Goal: Task Accomplishment & Management: Manage account settings

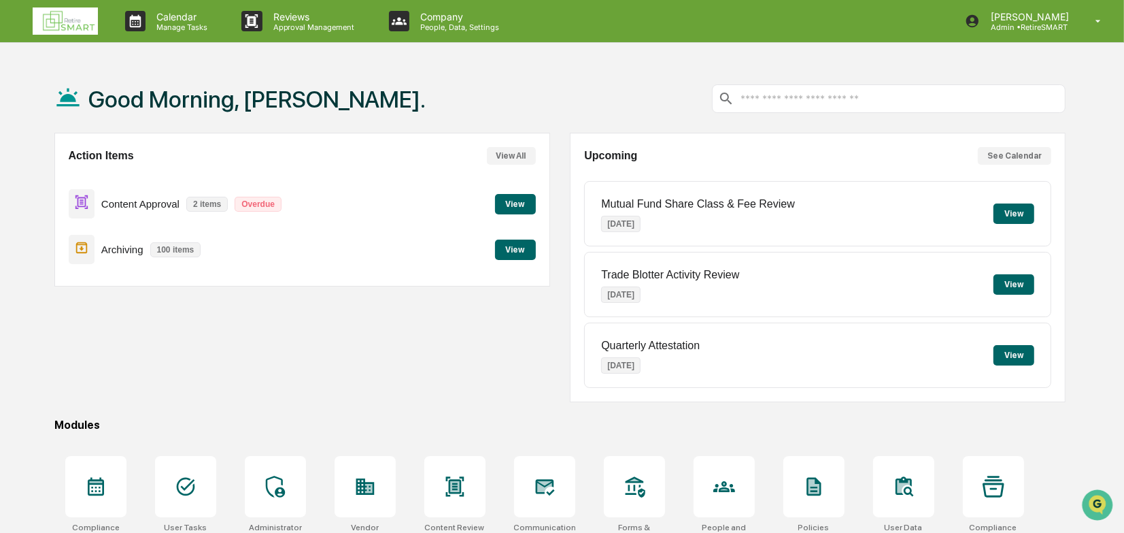
click at [509, 206] on button "View" at bounding box center [515, 204] width 41 height 20
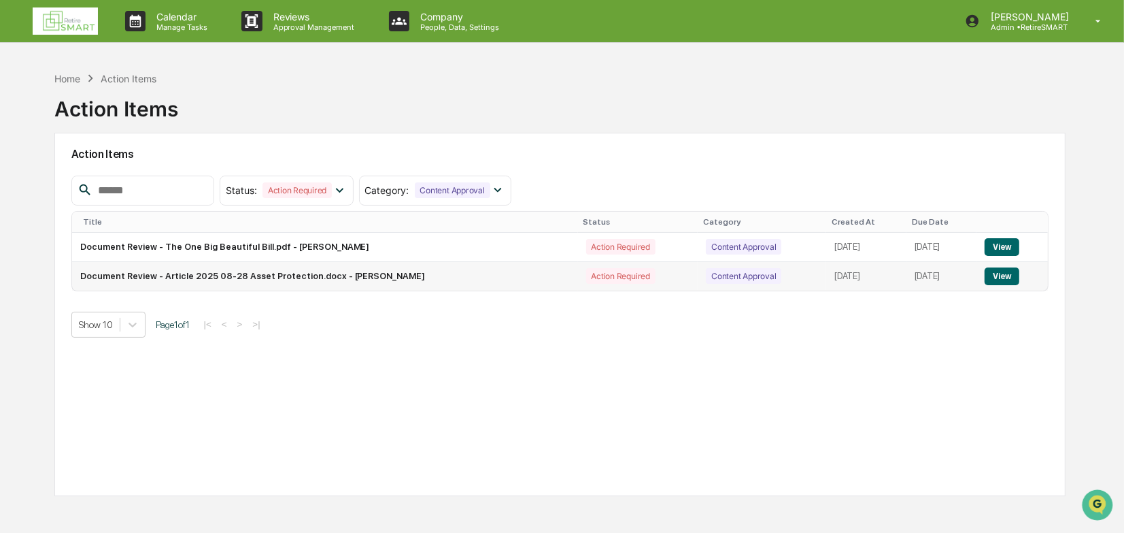
click at [1008, 280] on button "View" at bounding box center [1002, 276] width 35 height 18
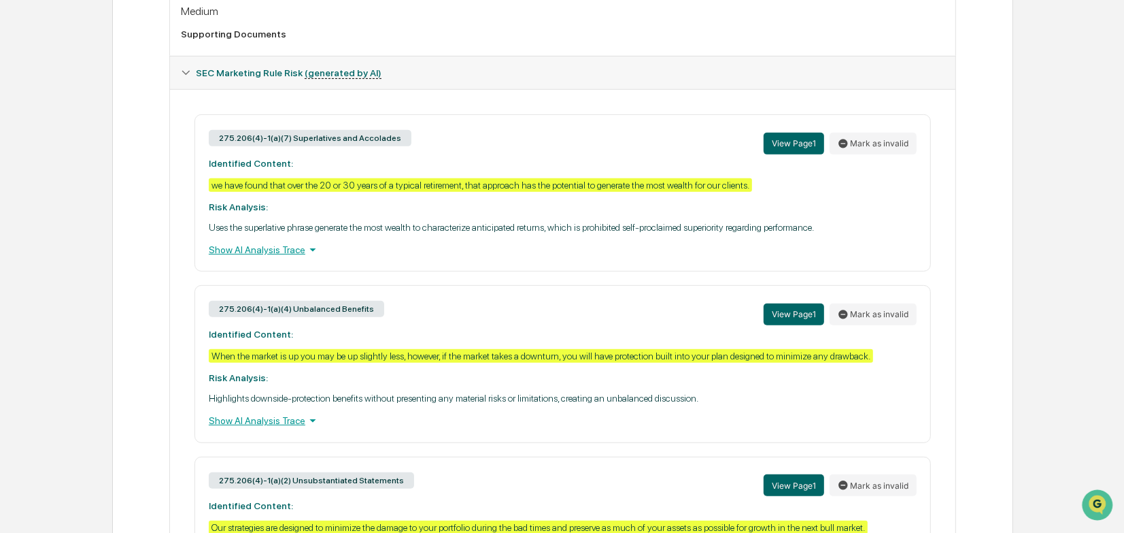
scroll to position [550, 0]
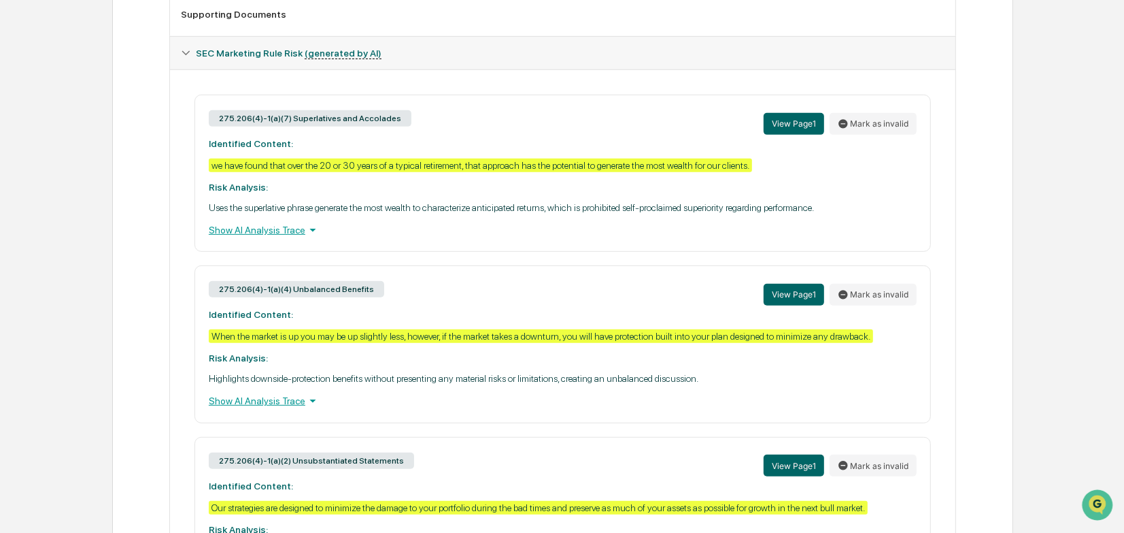
click at [291, 237] on div "Show AI Analysis Trace" at bounding box center [563, 229] width 708 height 15
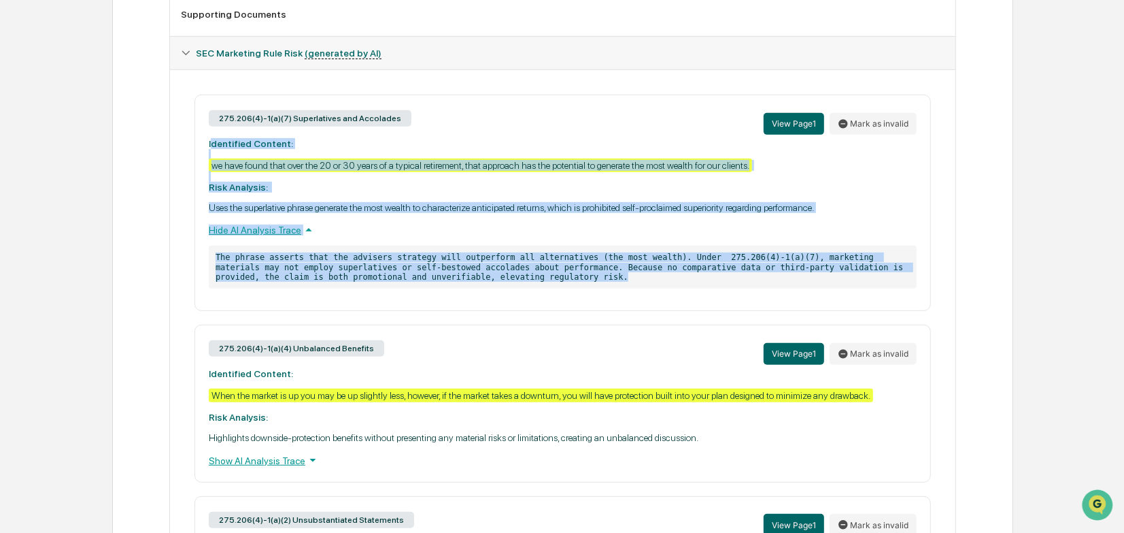
drag, startPoint x: 469, startPoint y: 284, endPoint x: 211, endPoint y: 150, distance: 290.8
click at [210, 150] on div "275.206(4)-1(a)(7) Superlatives and Accolades View Page 1 Mark as invalid Ident…" at bounding box center [563, 203] width 737 height 216
click at [212, 147] on strong "Identified Content:" at bounding box center [251, 143] width 84 height 11
drag, startPoint x: 208, startPoint y: 146, endPoint x: 552, endPoint y: 288, distance: 372.4
click at [552, 288] on div "275.206(4)-1(a)(7) Superlatives and Accolades View Page 1 Mark as invalid Ident…" at bounding box center [563, 203] width 737 height 216
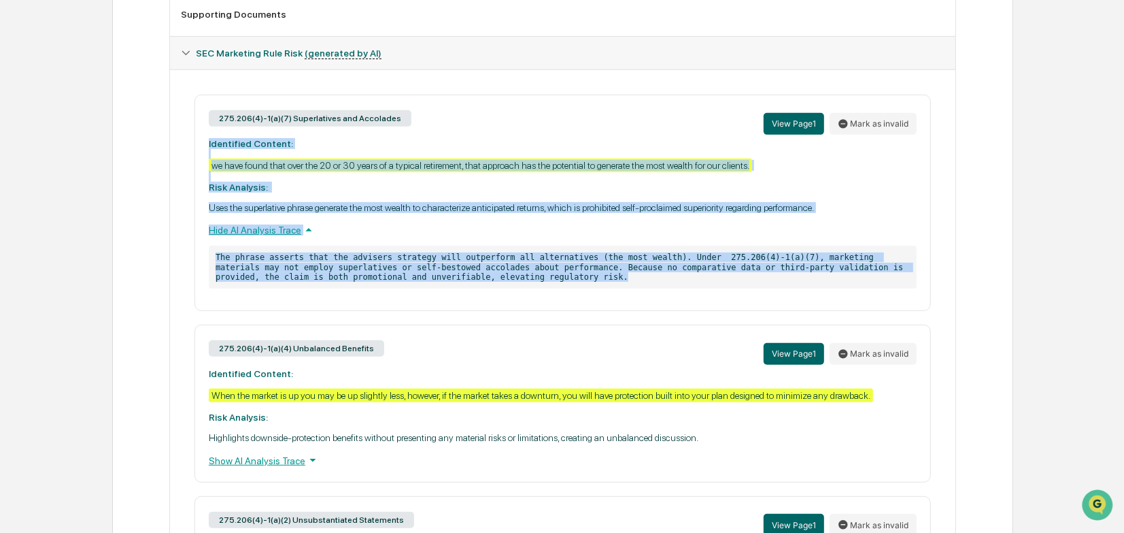
copy div "Identified Content: we have found that over the 20 or 30 years of a typical ret…"
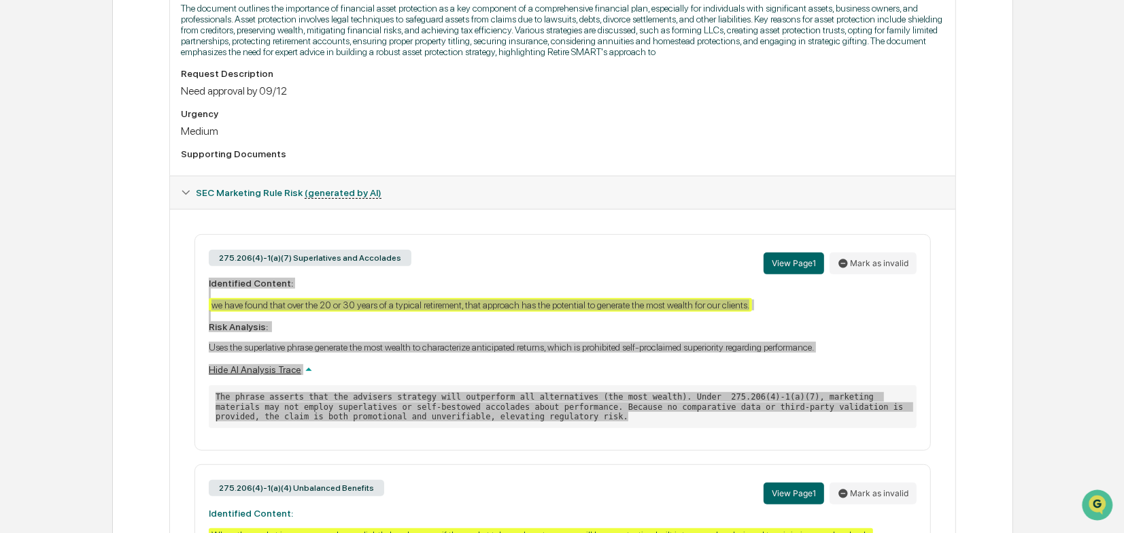
scroll to position [473, 0]
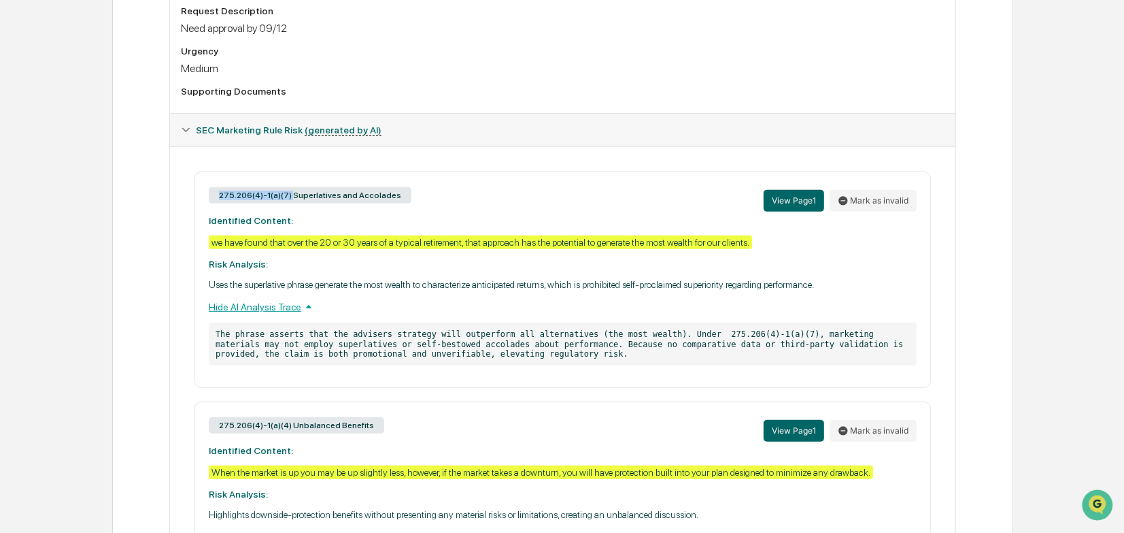
drag, startPoint x: 288, startPoint y: 199, endPoint x: 219, endPoint y: 201, distance: 69.4
click at [219, 201] on div "275.206(4)-1(a)(7) Superlatives and Accolades" at bounding box center [310, 195] width 203 height 16
copy div "275.206(4)-1(a)(7)"
click at [791, 205] on button "View Page 1" at bounding box center [794, 201] width 61 height 22
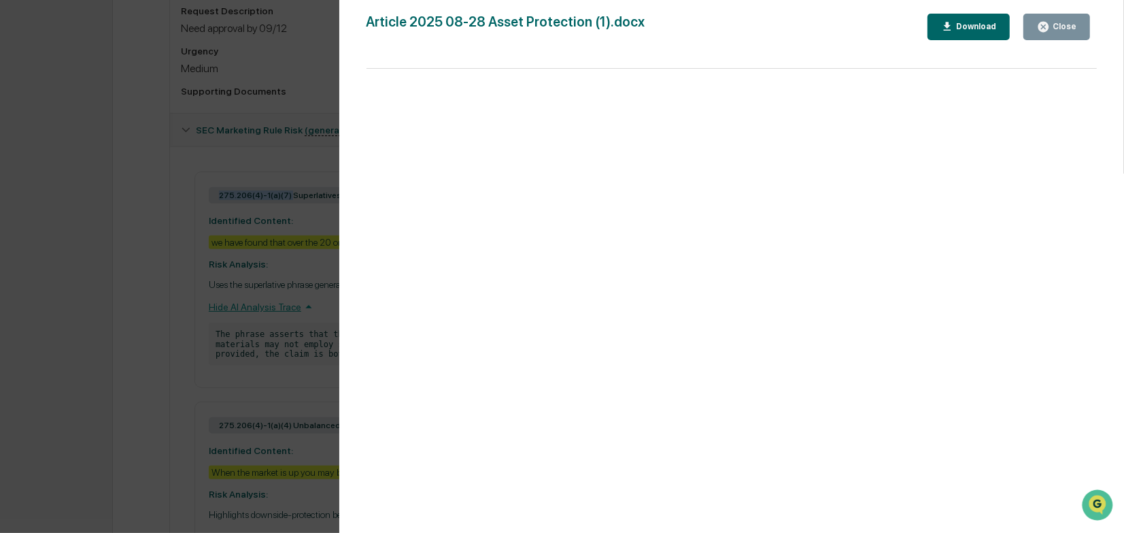
click at [1045, 22] on icon "button" at bounding box center [1044, 27] width 10 height 10
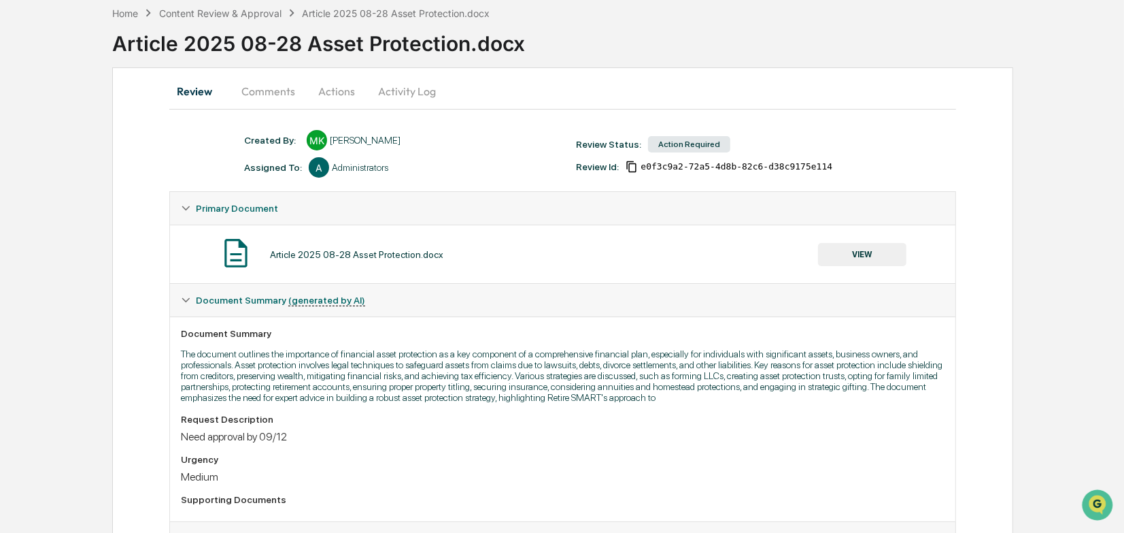
scroll to position [0, 0]
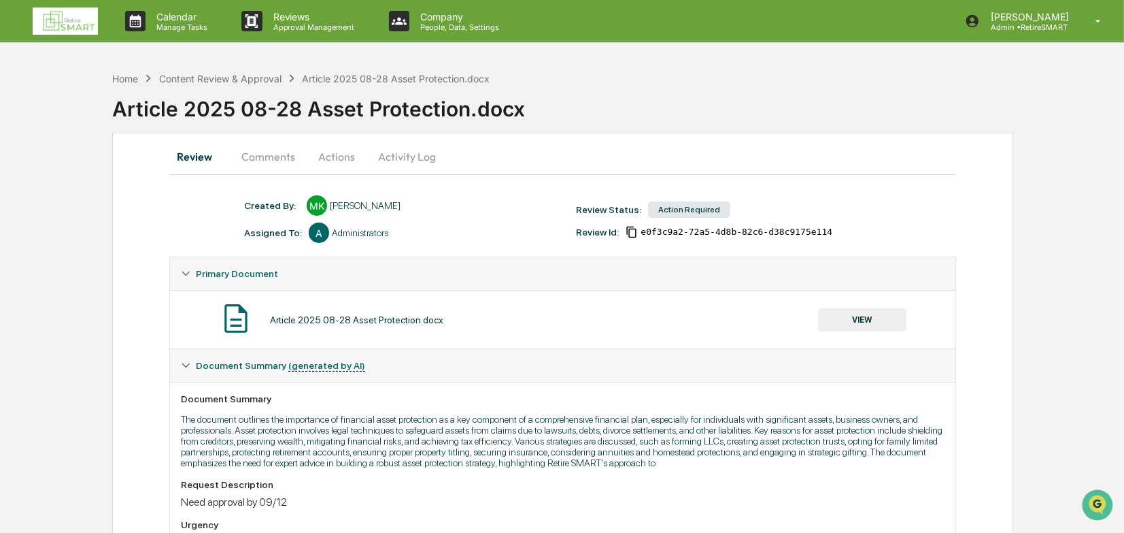
click at [269, 159] on button "Comments" at bounding box center [268, 156] width 75 height 33
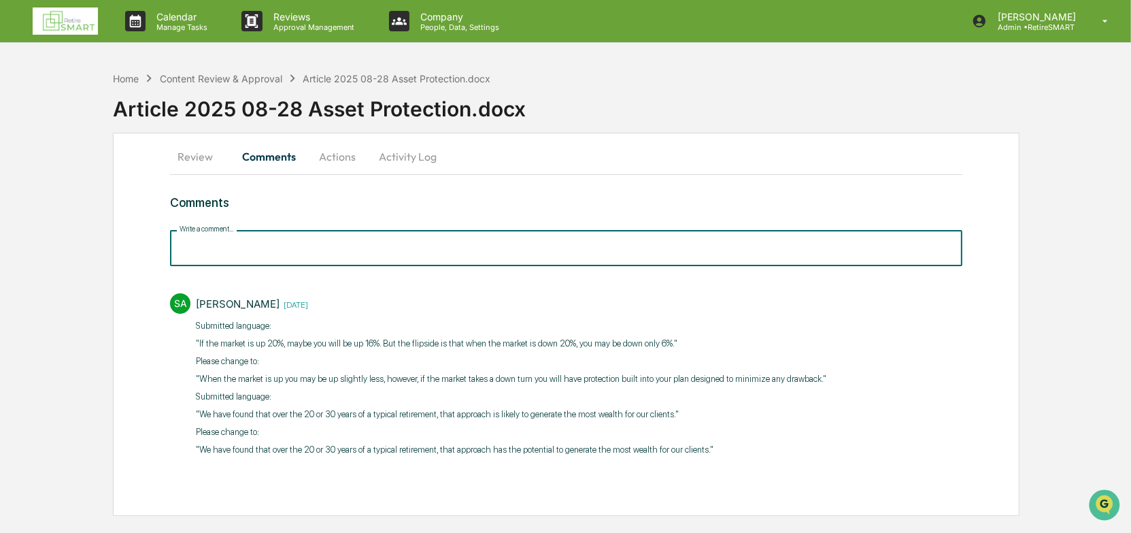
click at [216, 246] on input "Write a comment..." at bounding box center [566, 248] width 792 height 36
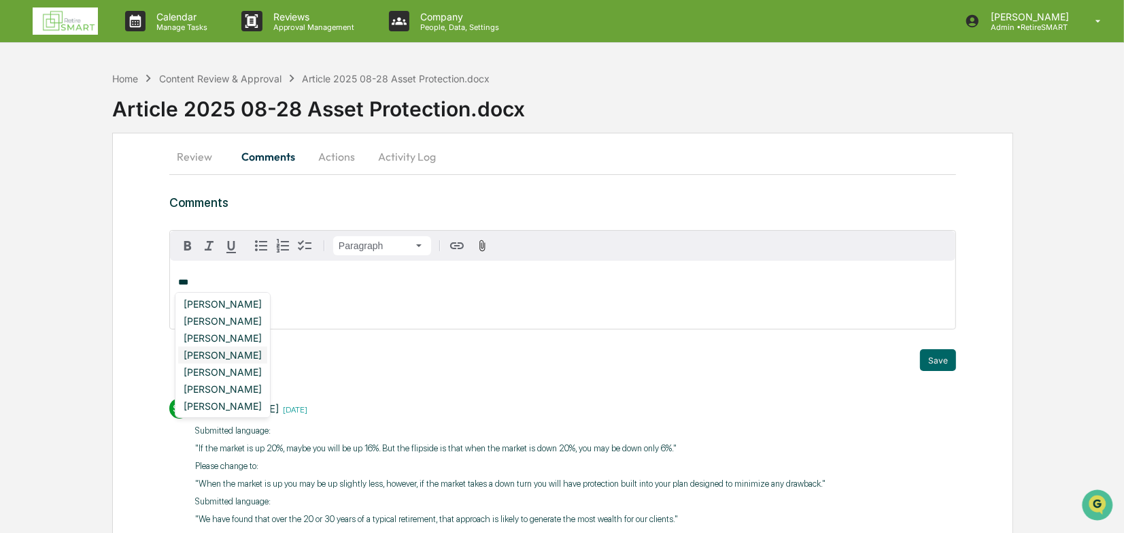
click at [235, 354] on div "[PERSON_NAME]" at bounding box center [222, 354] width 89 height 17
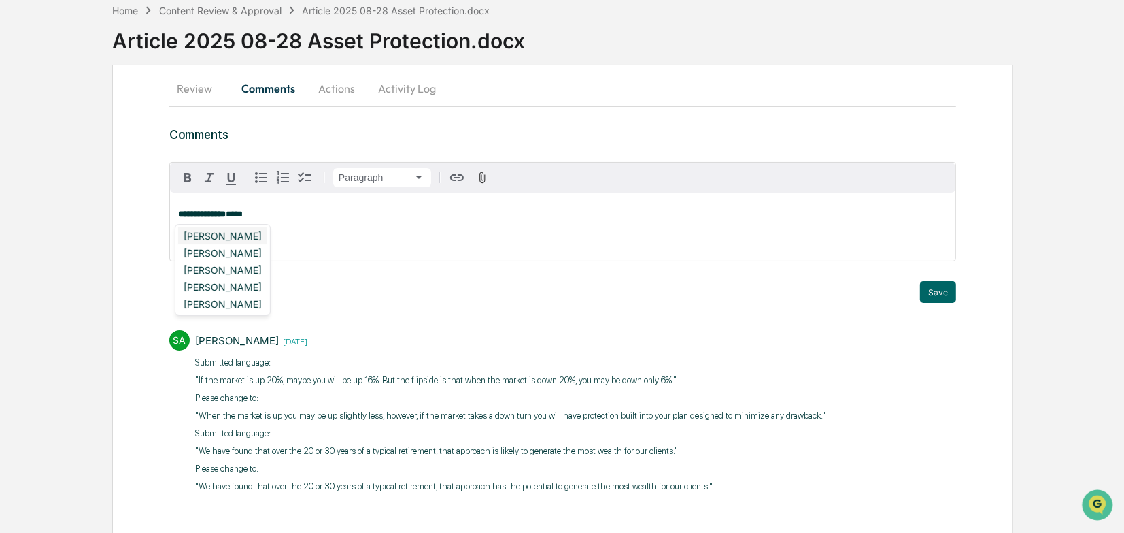
click at [249, 227] on div "[PERSON_NAME]" at bounding box center [222, 235] width 89 height 17
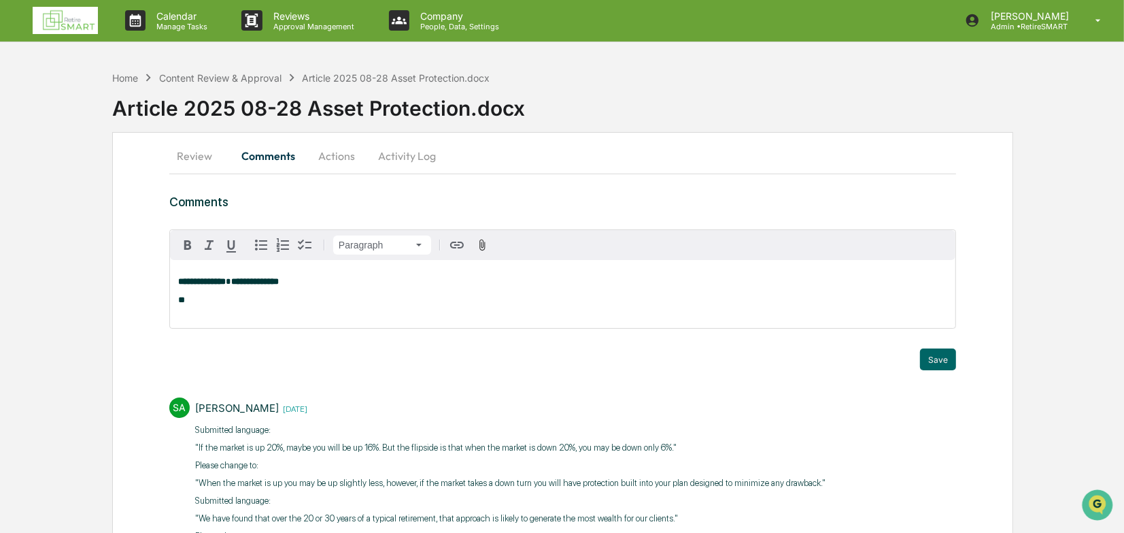
scroll to position [0, 0]
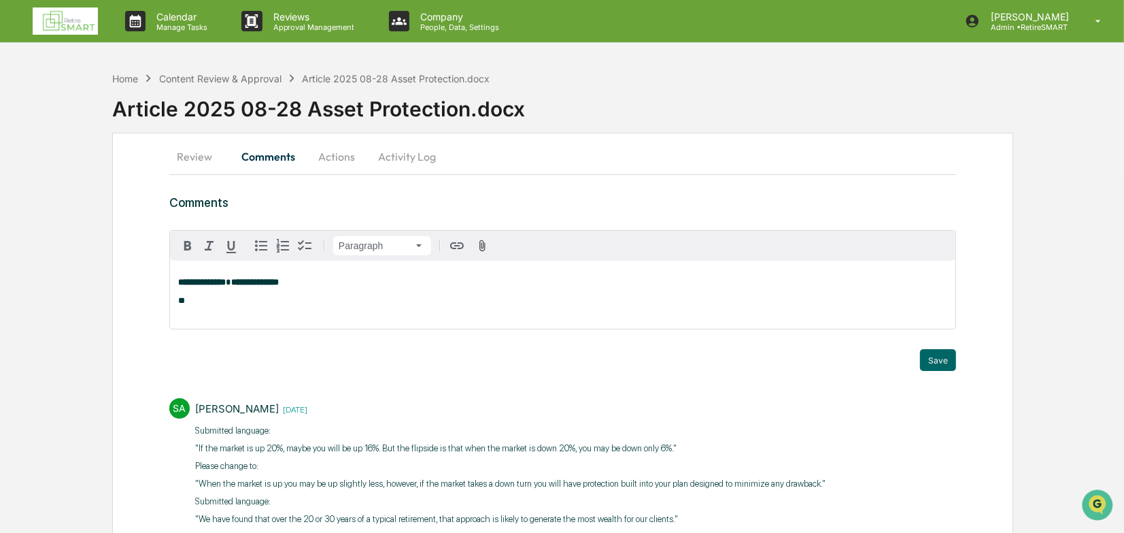
click at [201, 154] on button "Review" at bounding box center [199, 156] width 61 height 33
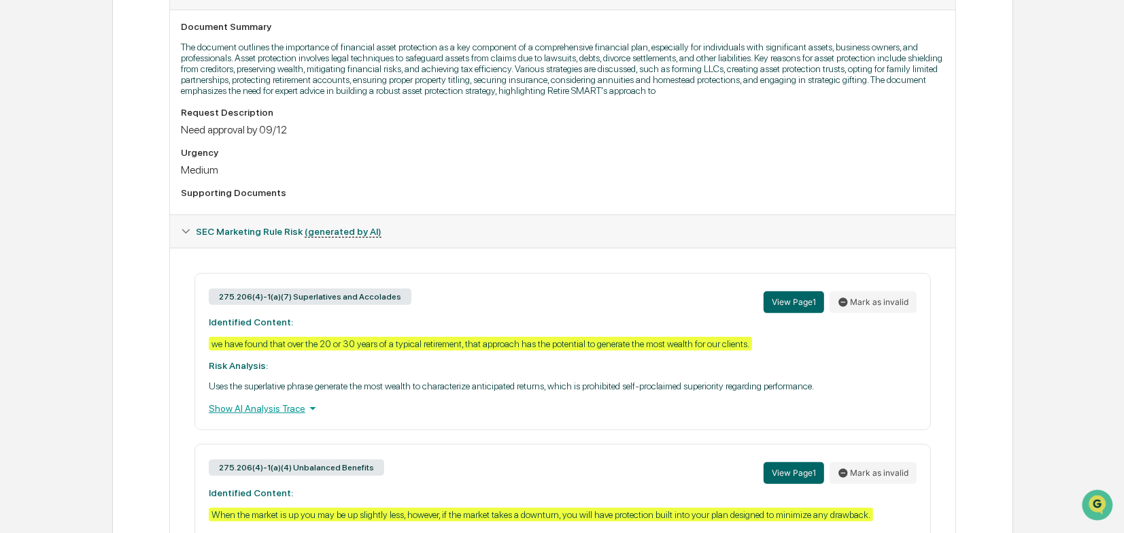
scroll to position [408, 0]
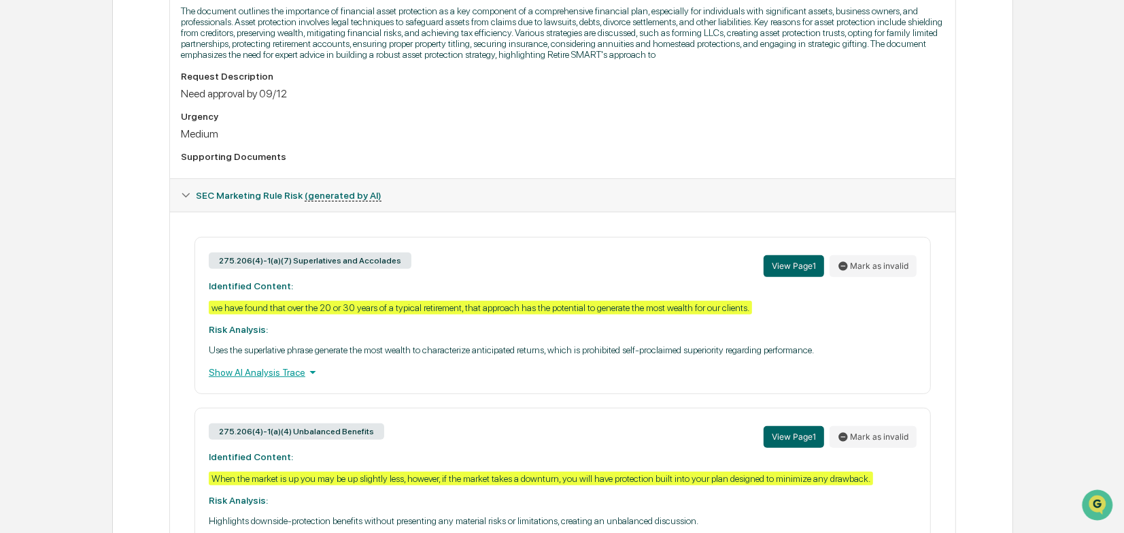
click at [280, 380] on div "Show AI Analysis Trace" at bounding box center [563, 372] width 708 height 15
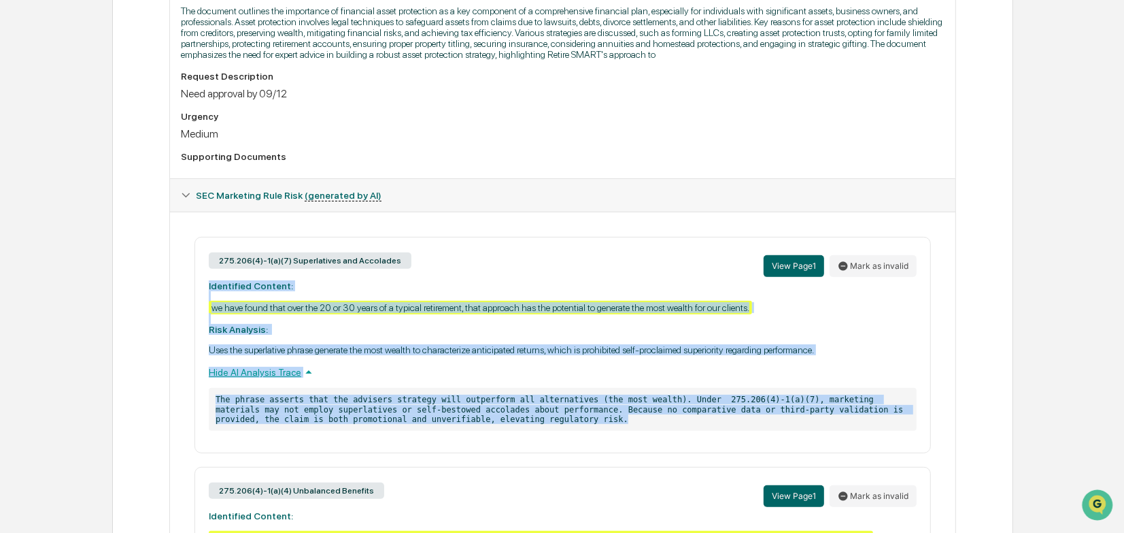
drag, startPoint x: 471, startPoint y: 429, endPoint x: 205, endPoint y: 291, distance: 299.6
click at [205, 291] on div "275.206(4)-1(a)(7) Superlatives and Accolades View Page 1 Mark as invalid Ident…" at bounding box center [563, 345] width 737 height 216
copy div "Identified Content: we have found that over the 20 or 30 years of a typical ret…"
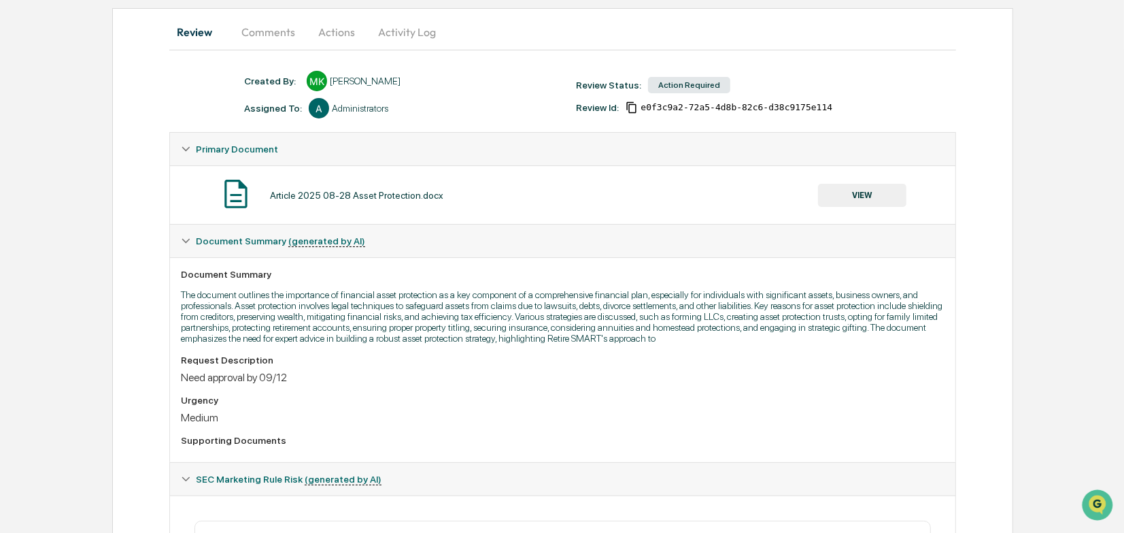
scroll to position [0, 0]
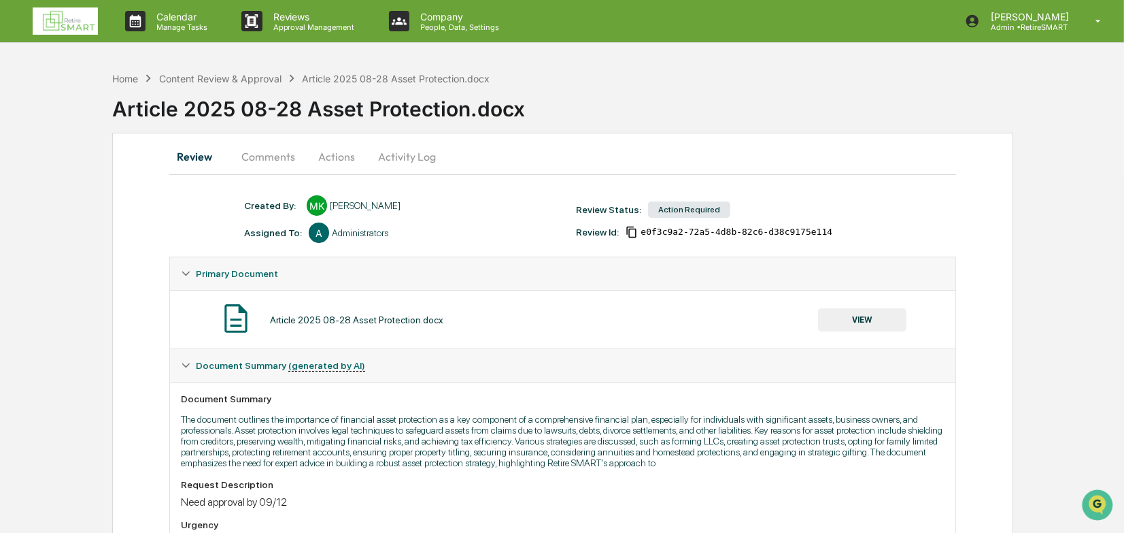
click at [279, 159] on button "Comments" at bounding box center [268, 156] width 75 height 33
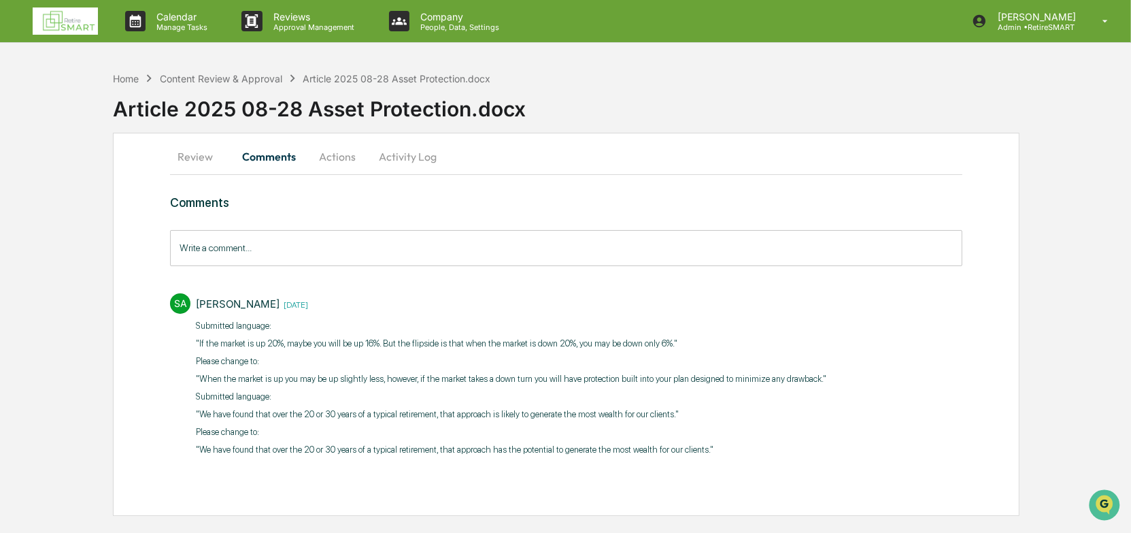
click at [216, 248] on input "Write a comment..." at bounding box center [566, 248] width 792 height 36
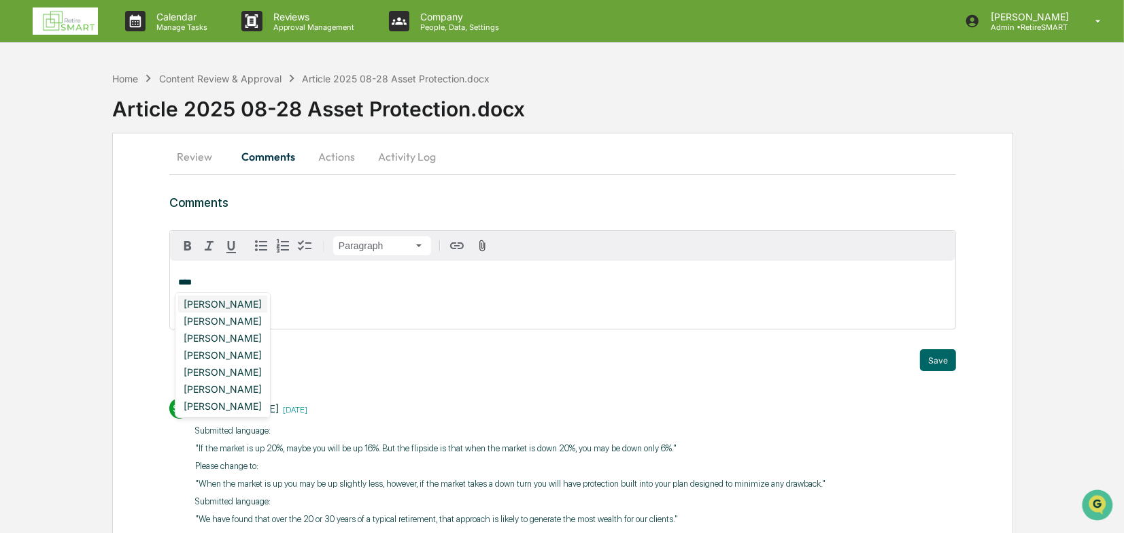
click at [235, 303] on div "[PERSON_NAME]" at bounding box center [222, 303] width 89 height 17
click at [235, 300] on div "[PERSON_NAME]" at bounding box center [222, 303] width 89 height 17
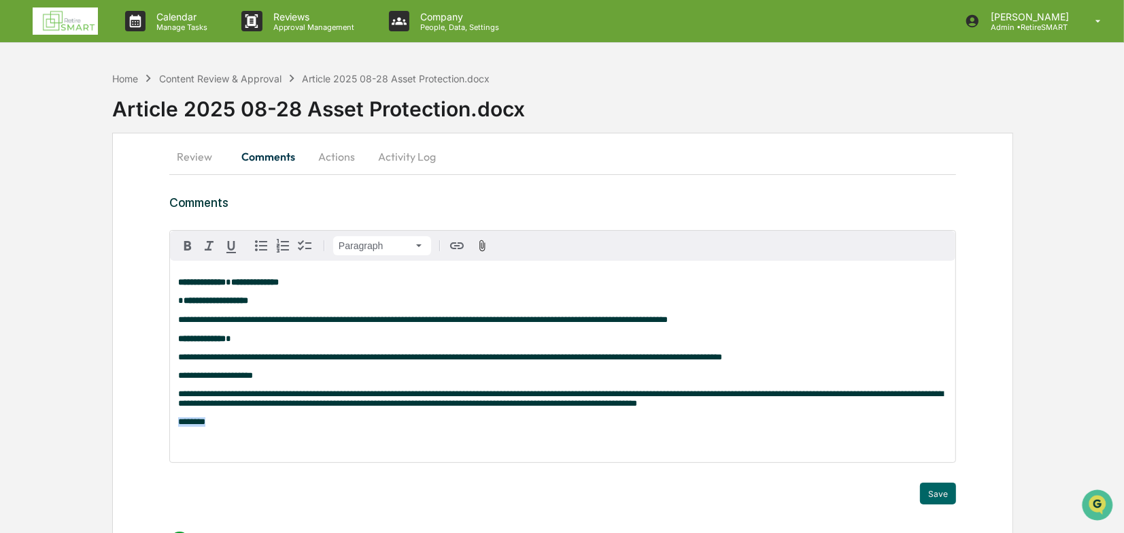
drag, startPoint x: 209, startPoint y: 435, endPoint x: 174, endPoint y: 431, distance: 34.9
click at [174, 431] on div "**********" at bounding box center [563, 360] width 786 height 201
click at [183, 249] on icon "button" at bounding box center [188, 245] width 16 height 16
click at [269, 442] on div "**********" at bounding box center [563, 360] width 786 height 201
click at [357, 445] on p "**********" at bounding box center [562, 440] width 769 height 10
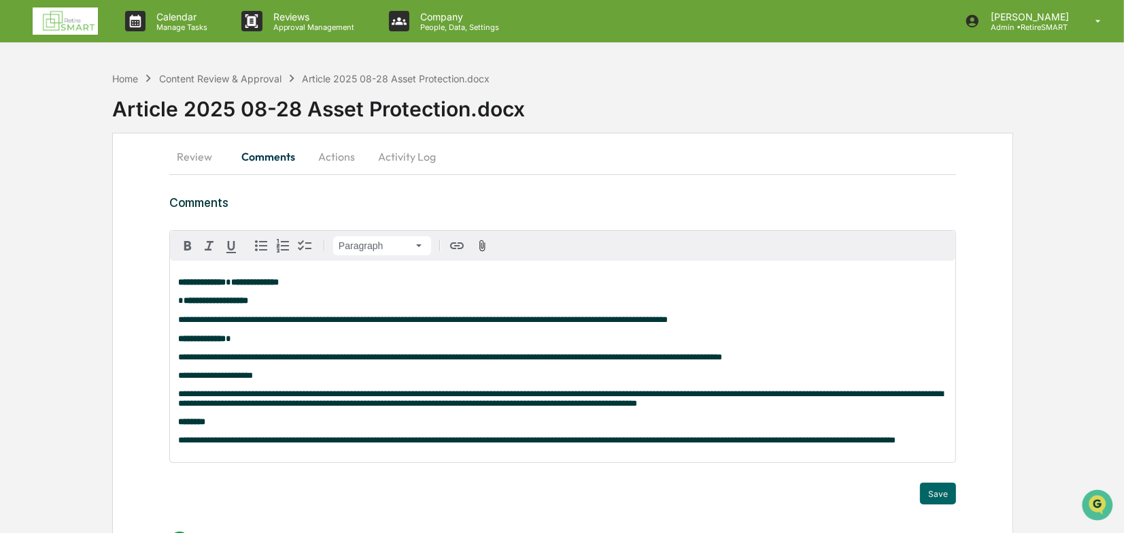
click at [352, 444] on span "**********" at bounding box center [537, 439] width 718 height 9
click at [929, 445] on p "**********" at bounding box center [562, 440] width 769 height 10
drag, startPoint x: 934, startPoint y: 450, endPoint x: 349, endPoint y: 458, distance: 585.0
click at [349, 458] on div "**********" at bounding box center [563, 360] width 786 height 201
click at [186, 244] on icon "button" at bounding box center [188, 245] width 16 height 16
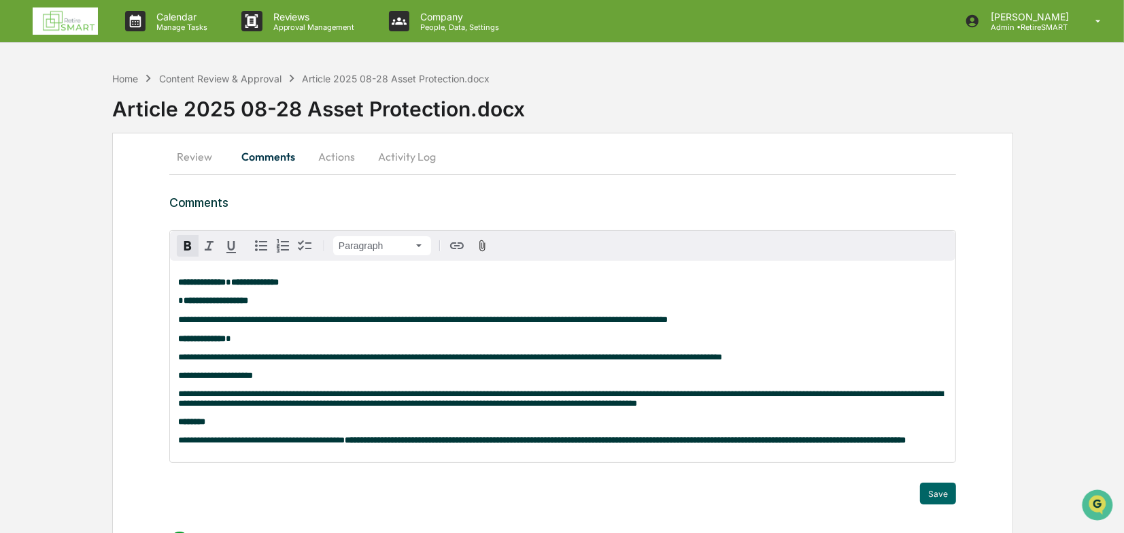
click at [590, 462] on div "**********" at bounding box center [563, 360] width 786 height 201
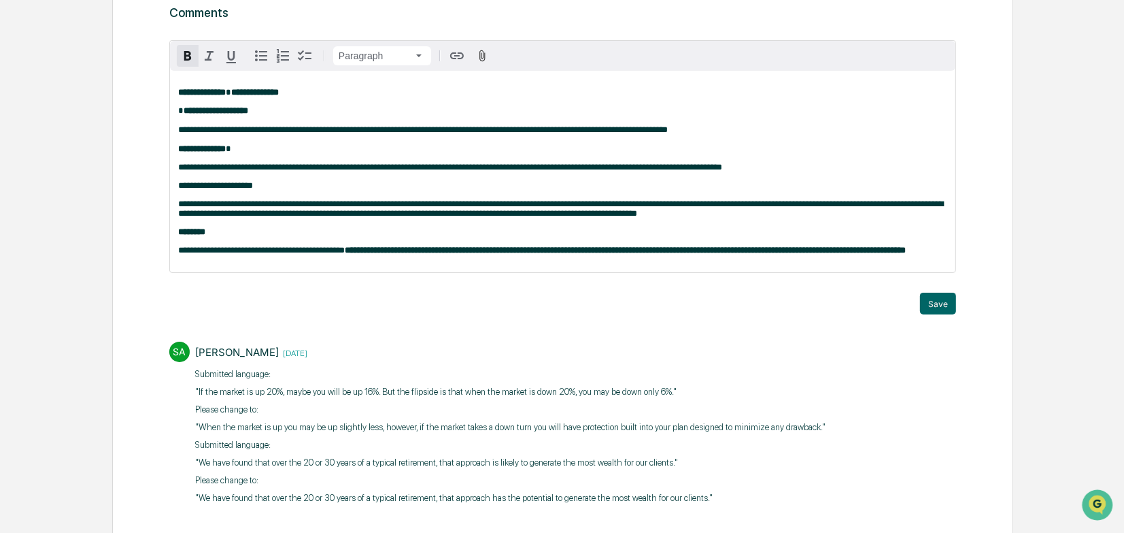
scroll to position [204, 0]
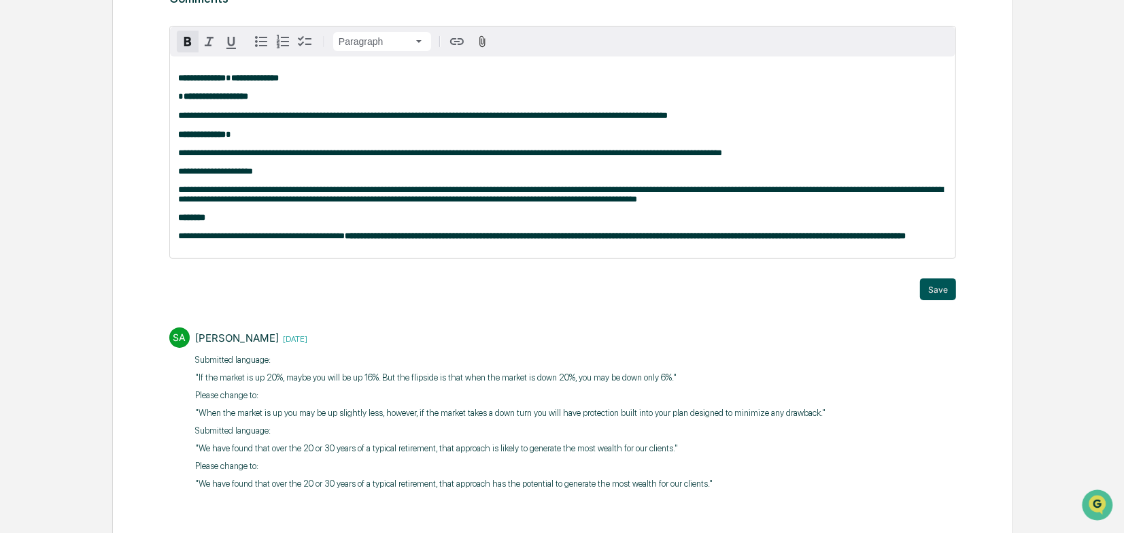
click at [943, 300] on button "Save" at bounding box center [938, 289] width 36 height 22
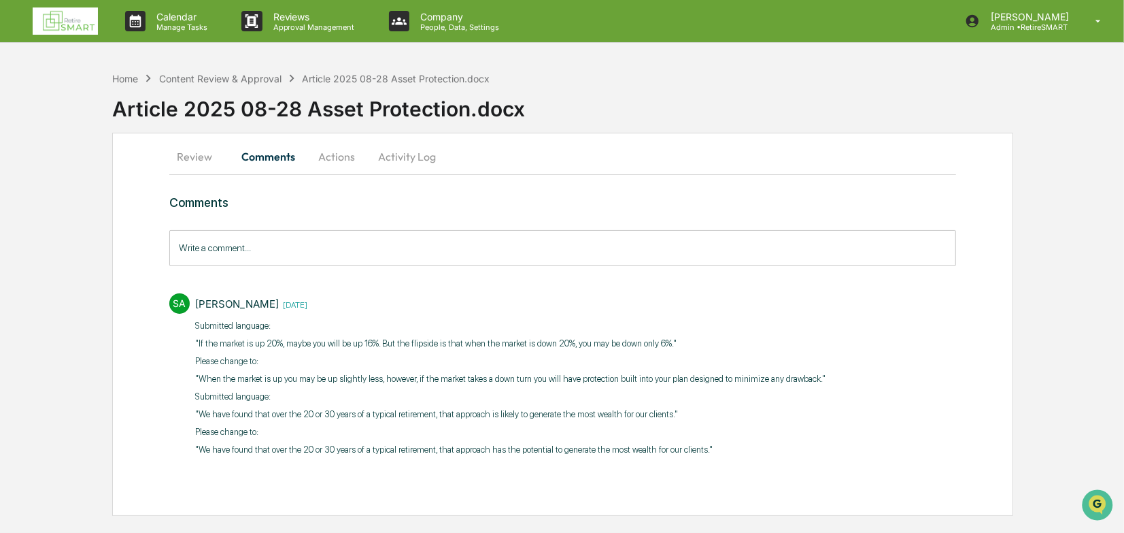
scroll to position [0, 0]
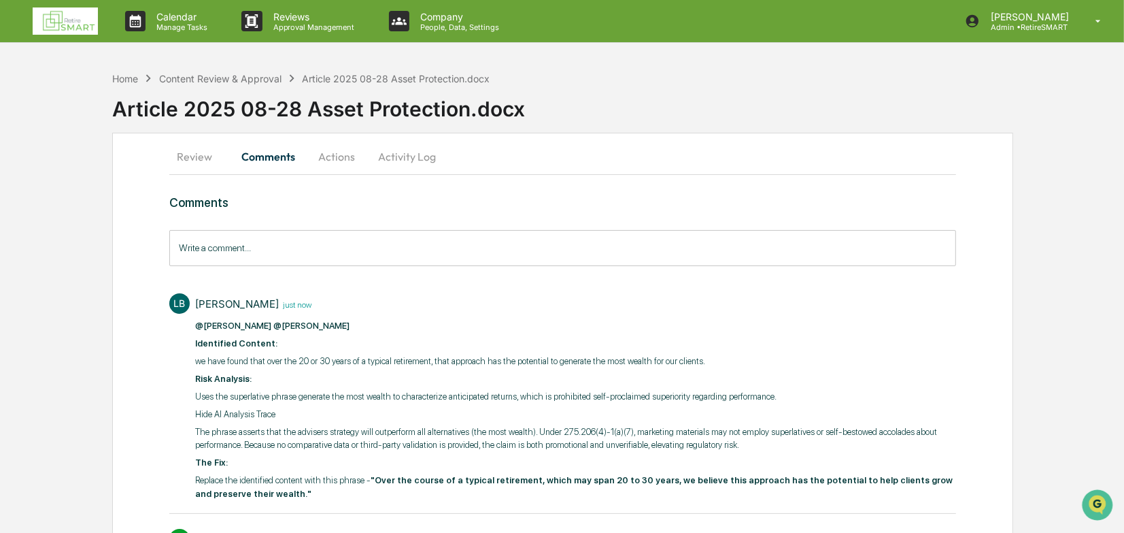
click at [180, 152] on button "Review" at bounding box center [199, 156] width 61 height 33
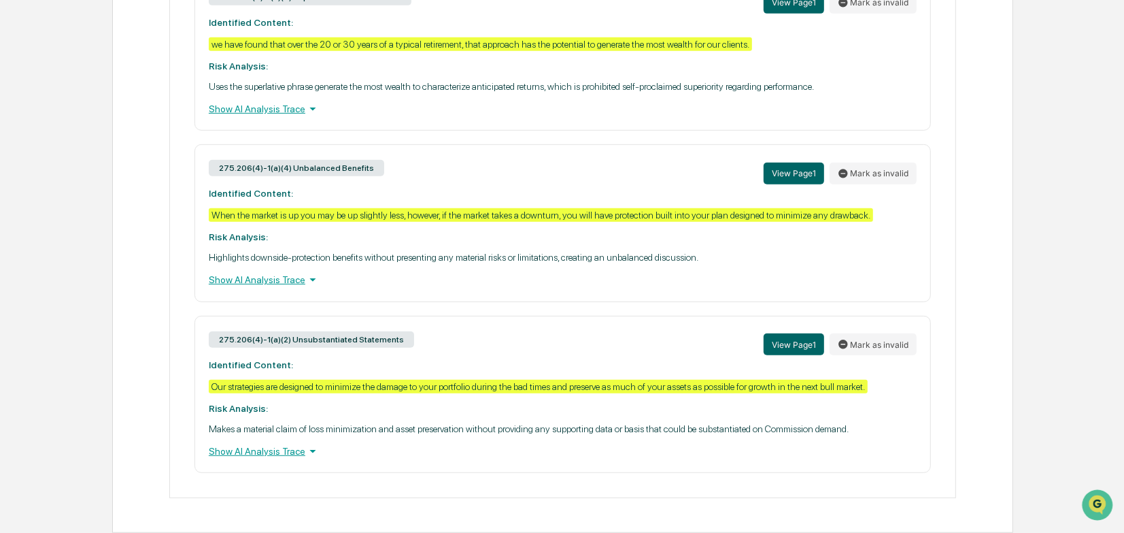
scroll to position [680, 0]
click at [260, 286] on div "Show AI Analysis Trace" at bounding box center [563, 279] width 708 height 15
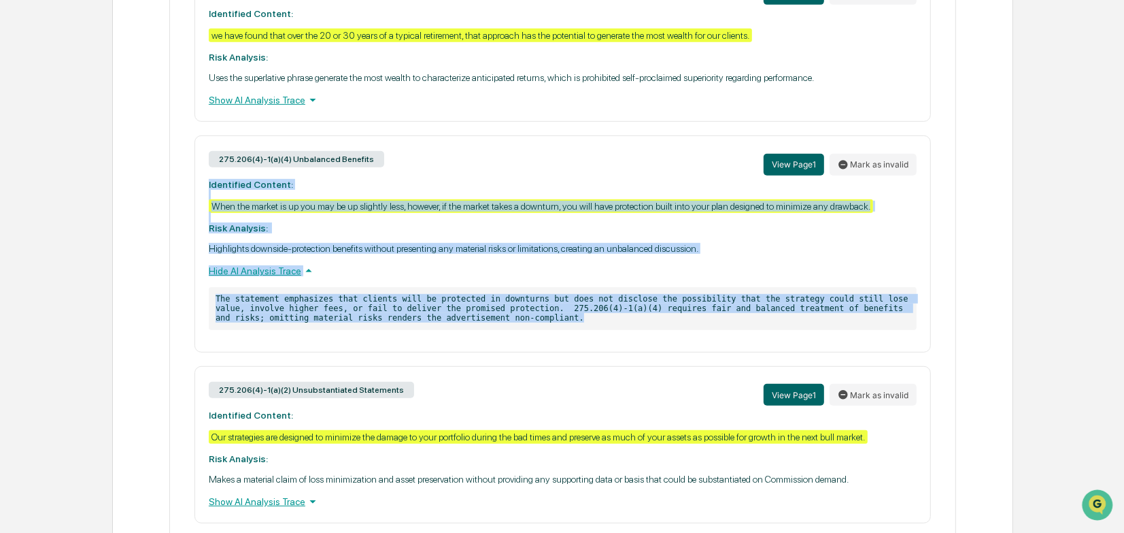
drag, startPoint x: 466, startPoint y: 329, endPoint x: 204, endPoint y: 193, distance: 295.1
click at [204, 193] on div "275.206(4)-1(a)(4) Unbalanced Benefits View Page 1 Mark as invalid Identified C…" at bounding box center [563, 243] width 737 height 216
copy div "Identified Content: When the market is up you may be up slightly less, however,…"
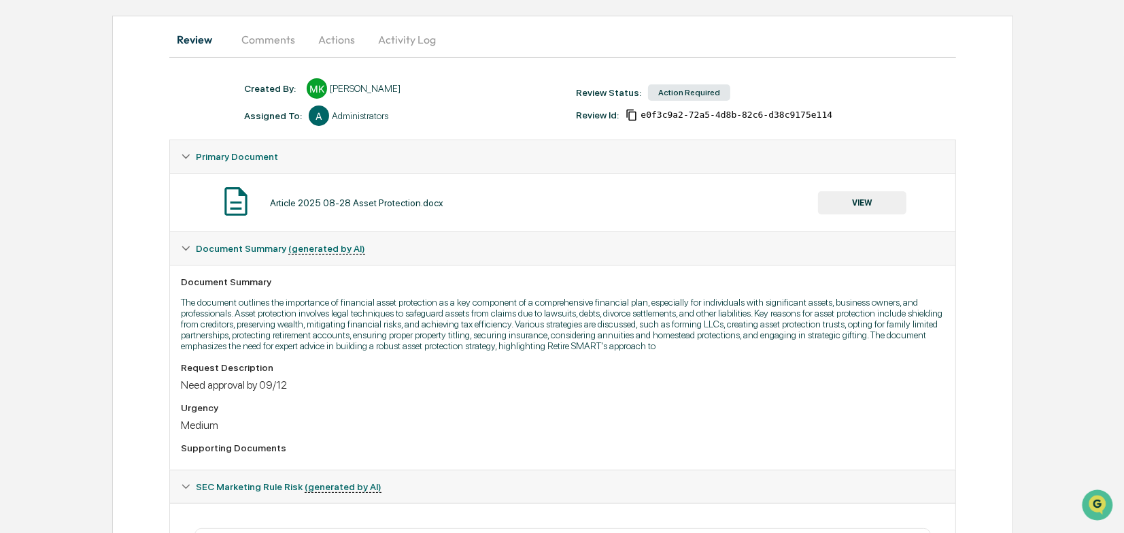
scroll to position [68, 0]
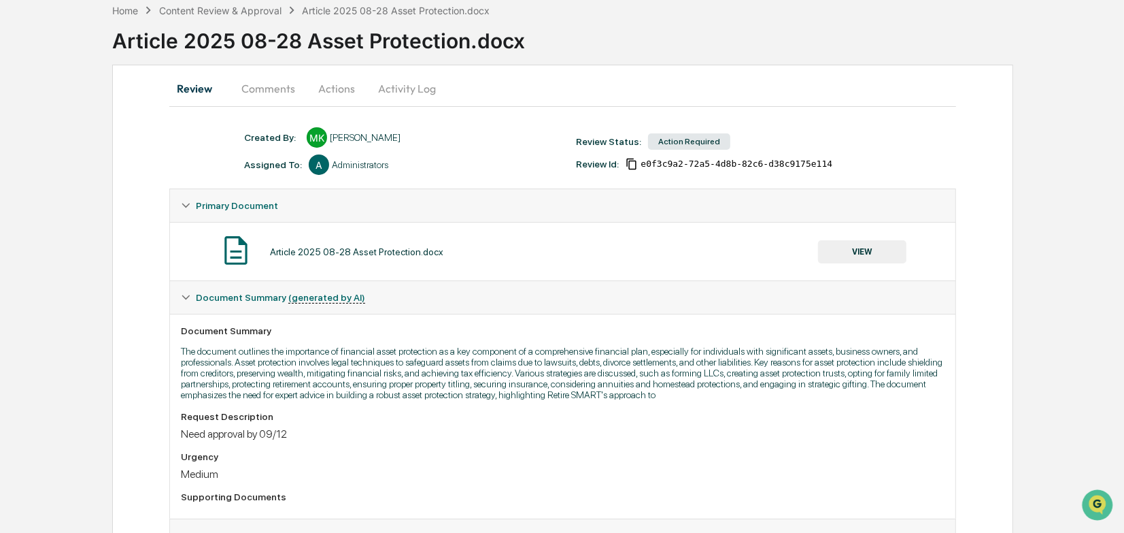
click at [260, 88] on button "Comments" at bounding box center [268, 88] width 75 height 33
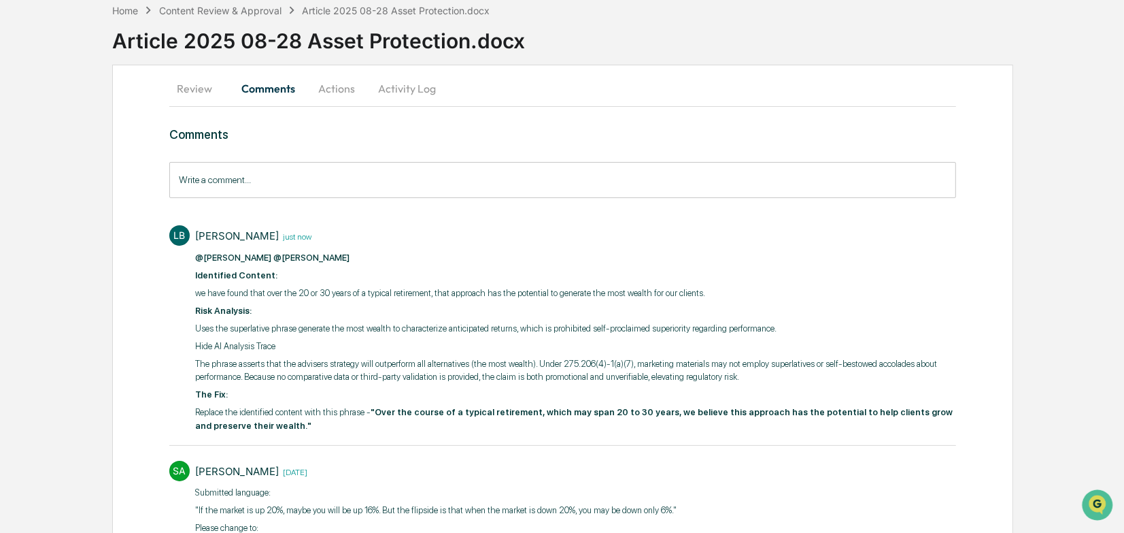
click at [200, 86] on button "Review" at bounding box center [199, 88] width 61 height 33
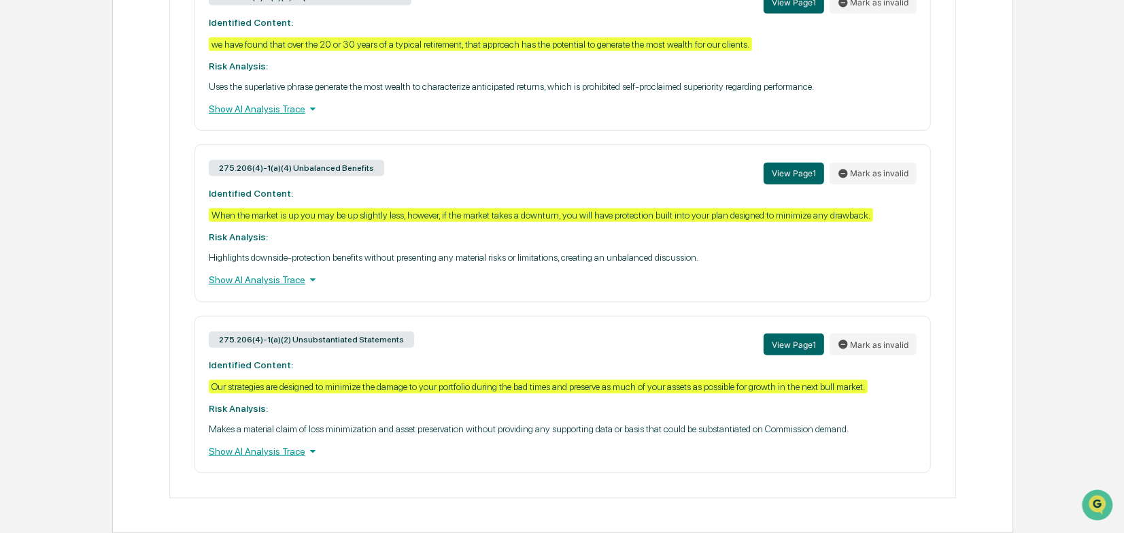
scroll to position [686, 0]
click at [284, 280] on div "Show AI Analysis Trace" at bounding box center [563, 279] width 708 height 15
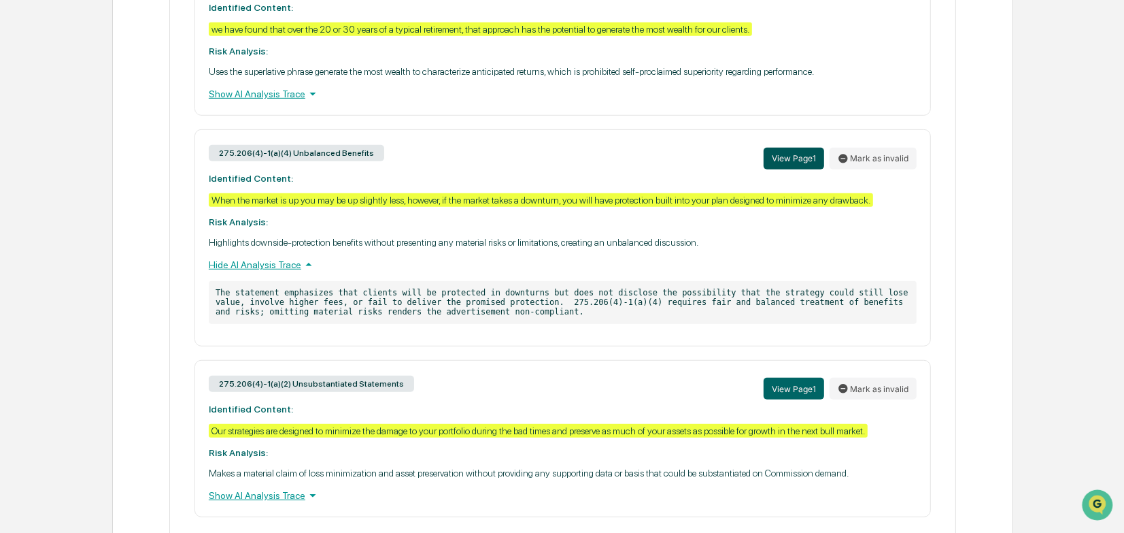
click at [784, 162] on button "View Page 1" at bounding box center [794, 159] width 61 height 22
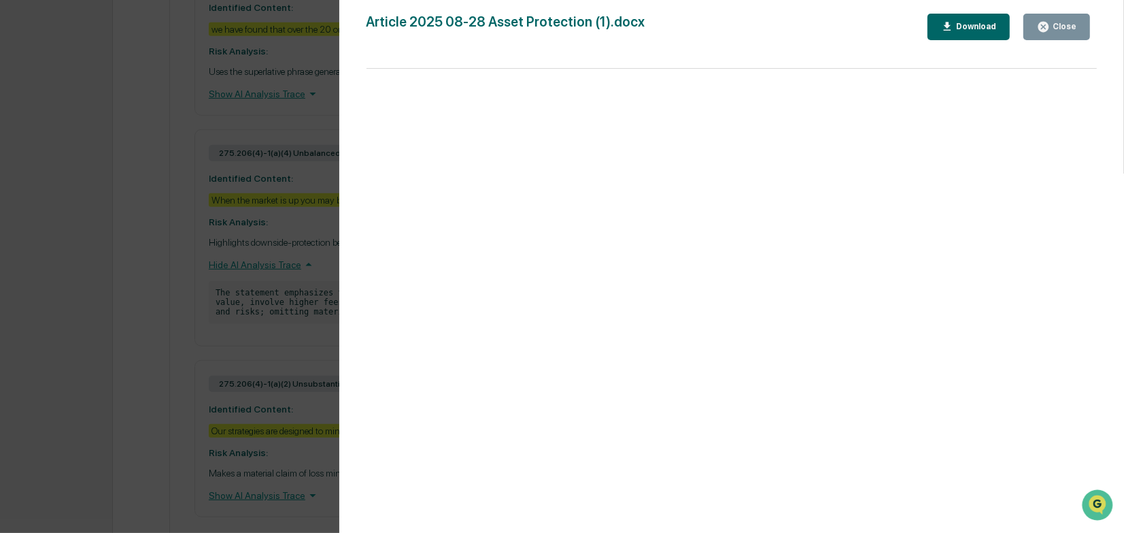
click at [1064, 24] on div "Close" at bounding box center [1063, 27] width 27 height 10
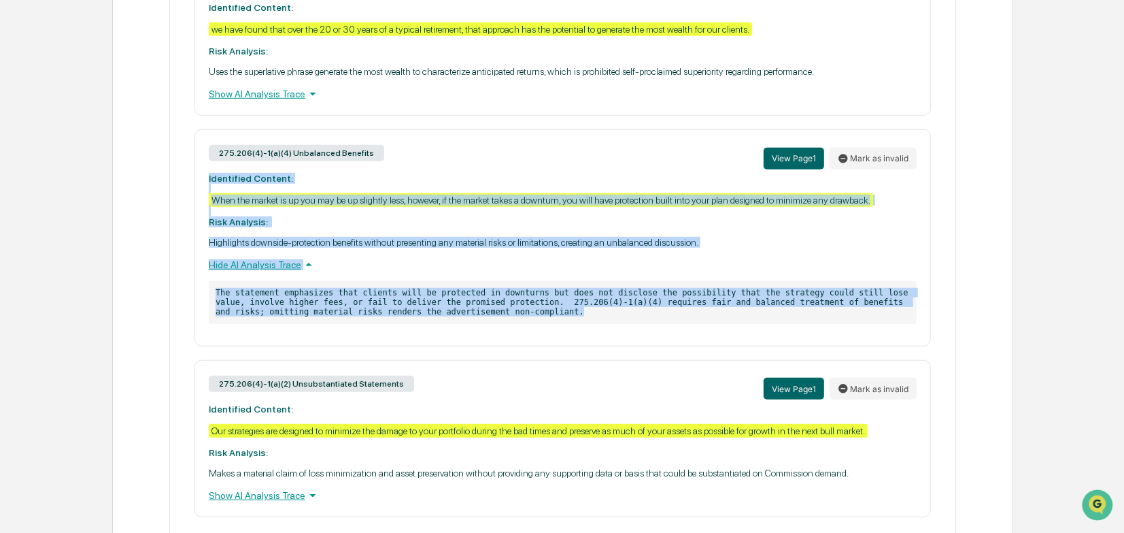
drag, startPoint x: 469, startPoint y: 326, endPoint x: 205, endPoint y: 185, distance: 299.1
click at [205, 185] on div "275.206(4)-1(a)(4) Unbalanced Benefits View Page 1 Mark as invalid Identified C…" at bounding box center [563, 237] width 737 height 216
copy div "Identified Content: When the market is up you may be up slightly less, however,…"
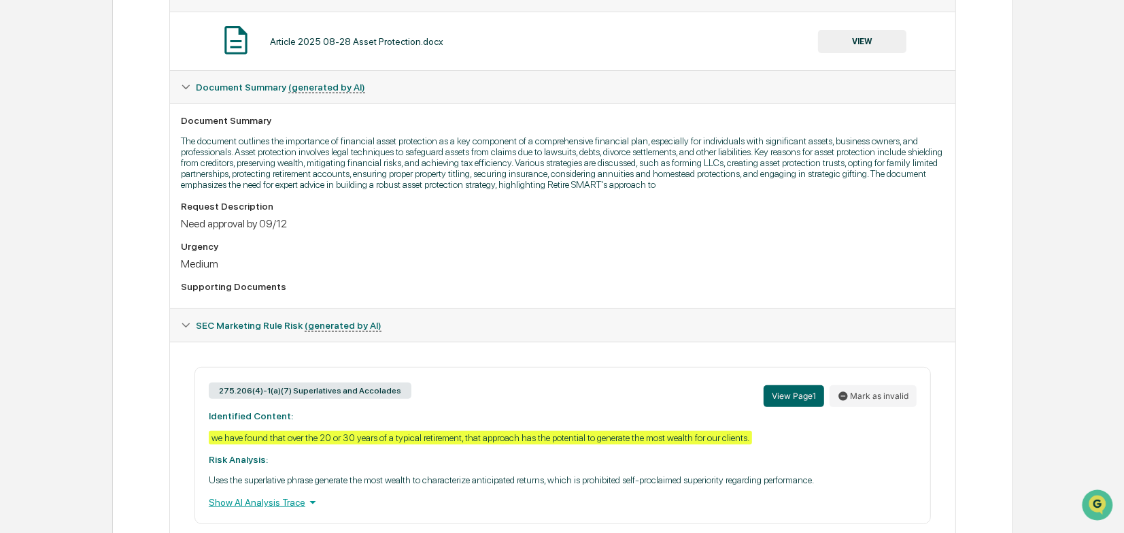
scroll to position [74, 0]
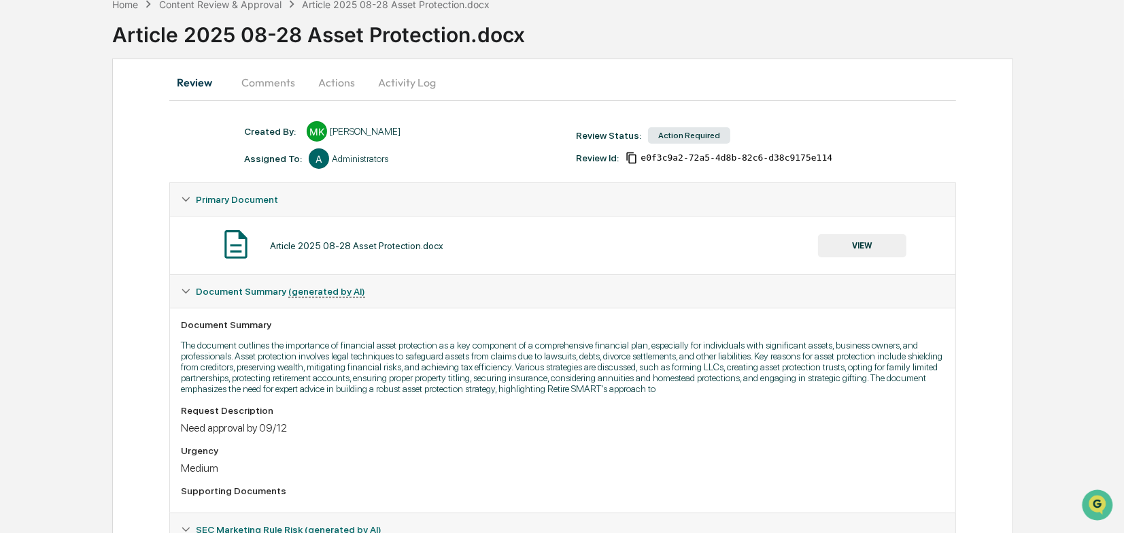
click at [263, 81] on button "Comments" at bounding box center [268, 82] width 75 height 33
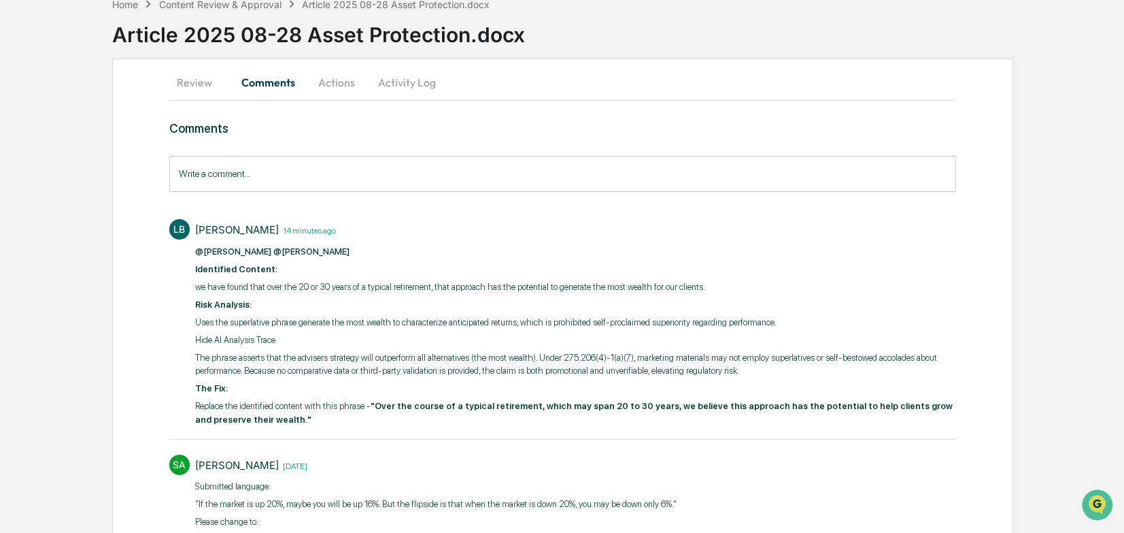
click at [235, 171] on input "Write a comment..." at bounding box center [562, 174] width 787 height 36
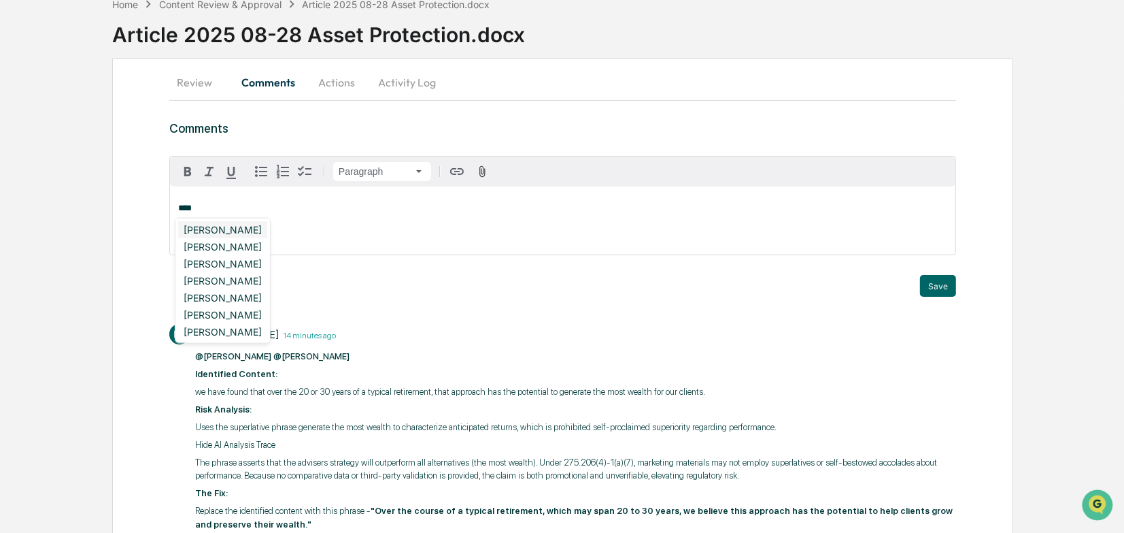
click at [234, 226] on div "[PERSON_NAME]" at bounding box center [222, 229] width 89 height 17
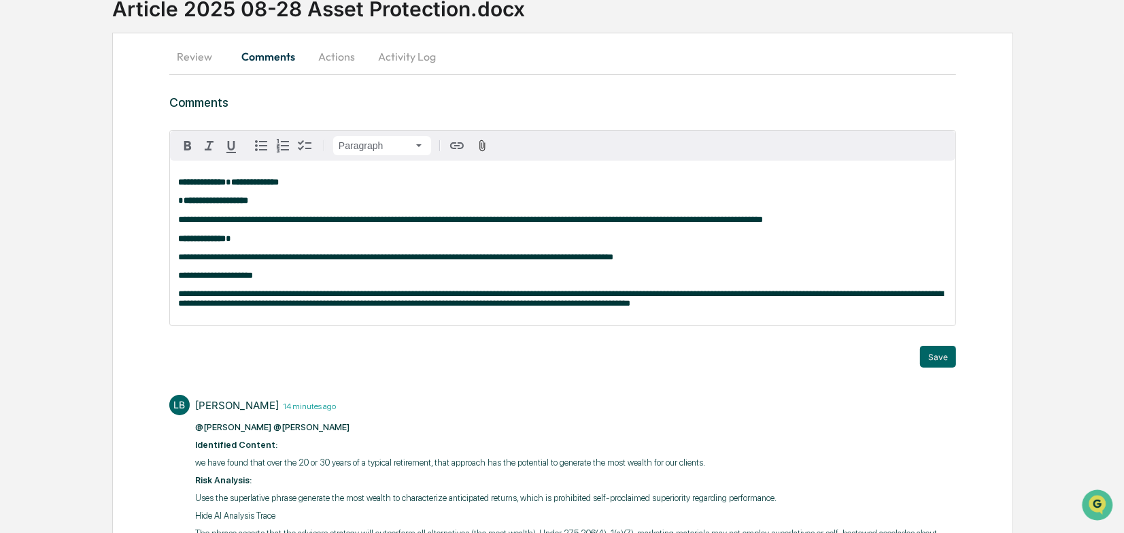
scroll to position [142, 0]
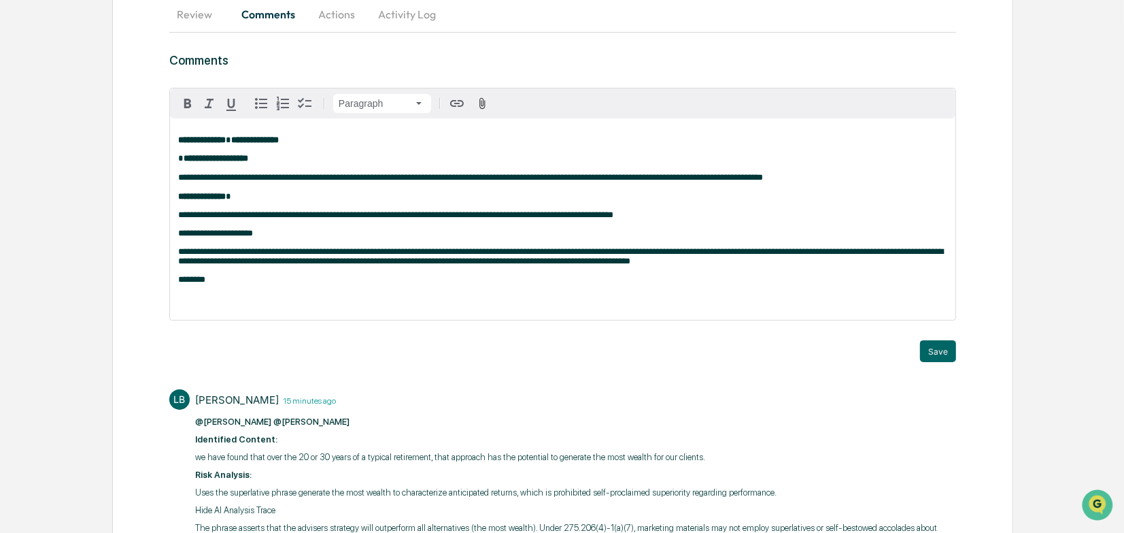
click at [185, 303] on p at bounding box center [562, 298] width 769 height 10
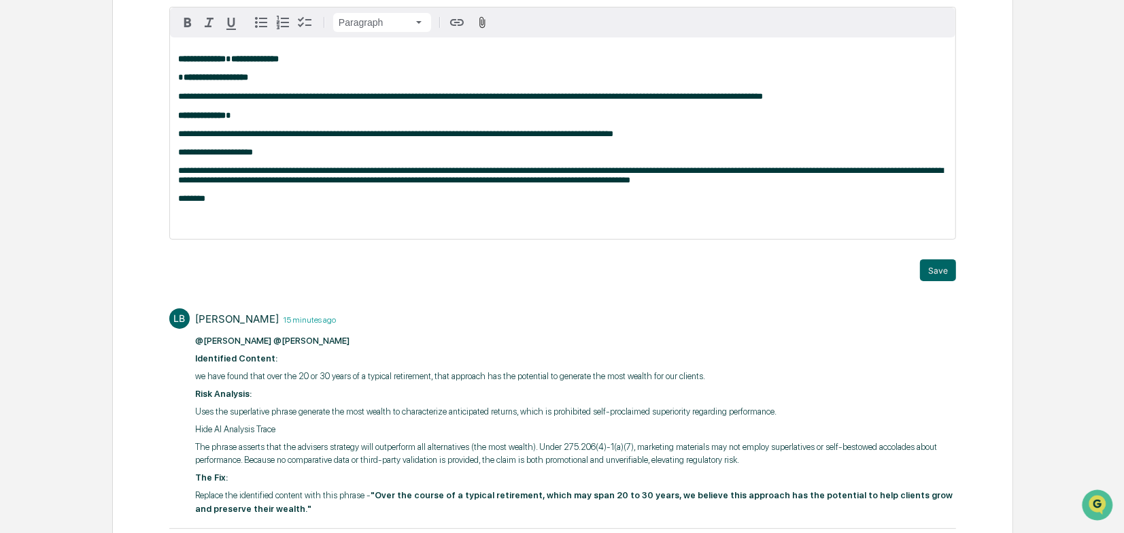
scroll to position [278, 0]
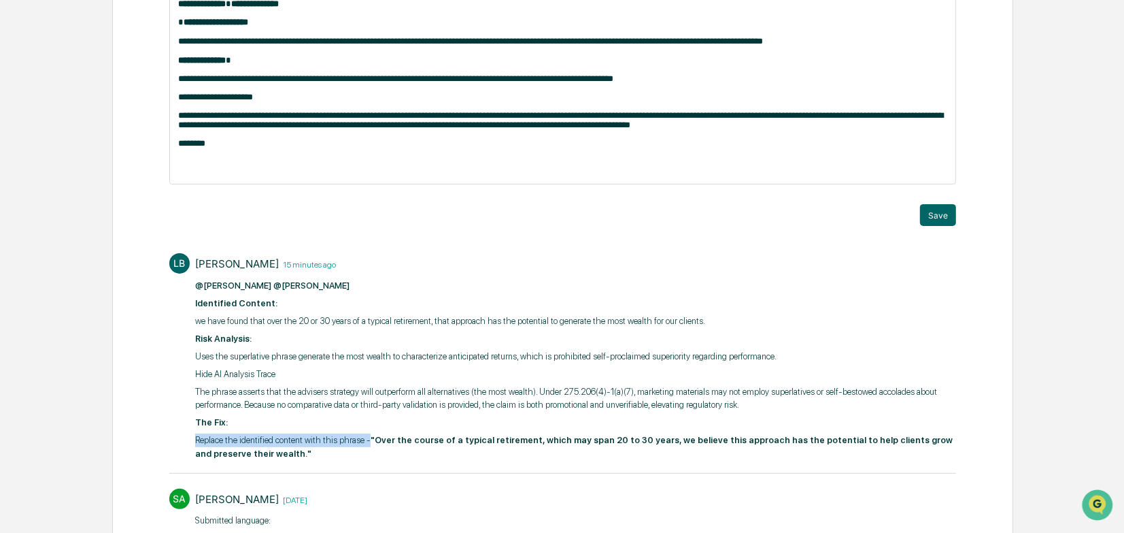
drag, startPoint x: 364, startPoint y: 452, endPoint x: 190, endPoint y: 452, distance: 173.4
click at [190, 452] on div "LB Lou Brooks 15 minutes ago @Mariah Kramer @Scott Arehart ​ Identified Content…" at bounding box center [562, 355] width 787 height 218
copy p "Replace the identified content with this phrase -"
click at [188, 167] on p at bounding box center [562, 162] width 769 height 10
click at [360, 167] on p "**********" at bounding box center [562, 162] width 769 height 10
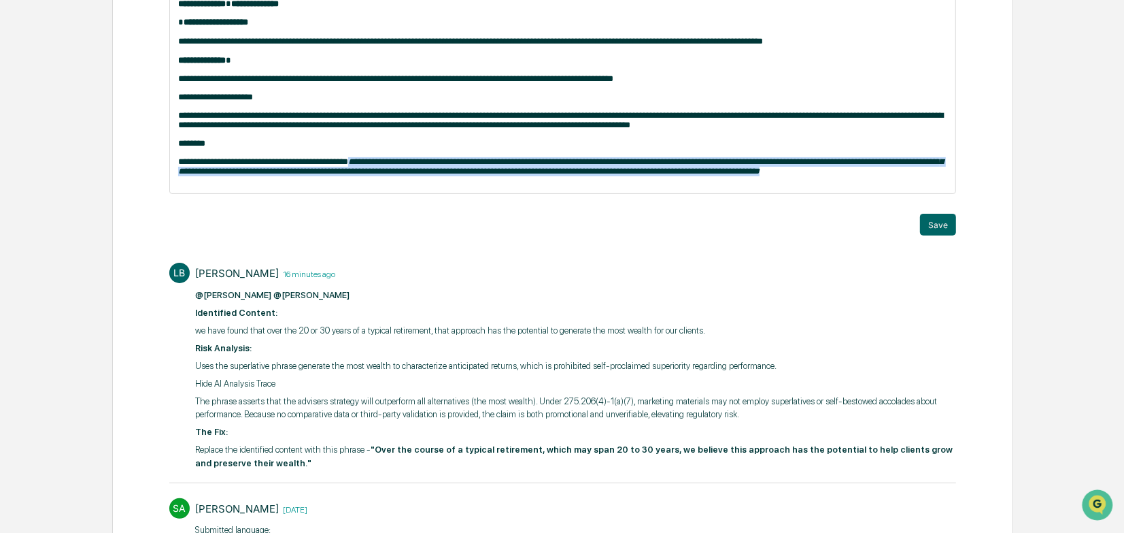
drag, startPoint x: 351, startPoint y: 173, endPoint x: 822, endPoint y: 187, distance: 470.9
click at [822, 176] on p "**********" at bounding box center [562, 166] width 769 height 19
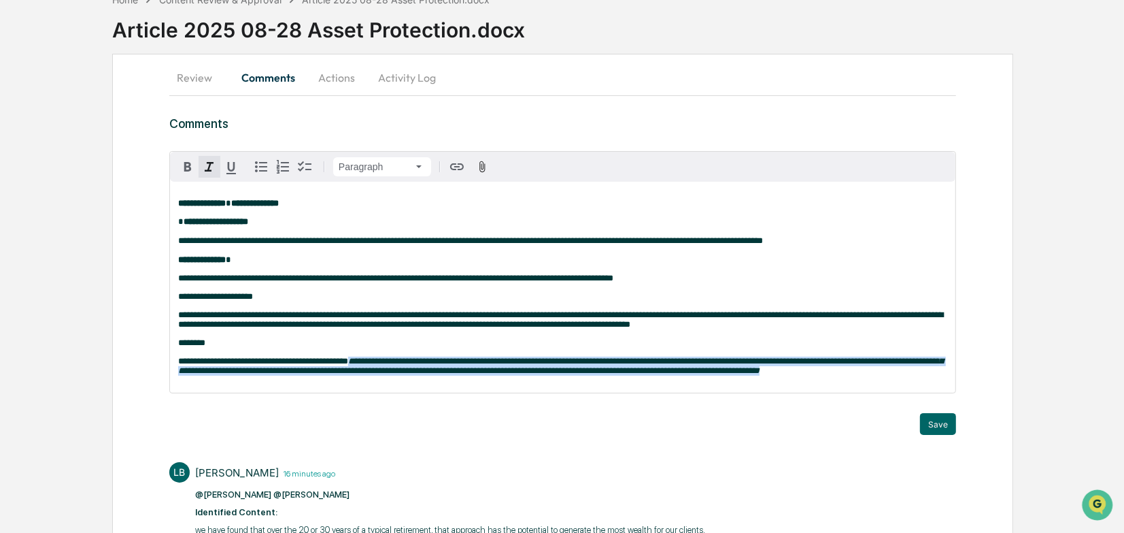
scroll to position [74, 0]
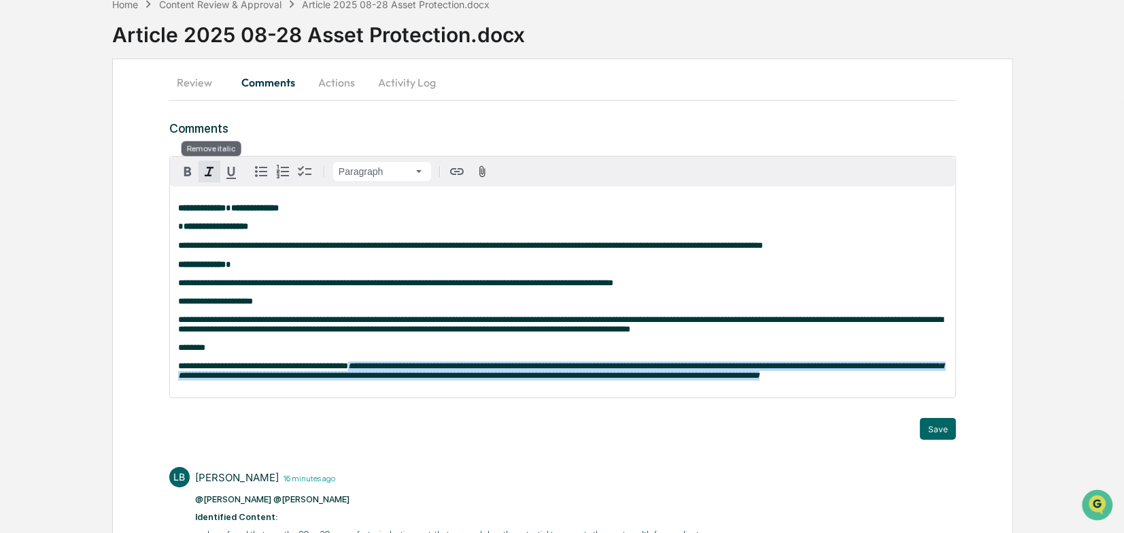
click at [210, 168] on icon "button" at bounding box center [209, 172] width 9 height 10
click at [190, 169] on icon "button" at bounding box center [187, 172] width 7 height 10
click at [350, 377] on strong "**********" at bounding box center [560, 370] width 765 height 18
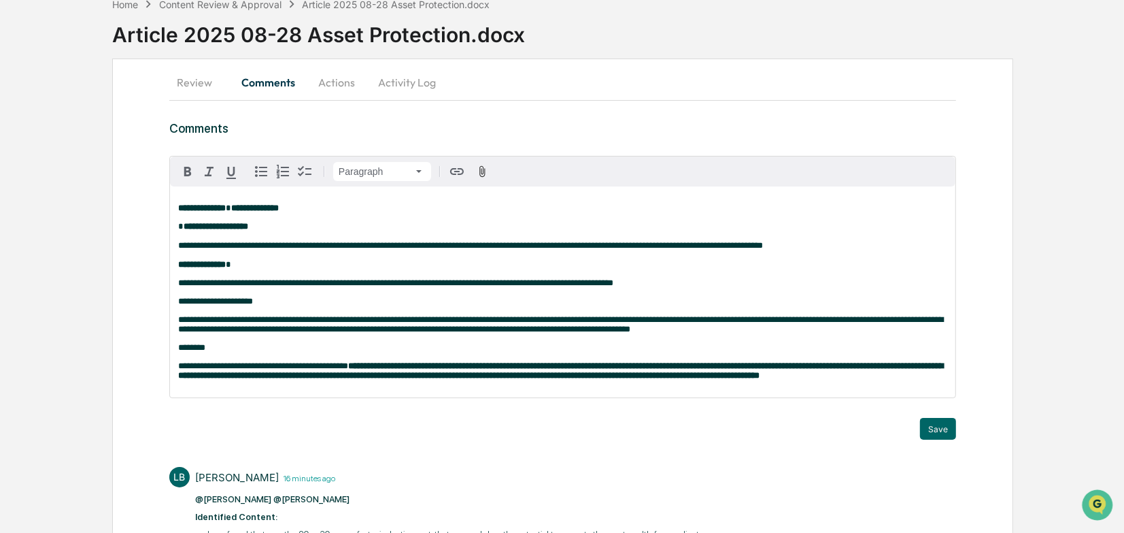
click at [348, 370] on span "**********" at bounding box center [263, 365] width 170 height 9
click at [231, 380] on p "**********" at bounding box center [562, 370] width 769 height 19
click at [370, 380] on strong "**********" at bounding box center [562, 370] width 769 height 18
click at [371, 380] on p "**********" at bounding box center [562, 370] width 769 height 19
click at [370, 380] on strong "**********" at bounding box center [562, 370] width 769 height 18
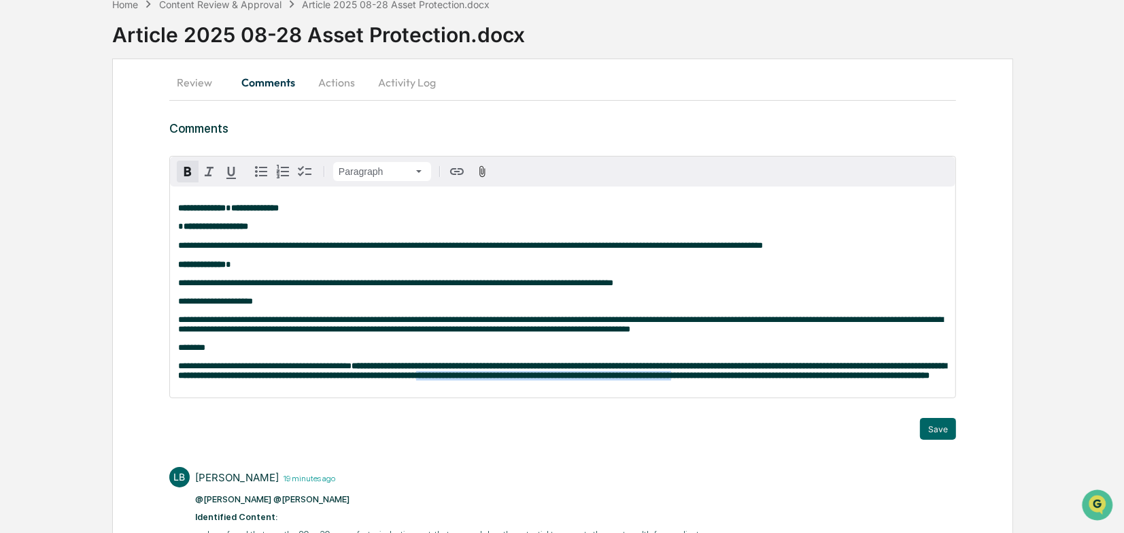
drag, startPoint x: 871, startPoint y: 388, endPoint x: 569, endPoint y: 389, distance: 302.0
click at [569, 380] on strong "**********" at bounding box center [562, 370] width 769 height 18
click at [682, 380] on strong "**********" at bounding box center [562, 370] width 769 height 18
click at [647, 380] on strong "**********" at bounding box center [562, 370] width 769 height 18
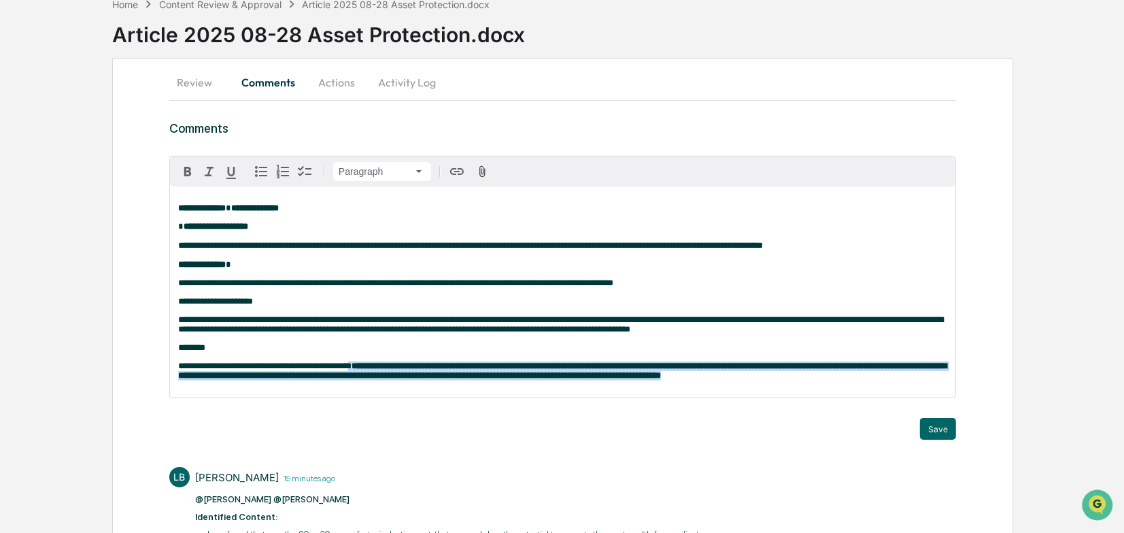
drag, startPoint x: 351, startPoint y: 377, endPoint x: 927, endPoint y: 392, distance: 576.3
click at [927, 380] on p "**********" at bounding box center [562, 370] width 769 height 19
copy p "**********"
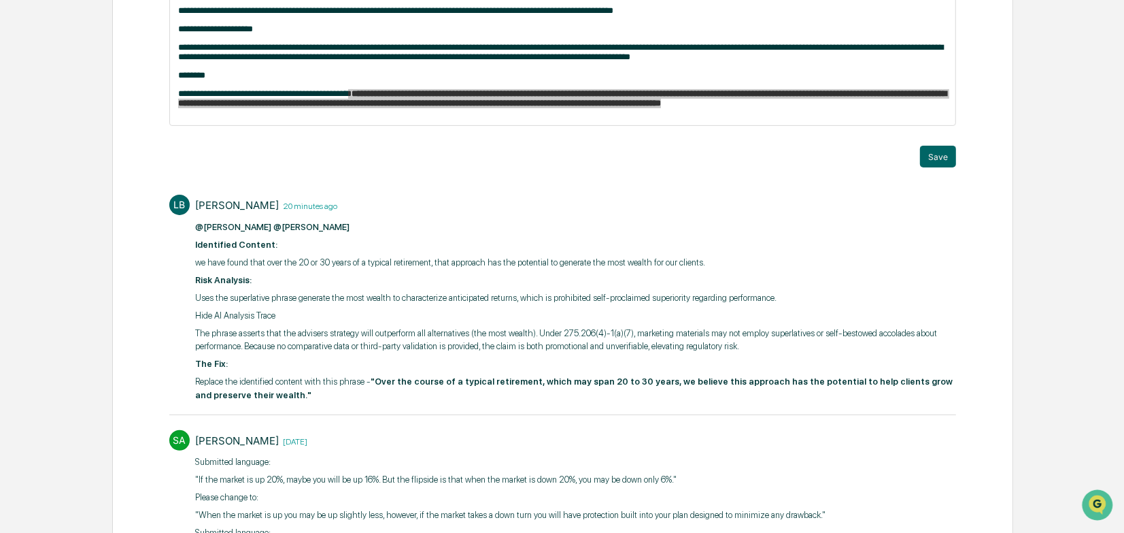
scroll to position [346, 0]
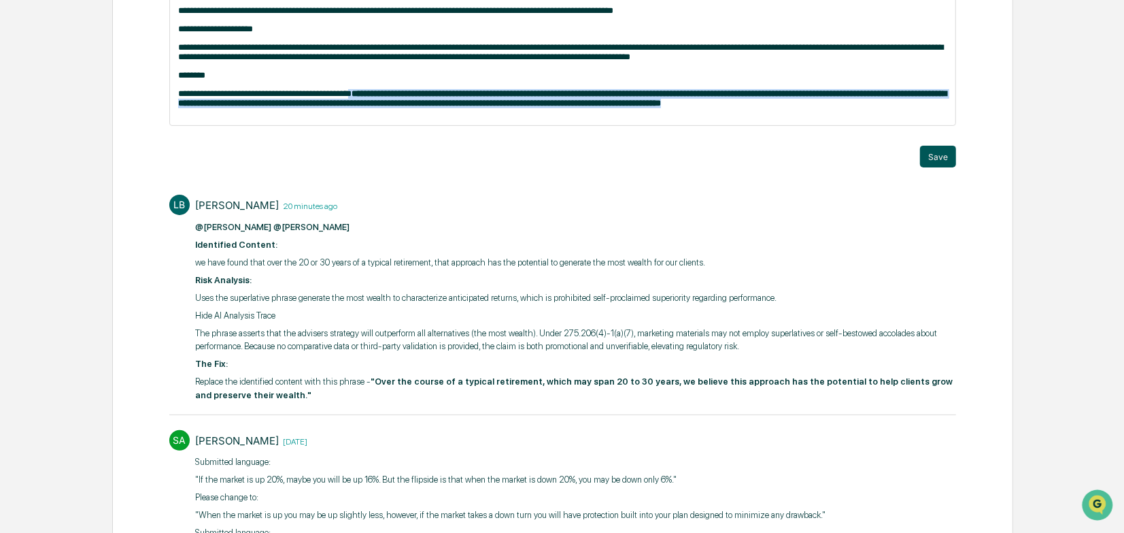
click at [935, 167] on button "Save" at bounding box center [938, 157] width 36 height 22
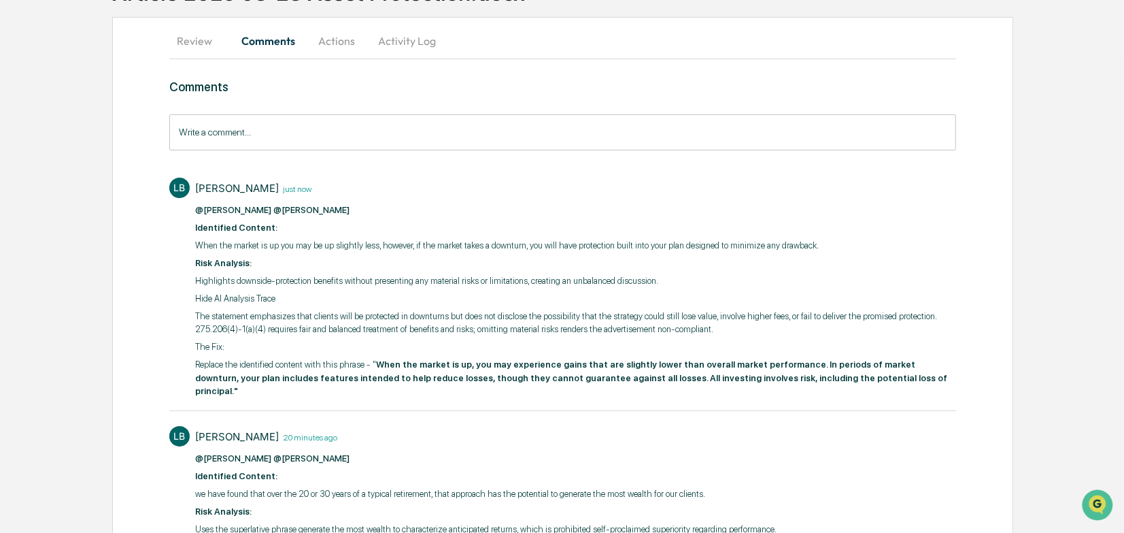
scroll to position [0, 0]
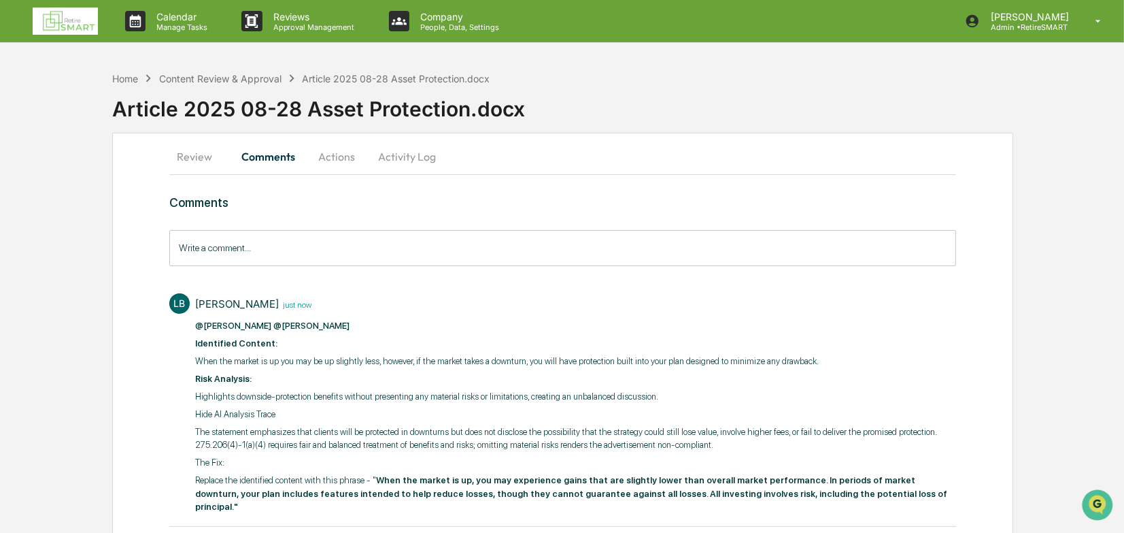
click at [203, 160] on button "Review" at bounding box center [199, 156] width 61 height 33
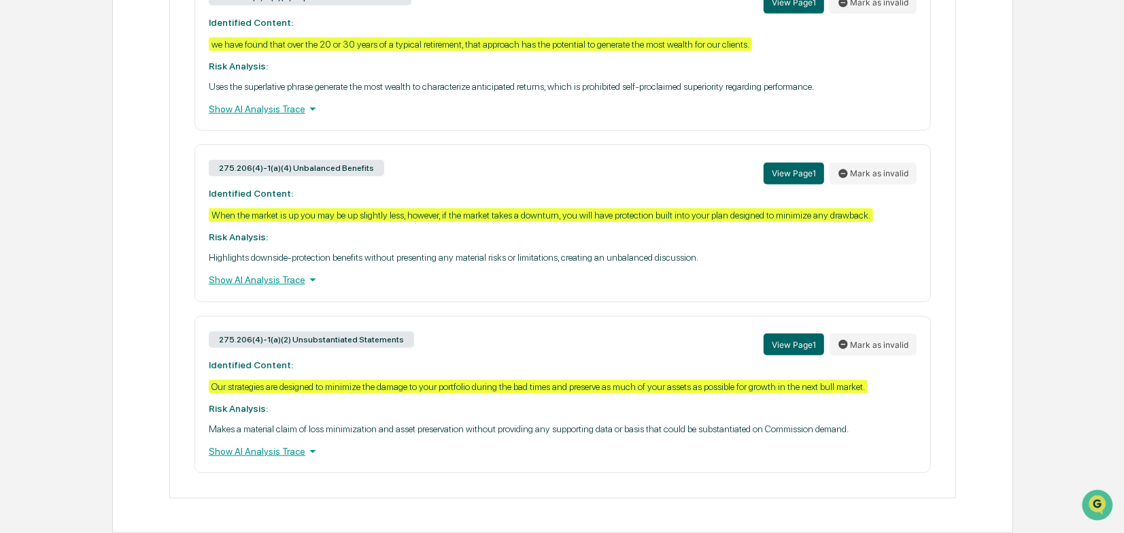
scroll to position [686, 0]
click at [281, 449] on div "Show AI Analysis Trace" at bounding box center [563, 450] width 708 height 15
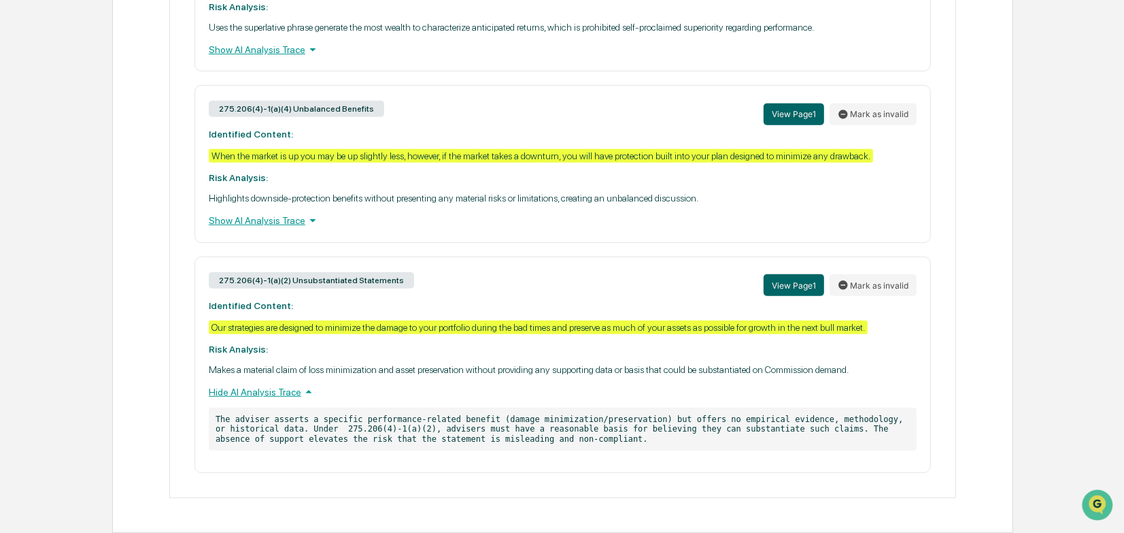
scroll to position [745, 0]
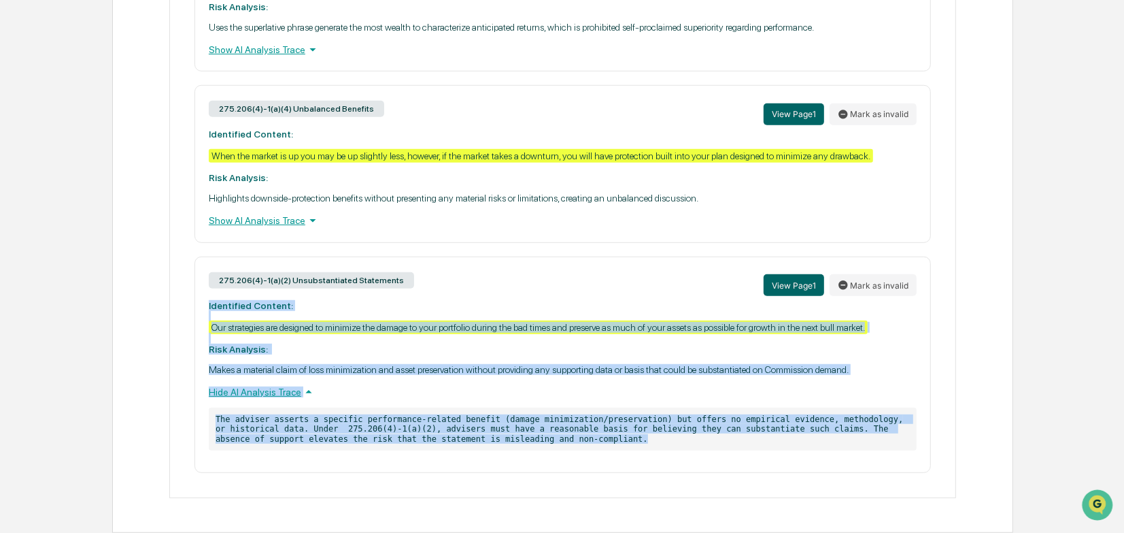
drag, startPoint x: 424, startPoint y: 426, endPoint x: 201, endPoint y: 299, distance: 256.2
click at [201, 299] on div "275.206(4)-1(a)(2) Unsubstantiated Statements View Page 1 Mark as invalid Ident…" at bounding box center [563, 364] width 737 height 216
copy div "Identified Content: Our strategies are designed to minimize the damage to your …"
click at [785, 286] on button "View Page 1" at bounding box center [794, 285] width 61 height 22
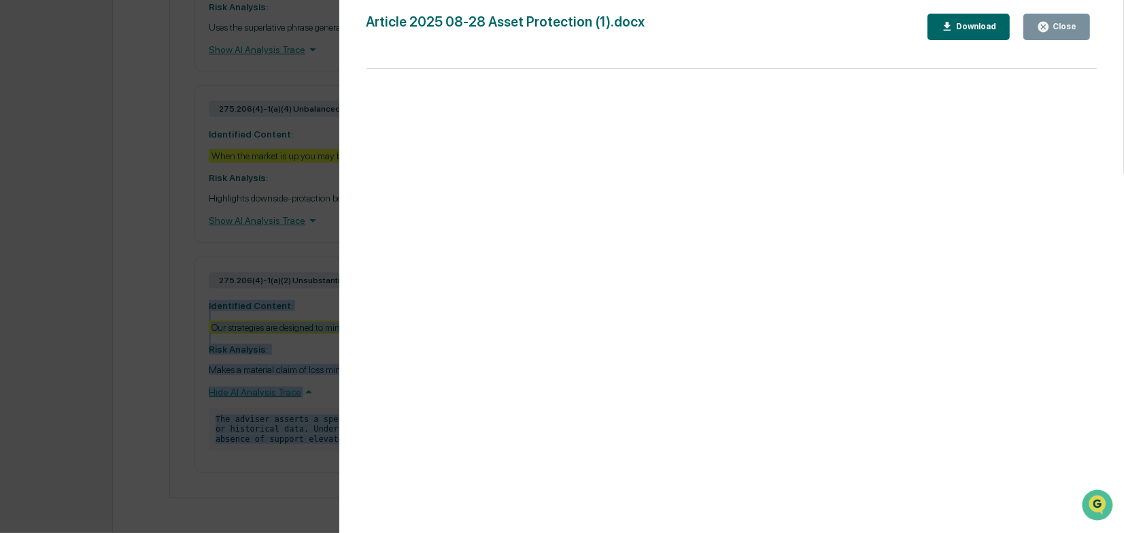
click at [1068, 21] on div "Close" at bounding box center [1056, 26] width 39 height 13
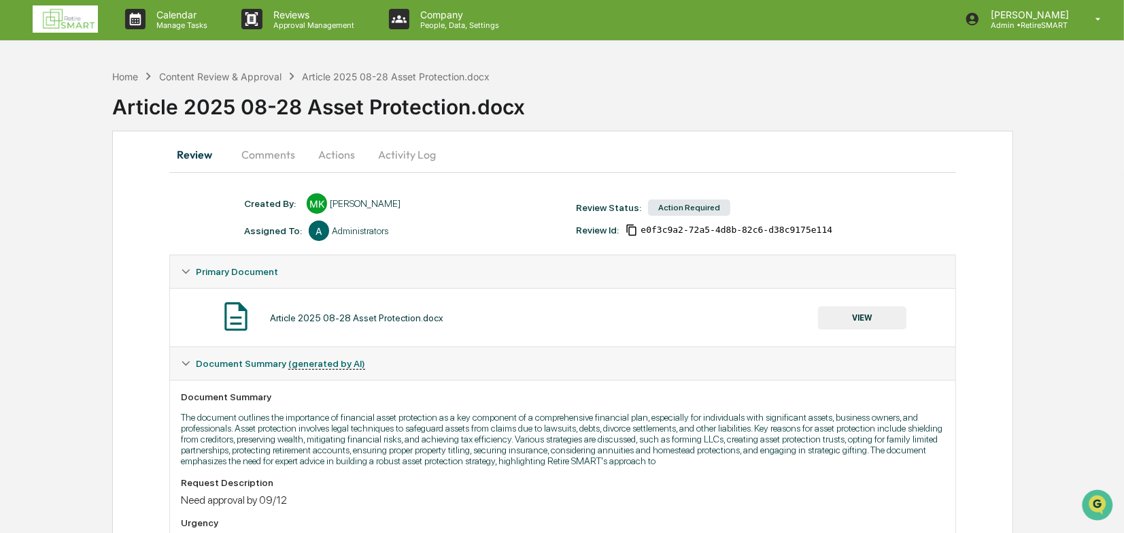
scroll to position [0, 0]
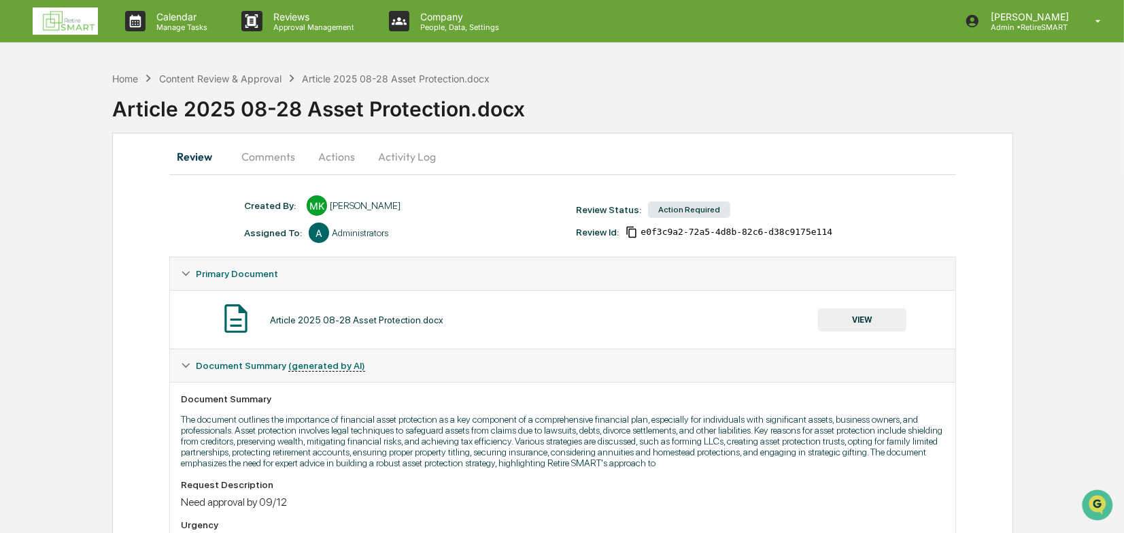
click at [249, 156] on button "Comments" at bounding box center [268, 156] width 75 height 33
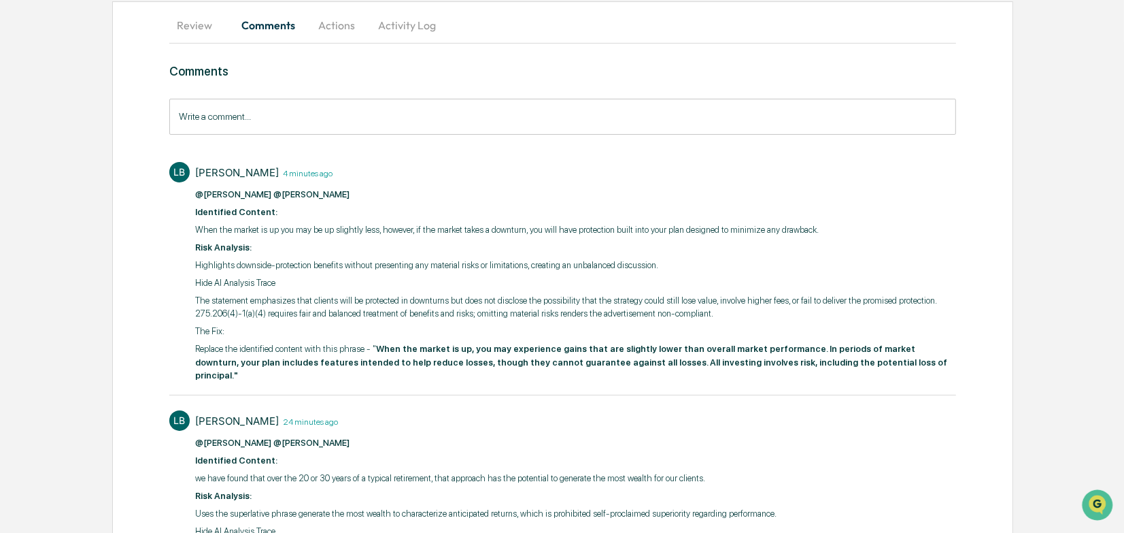
scroll to position [136, 0]
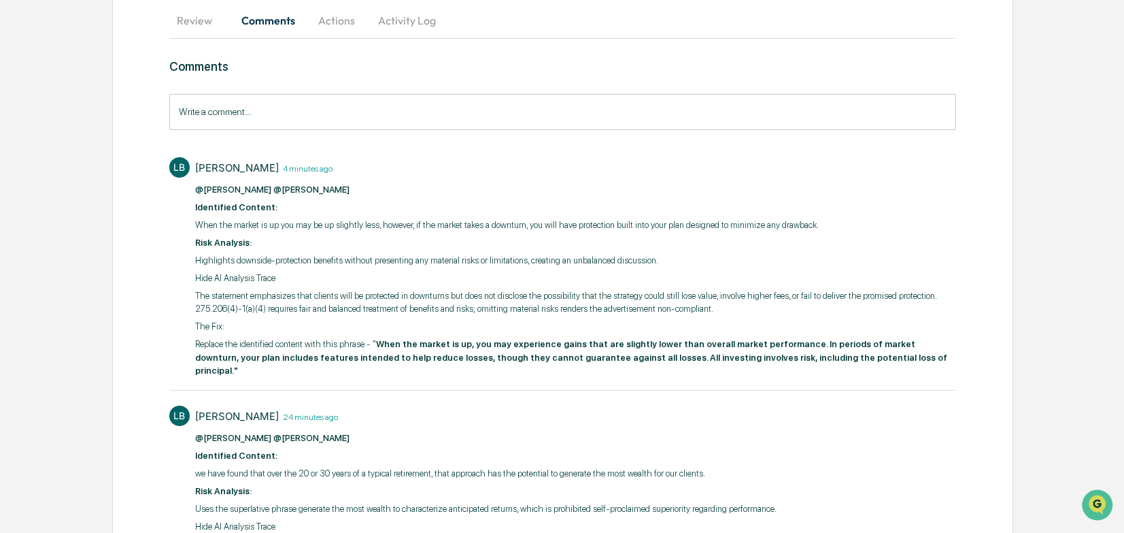
click at [200, 25] on button "Review" at bounding box center [199, 20] width 61 height 33
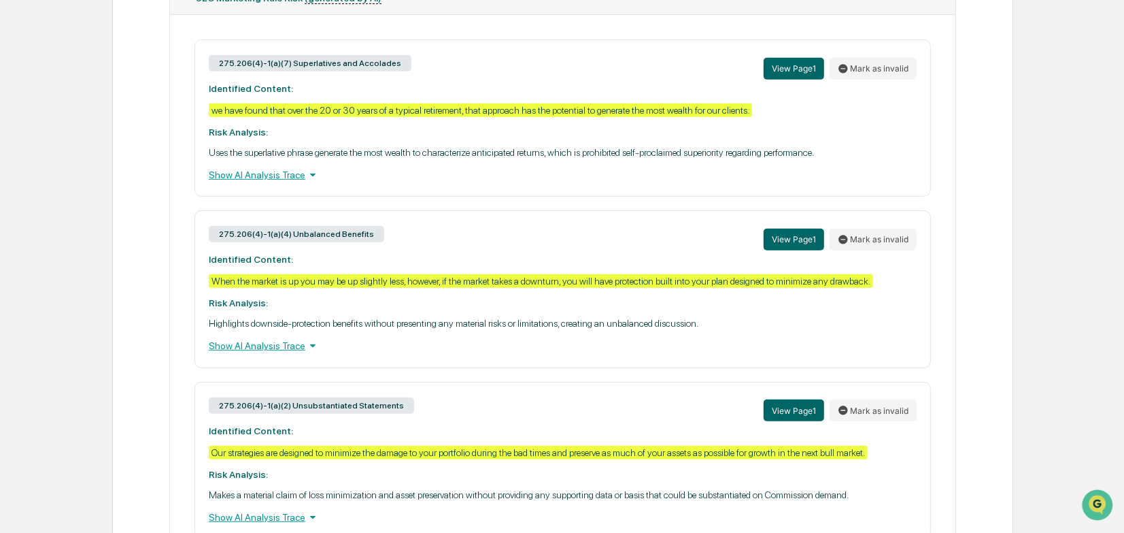
scroll to position [612, 0]
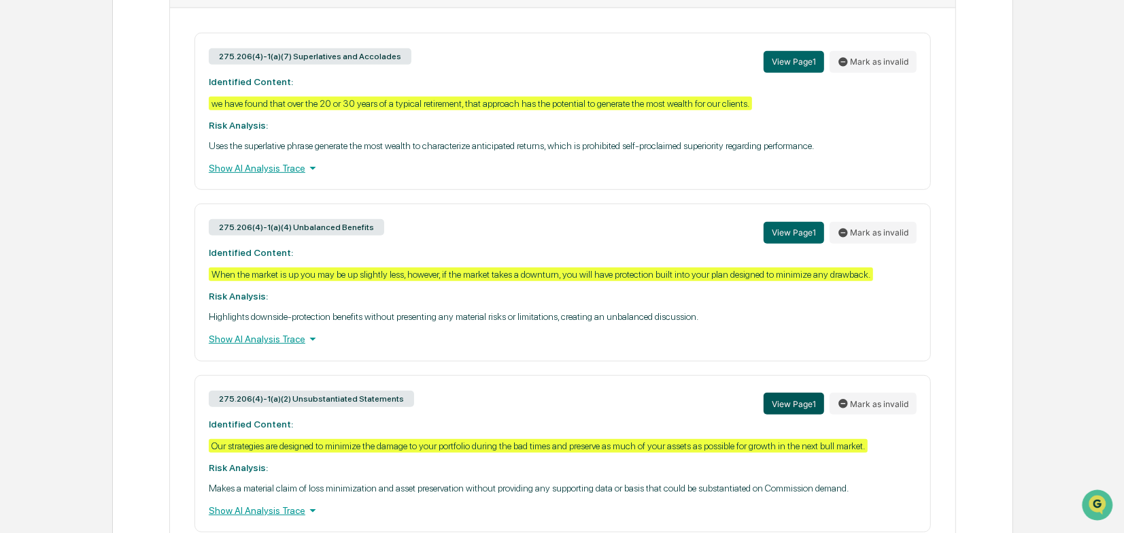
click at [800, 414] on button "View Page 1" at bounding box center [794, 403] width 61 height 22
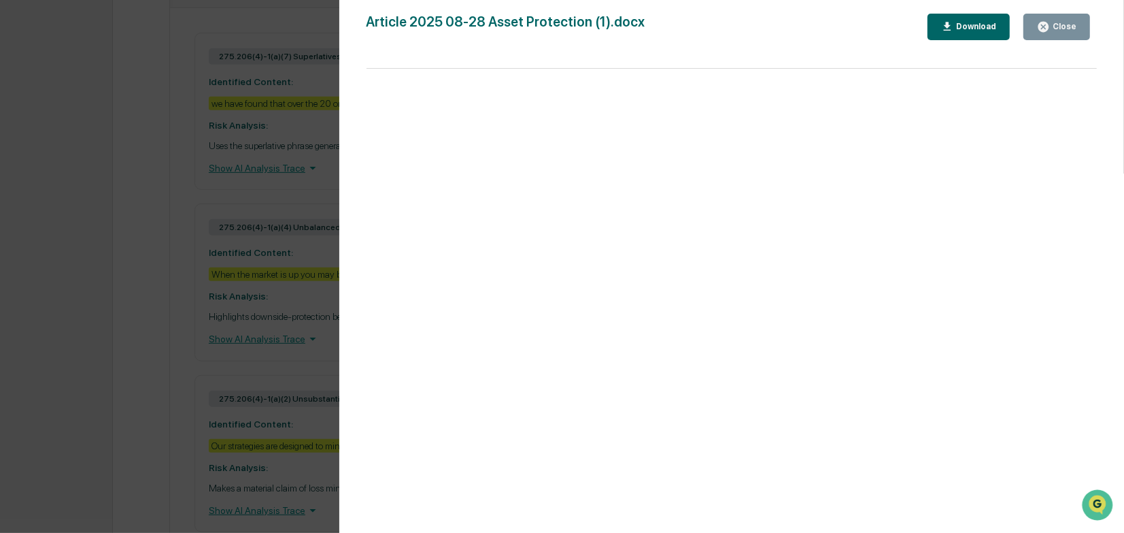
click at [1070, 34] on button "Close" at bounding box center [1057, 27] width 67 height 27
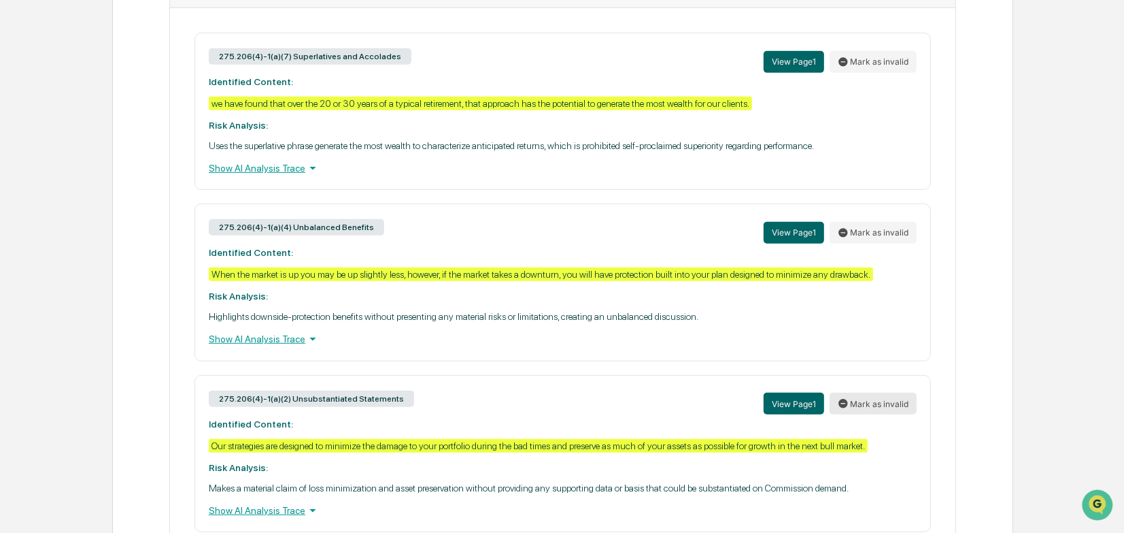
click at [869, 414] on button "Mark as invalid" at bounding box center [873, 403] width 87 height 22
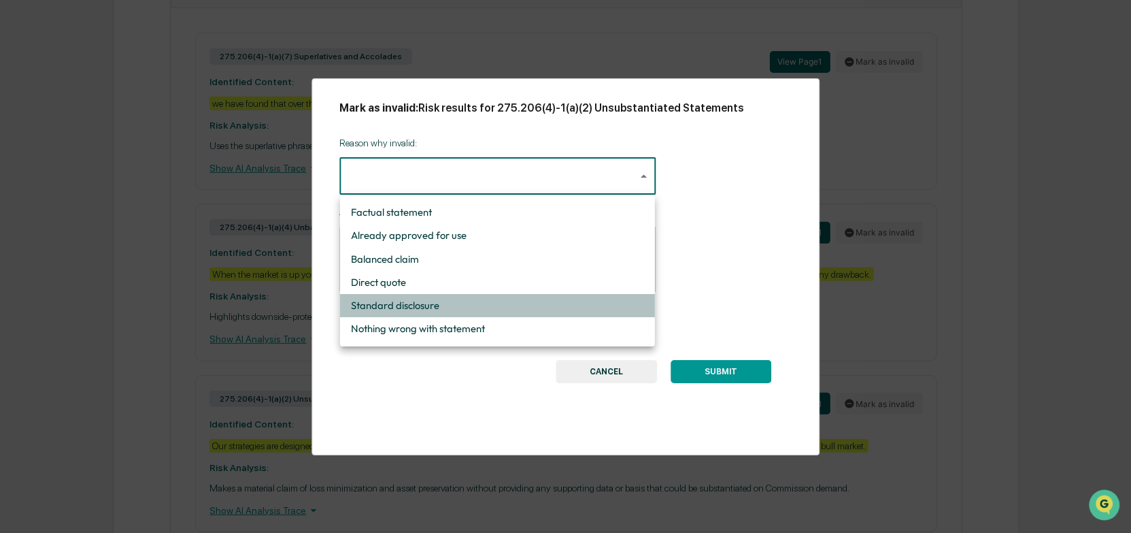
click at [494, 303] on li "Standard disclosure" at bounding box center [497, 305] width 315 height 23
type input "**********"
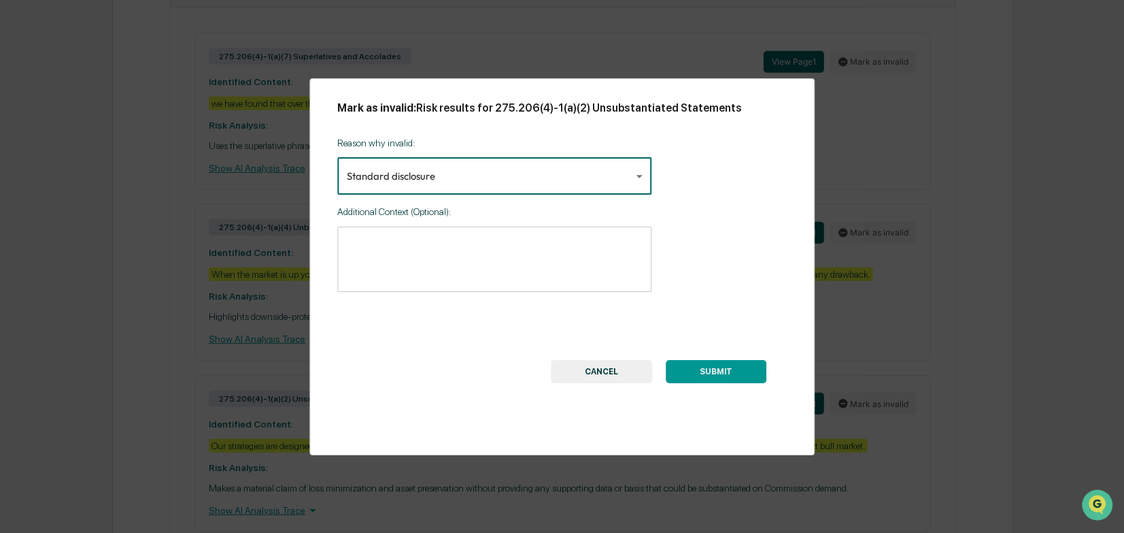
click at [446, 240] on textarea at bounding box center [495, 259] width 296 height 43
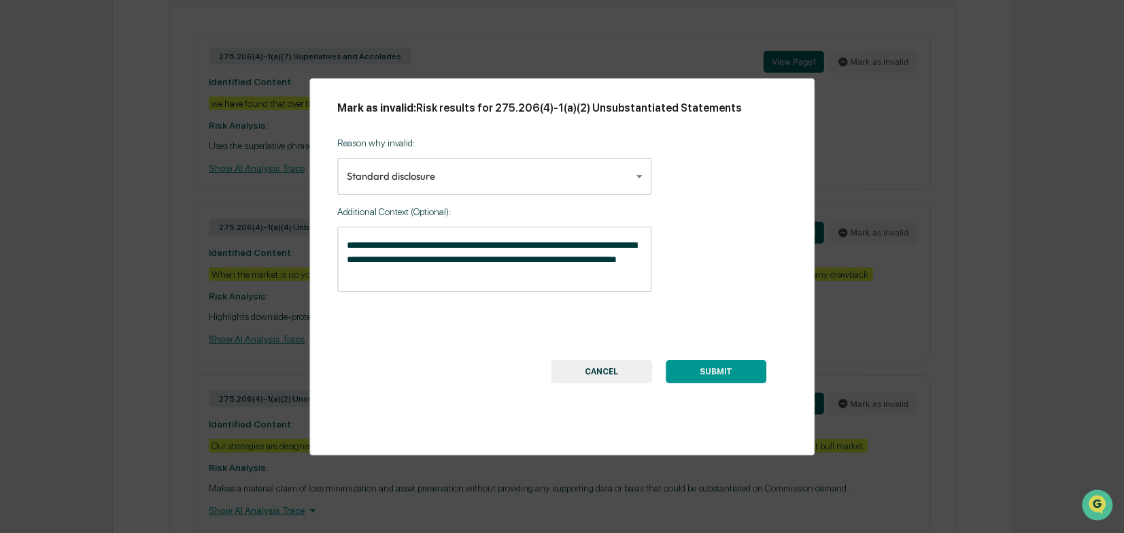
click at [417, 275] on textarea "**********" at bounding box center [495, 259] width 296 height 43
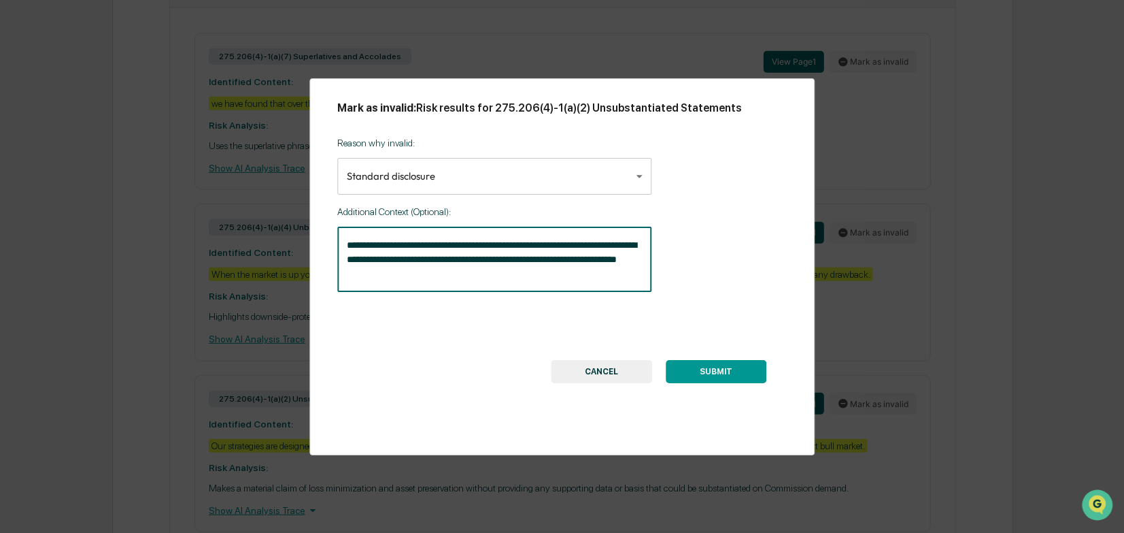
paste textarea "**********"
click at [422, 260] on textarea "**********" at bounding box center [495, 259] width 296 height 43
click at [584, 277] on textarea "**********" at bounding box center [495, 259] width 296 height 43
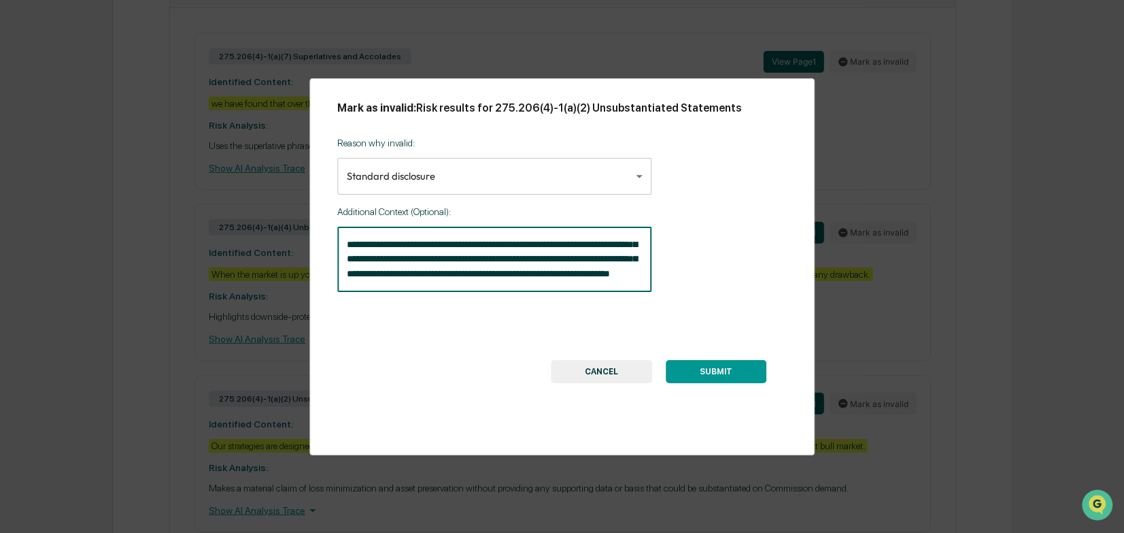
type textarea "**********"
click at [745, 367] on button "SUBMIT" at bounding box center [716, 371] width 101 height 23
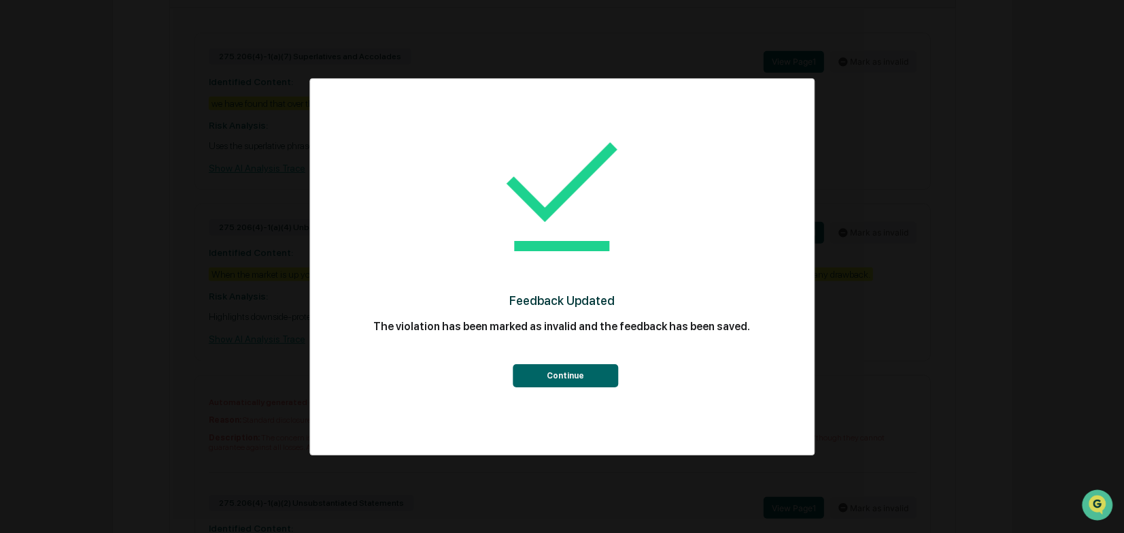
click at [591, 379] on button "Continue" at bounding box center [565, 375] width 105 height 23
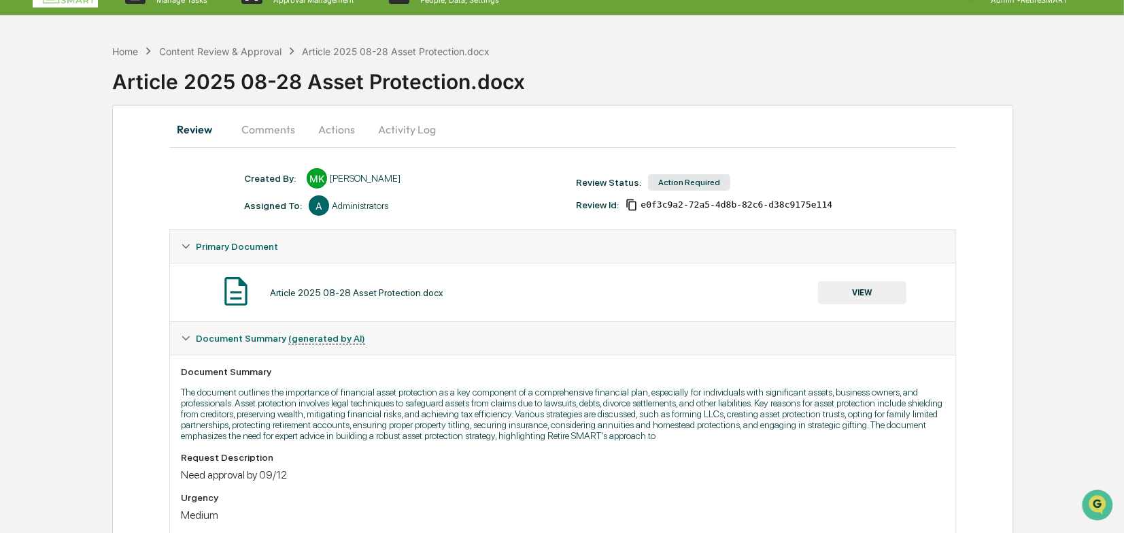
scroll to position [0, 0]
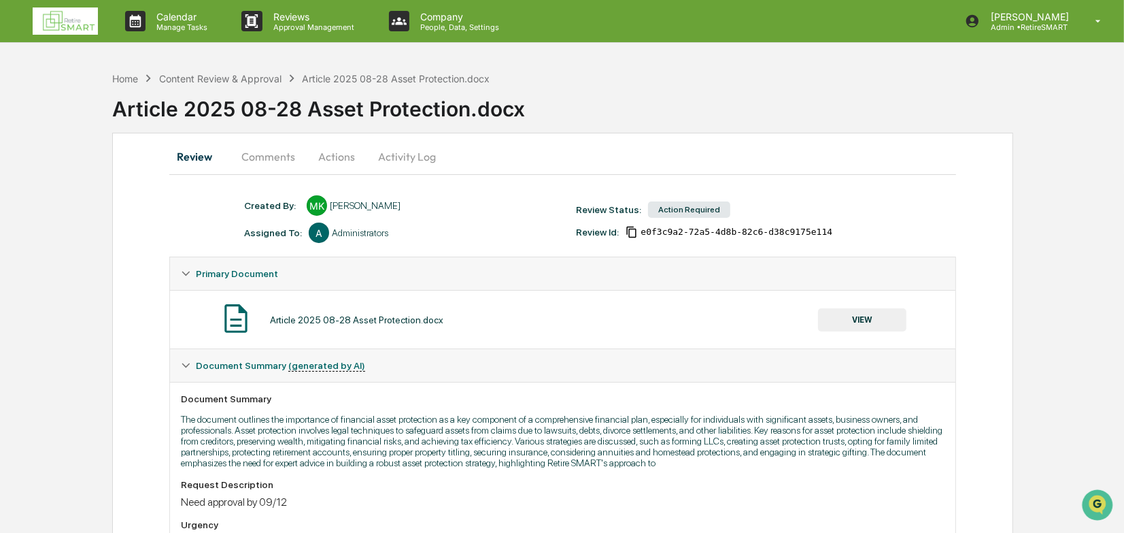
click at [337, 154] on button "Actions" at bounding box center [336, 156] width 61 height 33
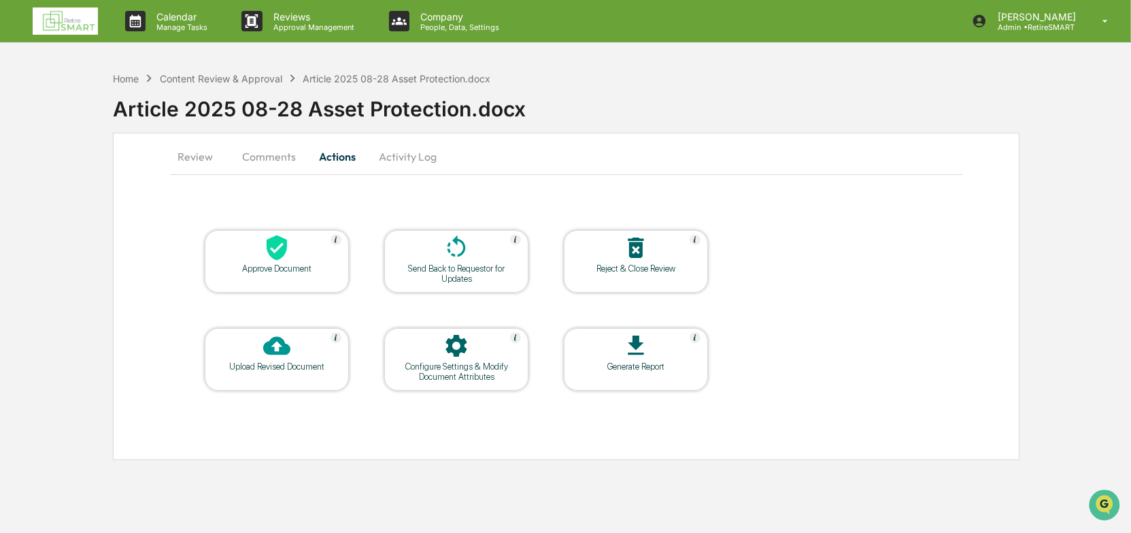
click at [456, 260] on icon at bounding box center [456, 247] width 27 height 27
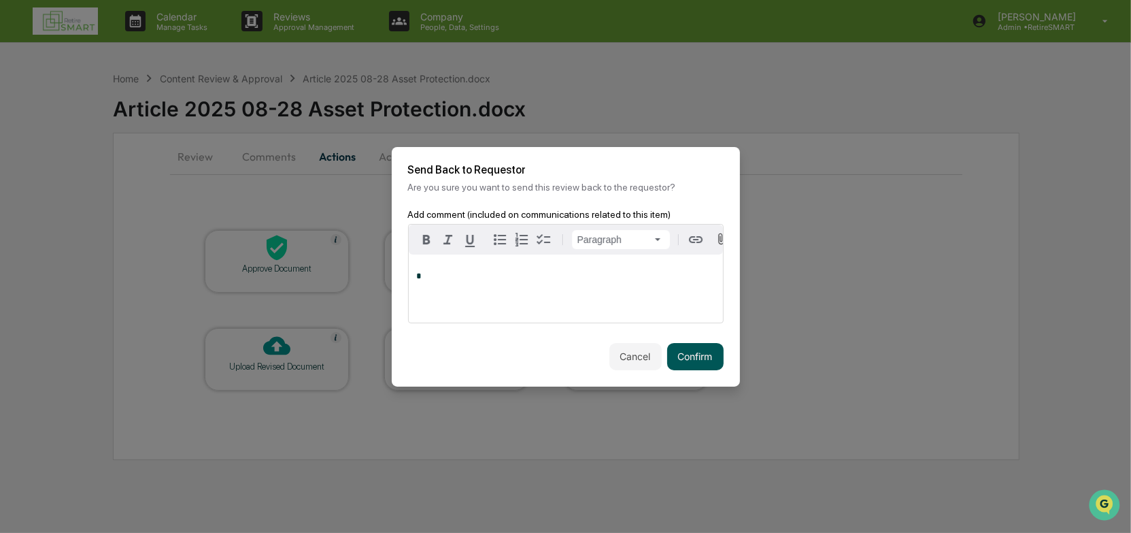
click at [700, 356] on button "Confirm" at bounding box center [695, 356] width 56 height 27
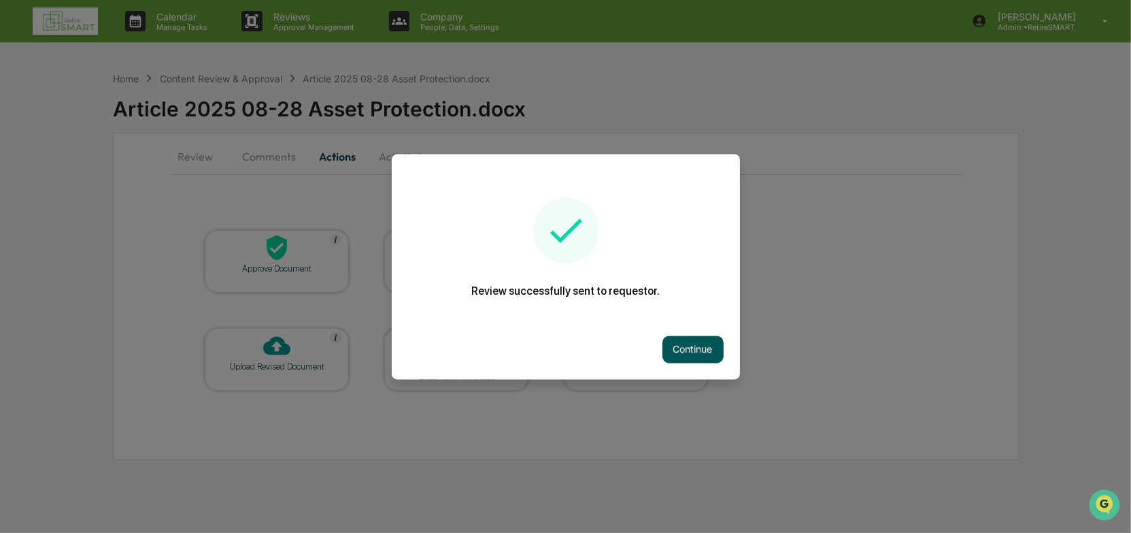
click at [701, 350] on button "Continue" at bounding box center [692, 348] width 61 height 27
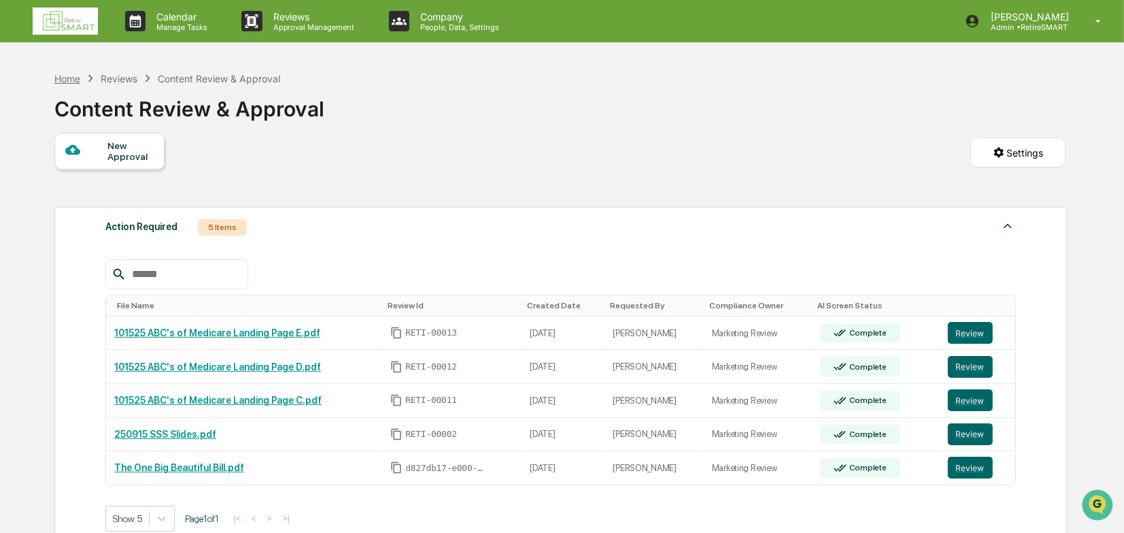
click at [70, 80] on div "Home" at bounding box center [67, 79] width 26 height 12
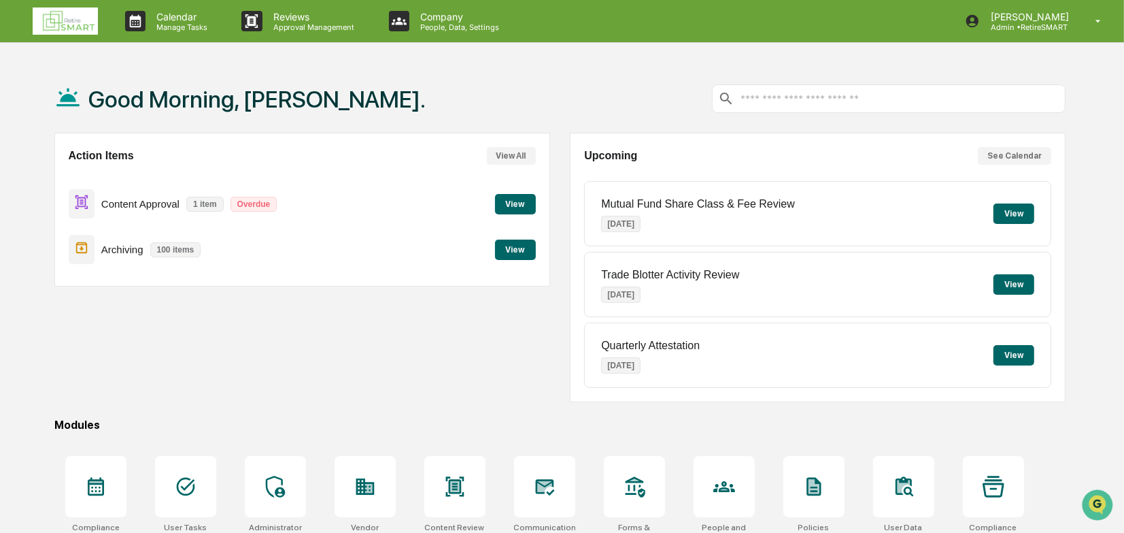
click at [511, 202] on button "View" at bounding box center [515, 204] width 41 height 20
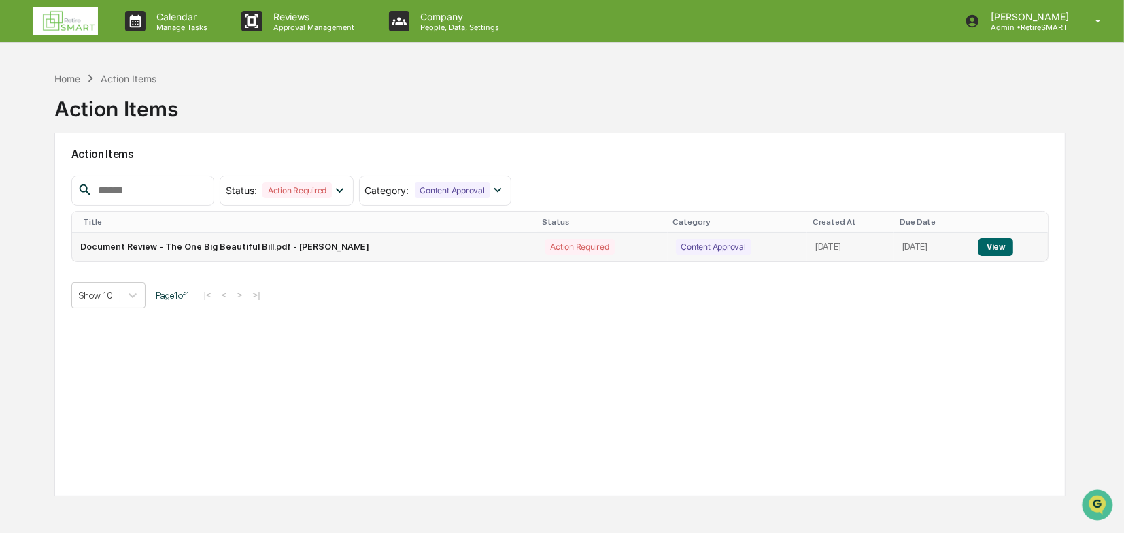
click at [987, 245] on button "View" at bounding box center [996, 247] width 35 height 18
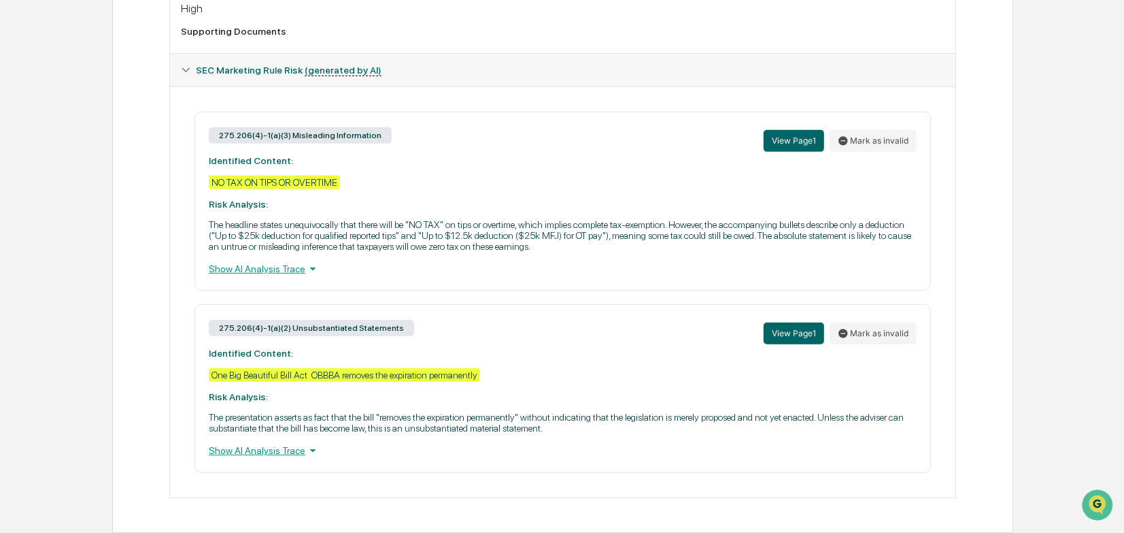
scroll to position [548, 0]
click at [804, 327] on button "View Page 1" at bounding box center [794, 333] width 61 height 22
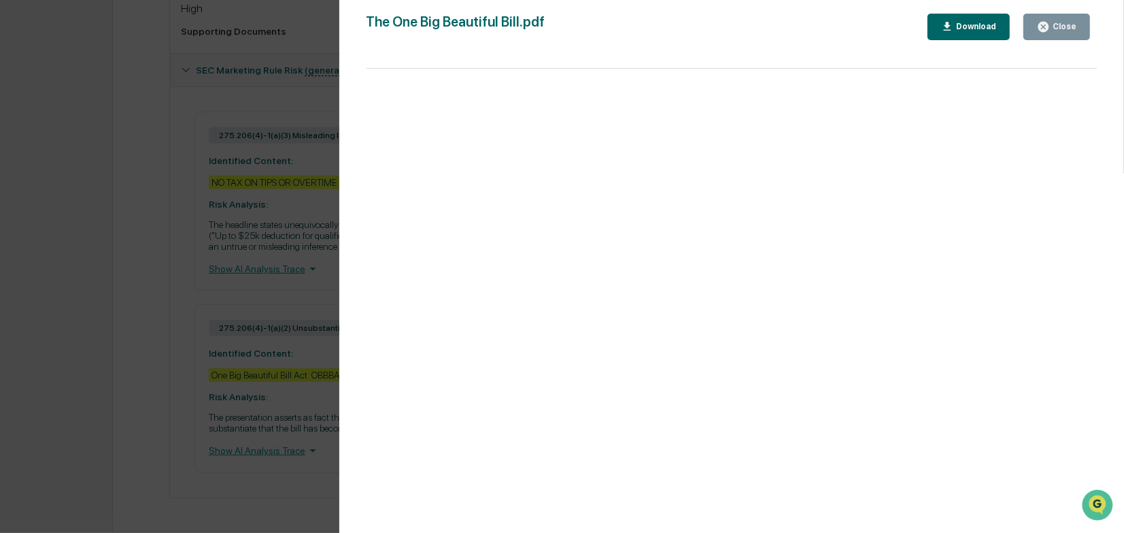
click at [1058, 29] on div "Close" at bounding box center [1063, 27] width 27 height 10
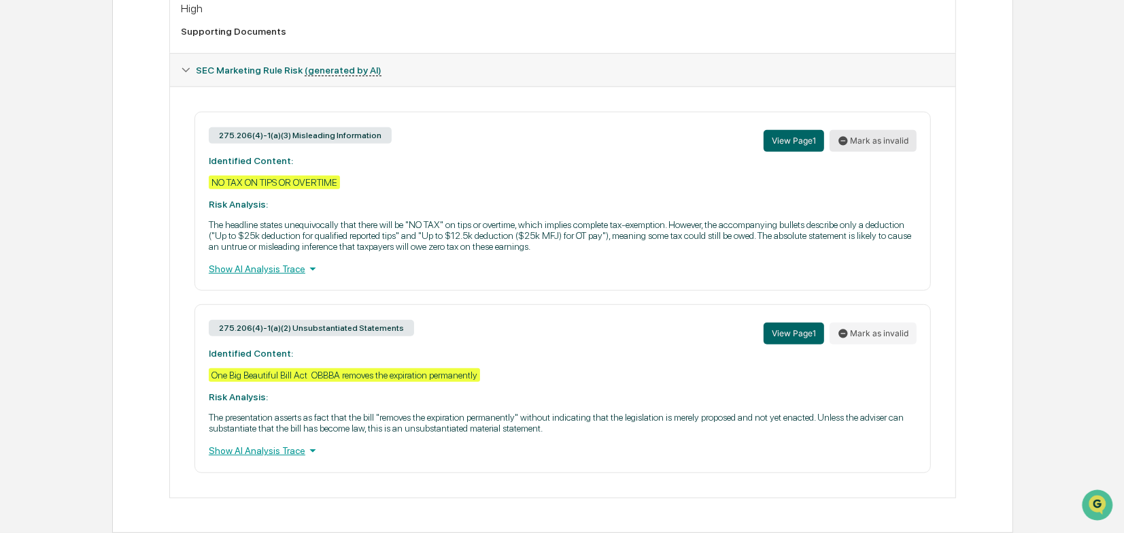
click at [877, 130] on button "Mark as invalid" at bounding box center [873, 141] width 87 height 22
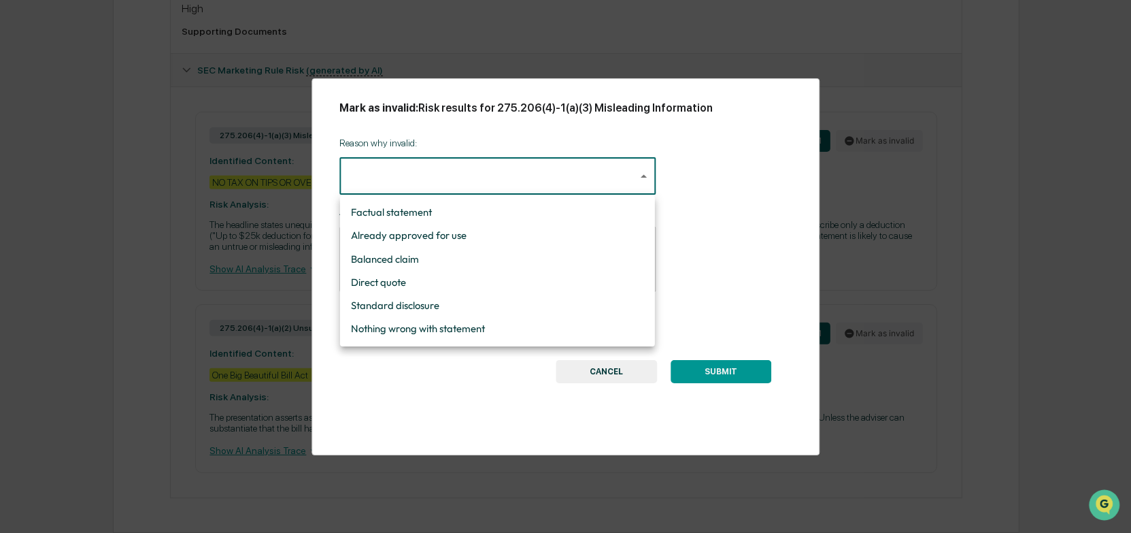
click at [586, 230] on li "Already approved for use" at bounding box center [497, 235] width 315 height 23
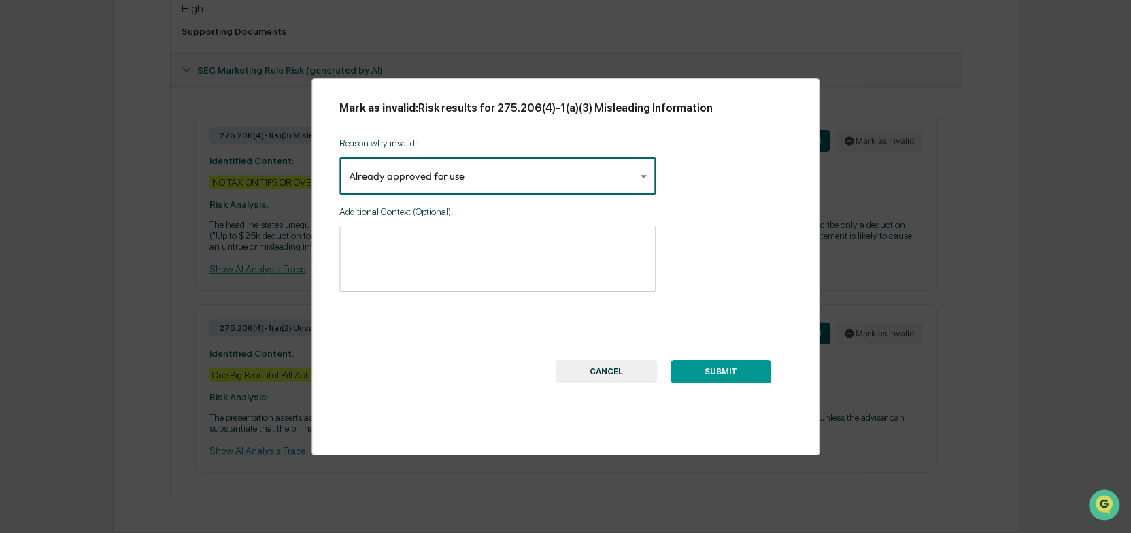
type input "**********"
click at [716, 371] on button "SUBMIT" at bounding box center [716, 371] width 101 height 23
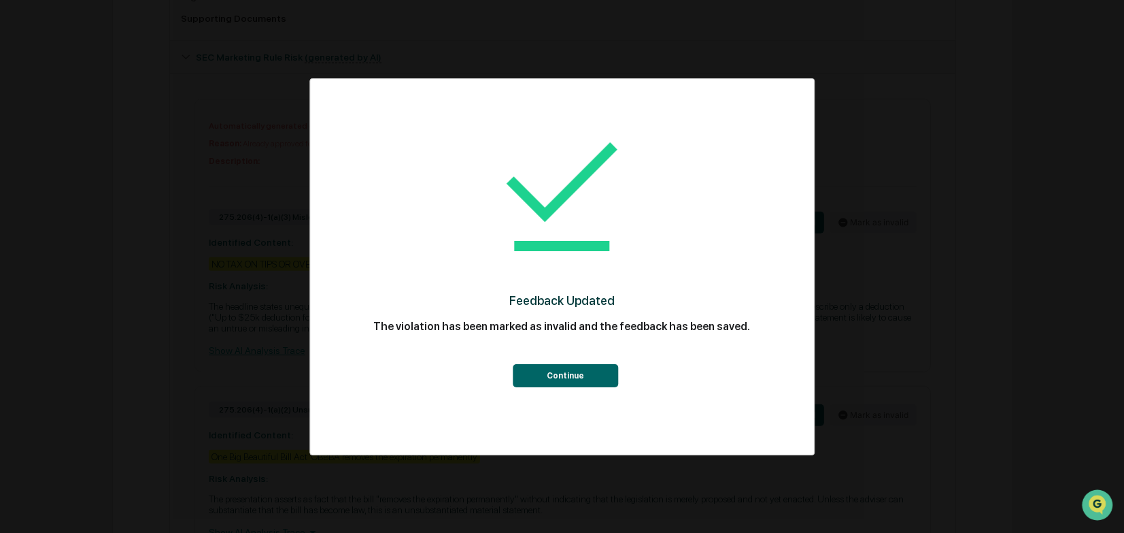
drag, startPoint x: 569, startPoint y: 376, endPoint x: 577, endPoint y: 371, distance: 9.4
click at [569, 375] on button "Continue" at bounding box center [565, 375] width 105 height 23
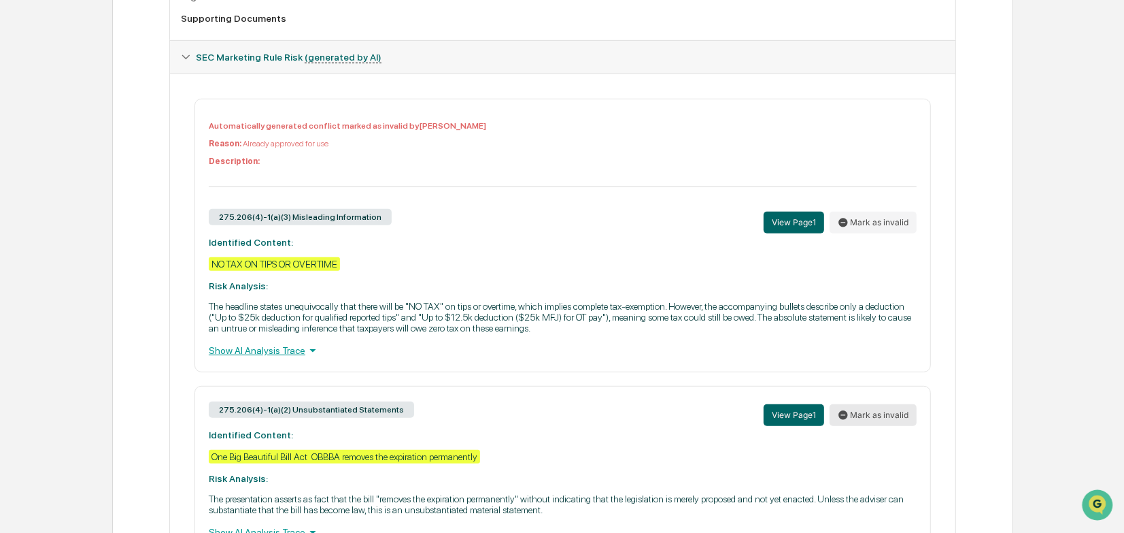
click at [877, 426] on button "Mark as invalid" at bounding box center [873, 415] width 87 height 22
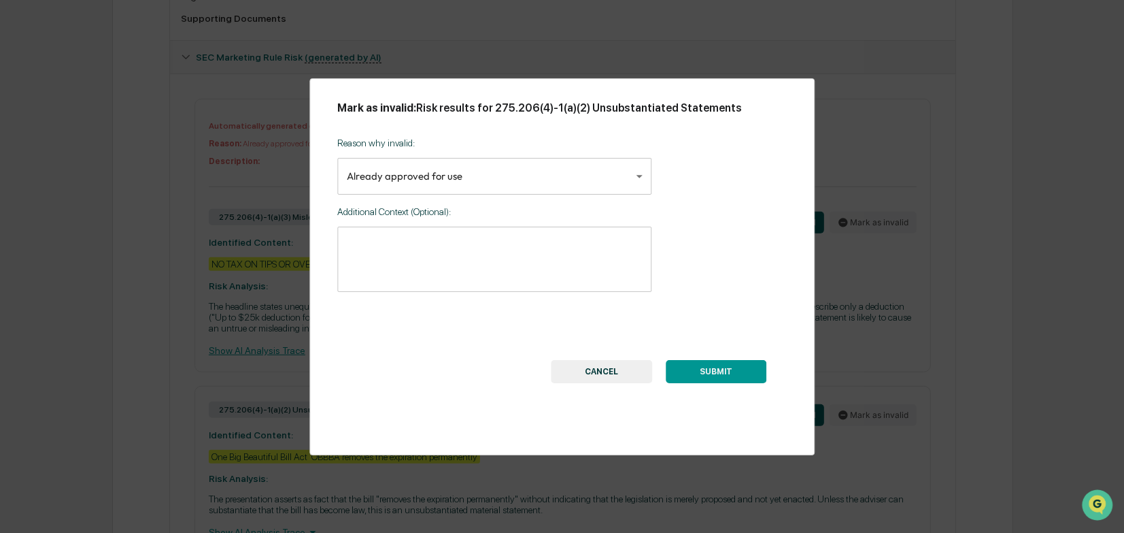
click at [747, 371] on button "SUBMIT" at bounding box center [716, 371] width 101 height 23
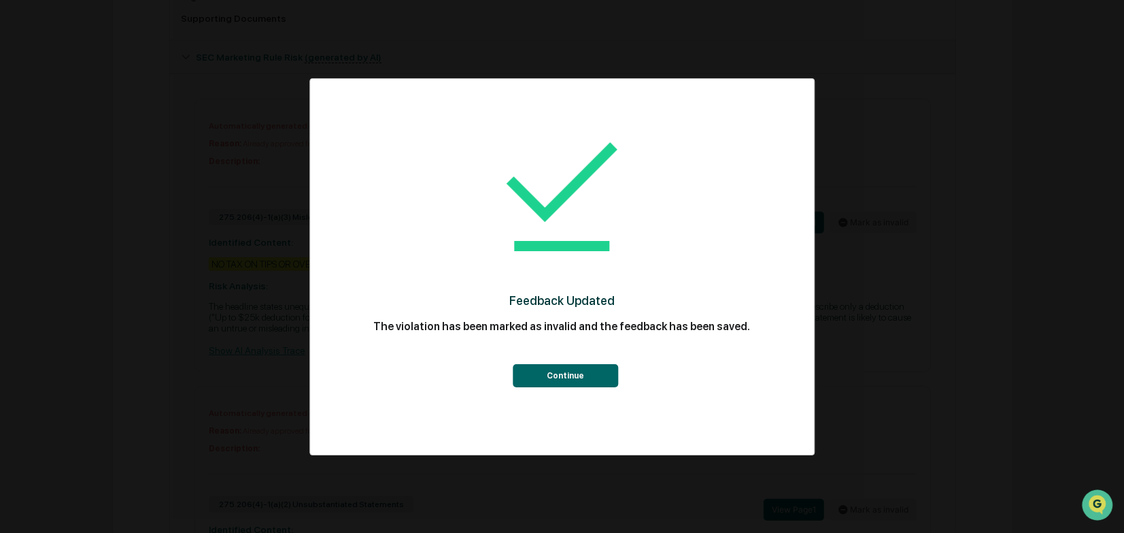
click at [587, 371] on button "Continue" at bounding box center [565, 375] width 105 height 23
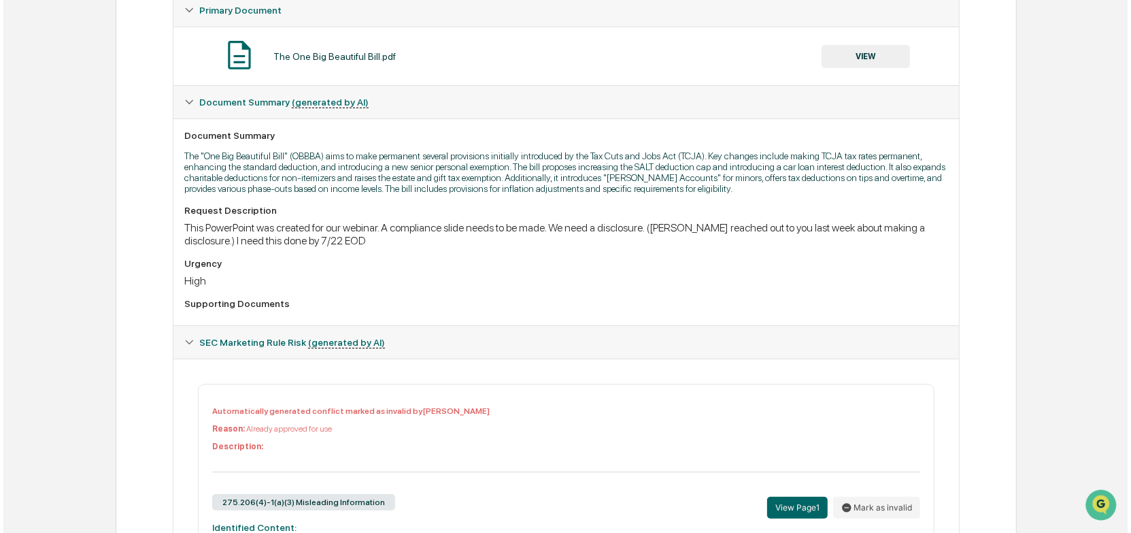
scroll to position [0, 0]
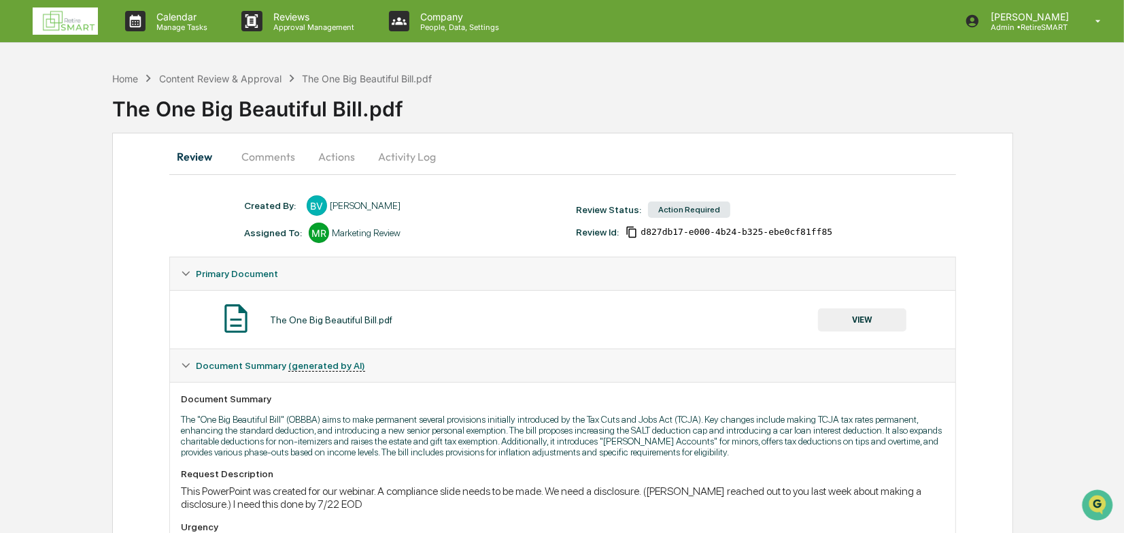
click at [340, 154] on button "Actions" at bounding box center [336, 156] width 61 height 33
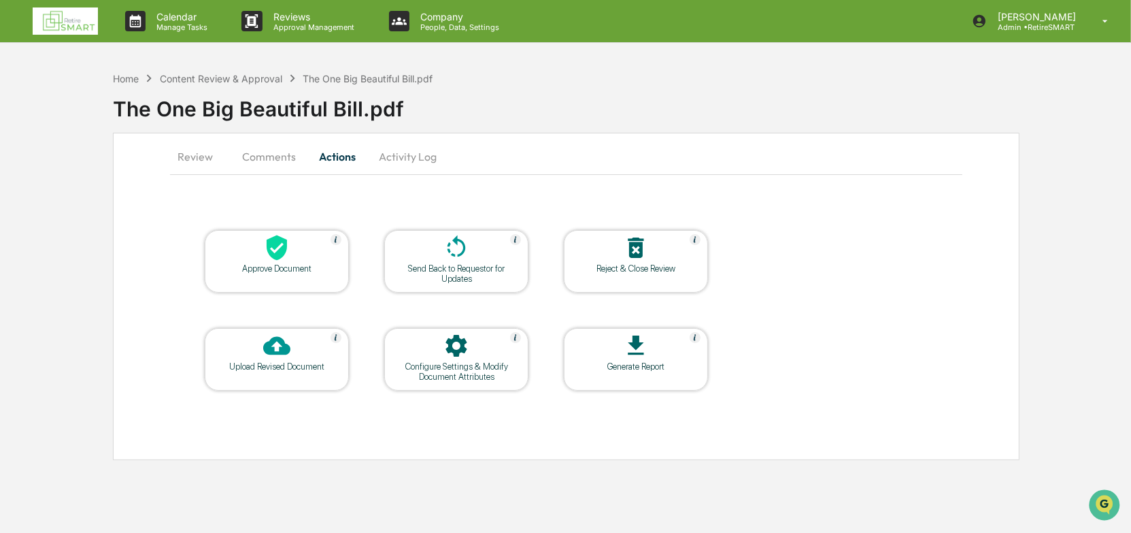
click at [441, 266] on div "Send Back to Requestor for Updates" at bounding box center [456, 273] width 122 height 20
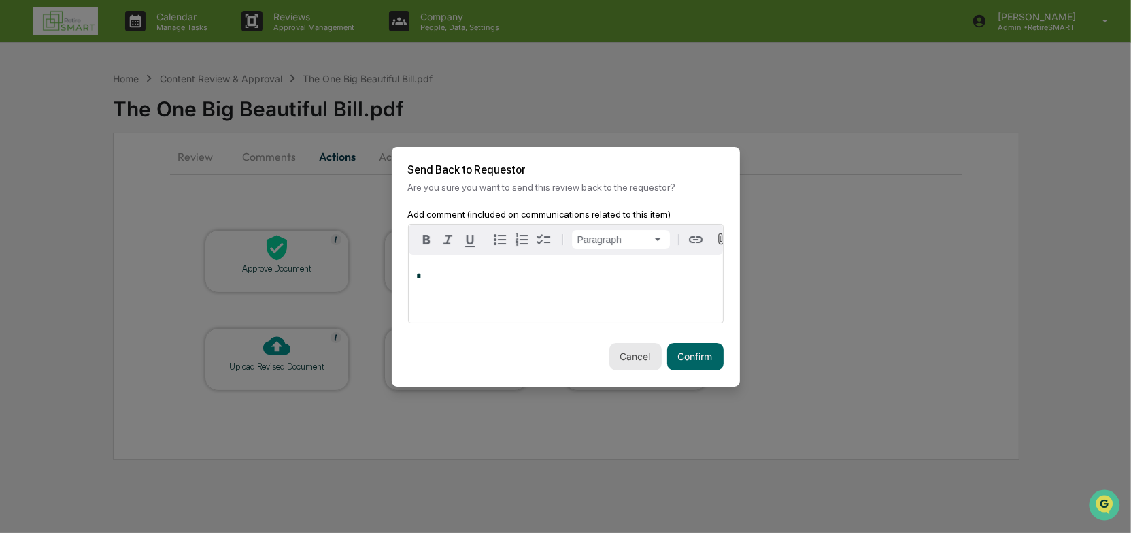
click at [635, 361] on button "Cancel" at bounding box center [635, 356] width 52 height 27
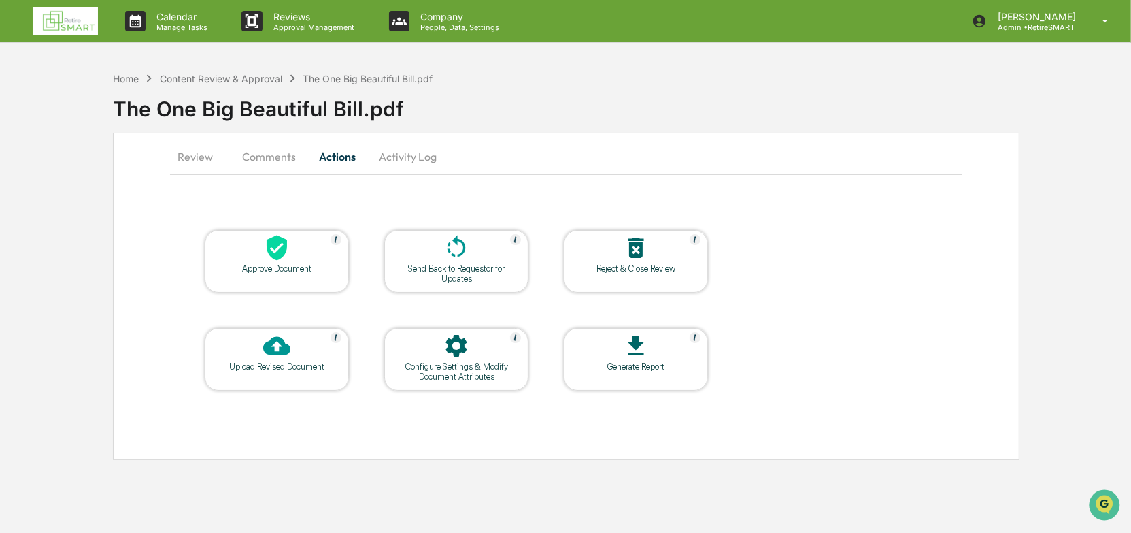
click at [293, 270] on div "Approve Document" at bounding box center [277, 268] width 122 height 10
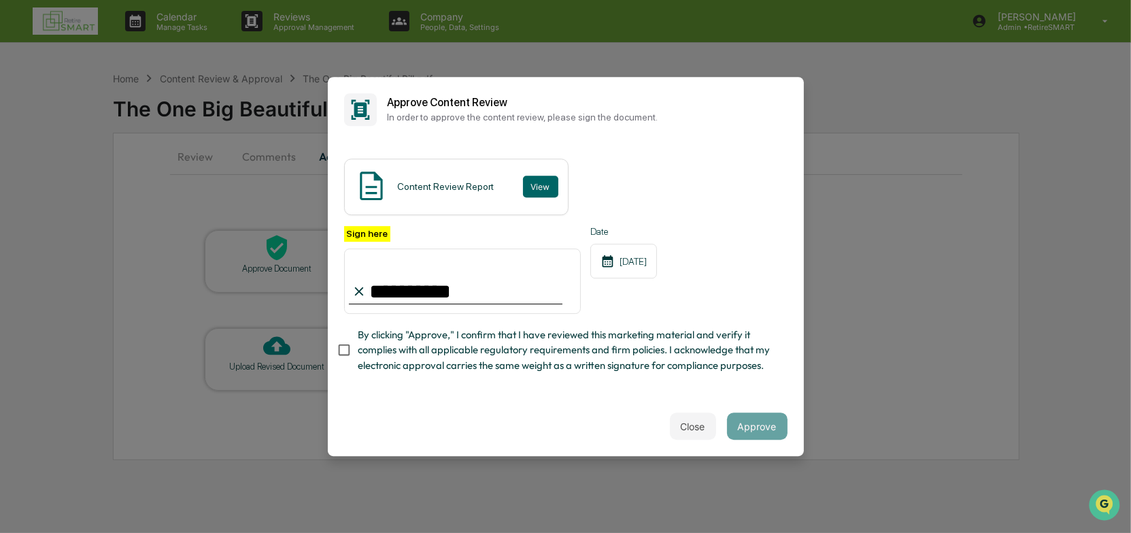
type input "**********"
click at [634, 257] on div "09/24/2025" at bounding box center [623, 260] width 67 height 35
click at [758, 428] on button "Approve" at bounding box center [757, 425] width 61 height 27
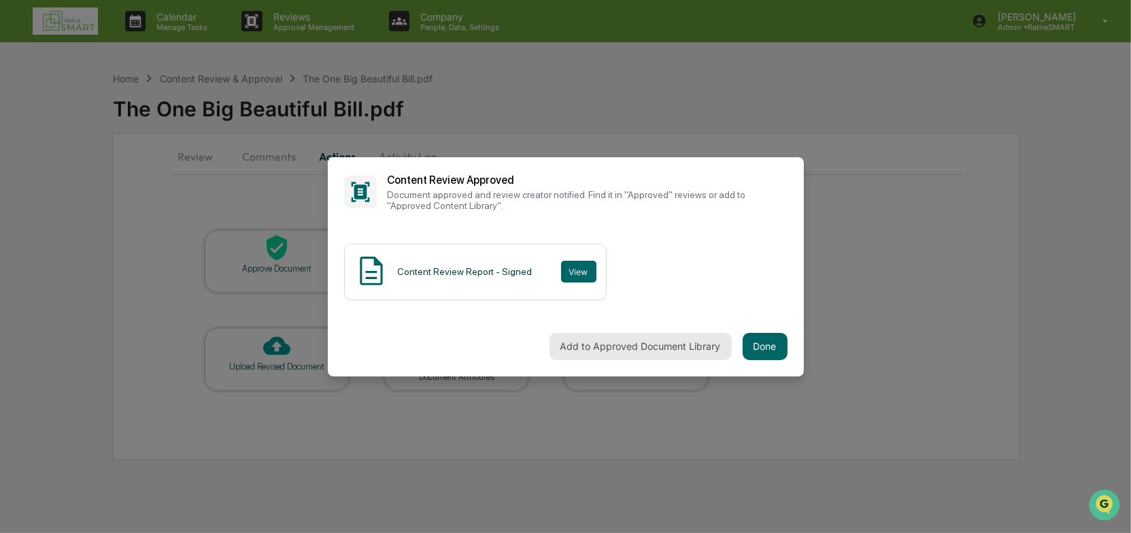
click at [608, 351] on button "Add to Approved Document Library" at bounding box center [641, 346] width 182 height 27
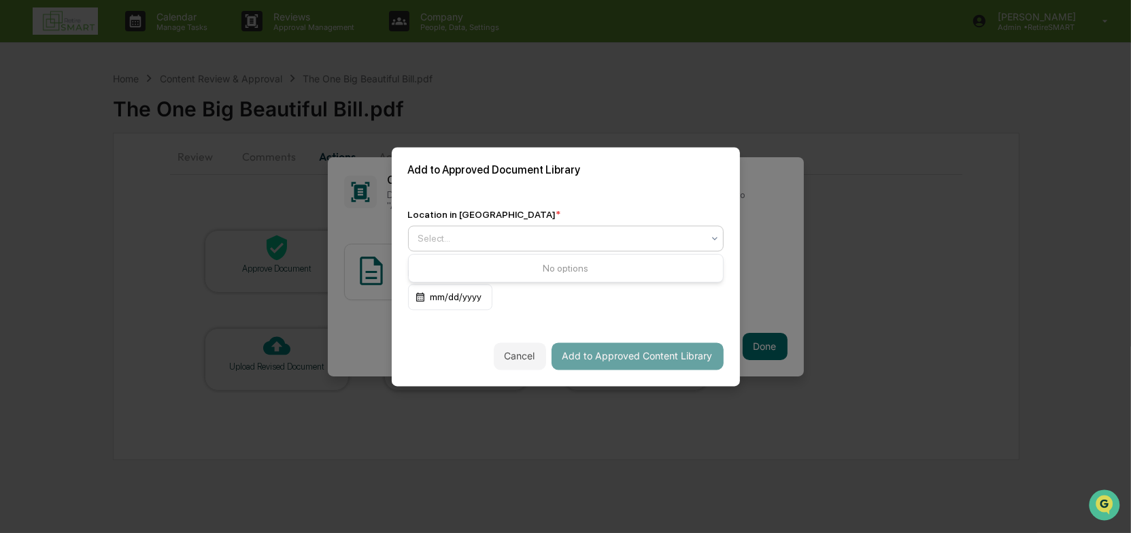
click at [562, 236] on div at bounding box center [560, 238] width 284 height 14
click at [475, 297] on div "mm/dd/yyyy" at bounding box center [450, 297] width 84 height 26
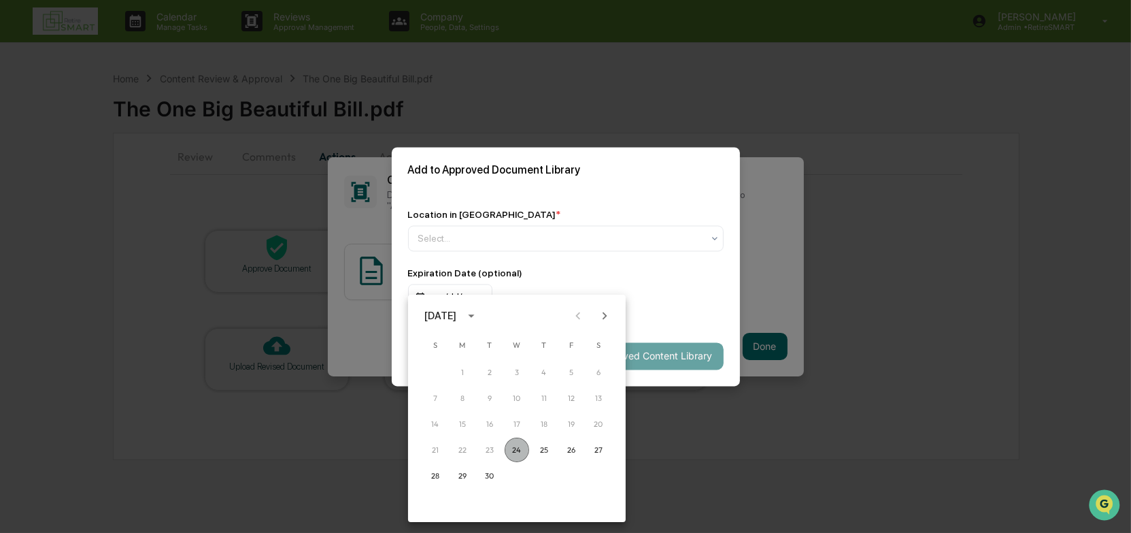
click at [513, 446] on button "24" at bounding box center [517, 449] width 24 height 24
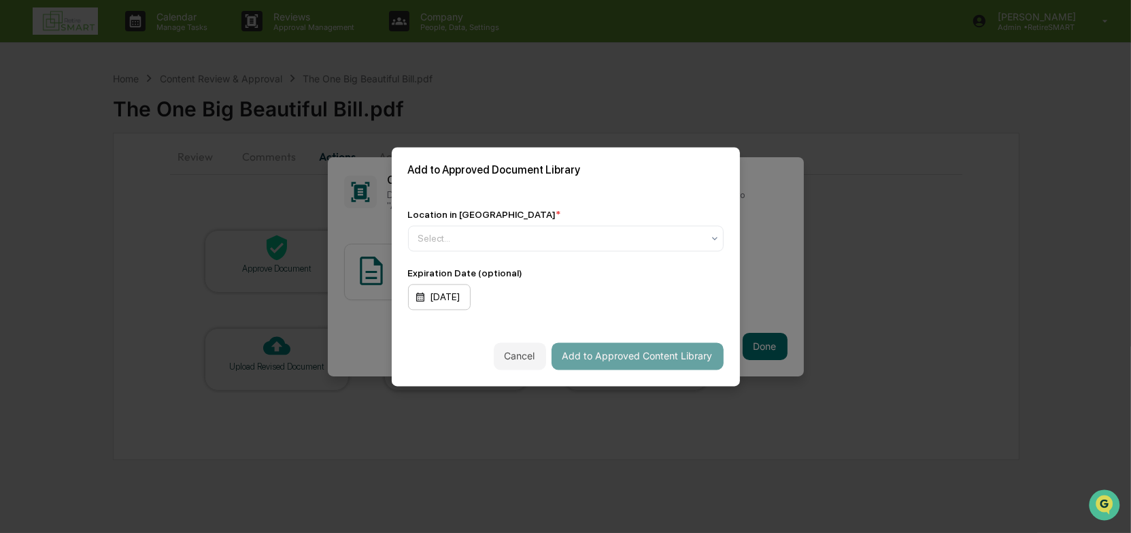
click at [468, 299] on div "09/24/2025" at bounding box center [439, 297] width 63 height 26
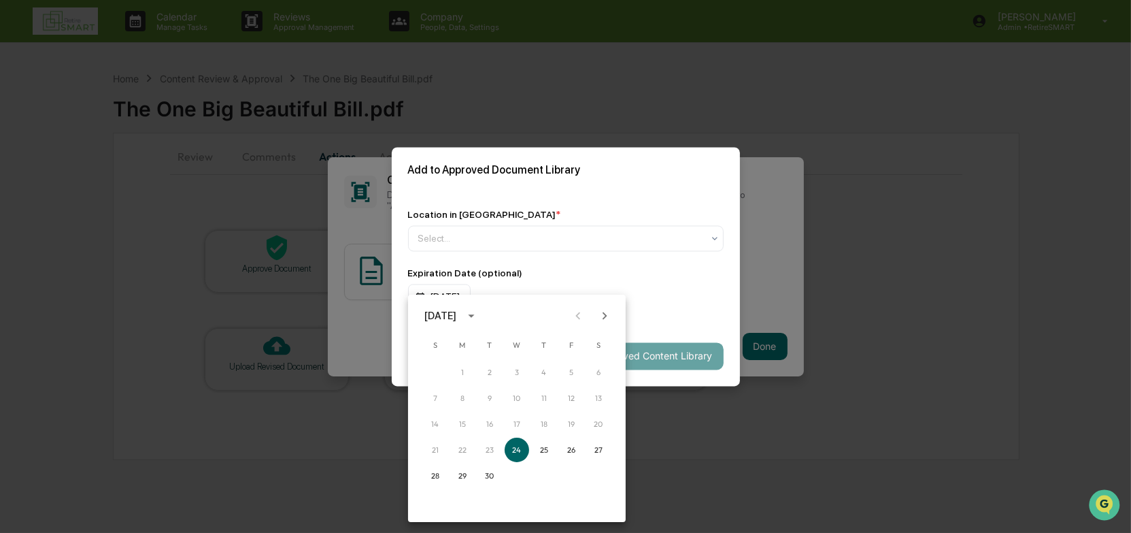
click at [456, 314] on div "September 2025" at bounding box center [440, 315] width 32 height 15
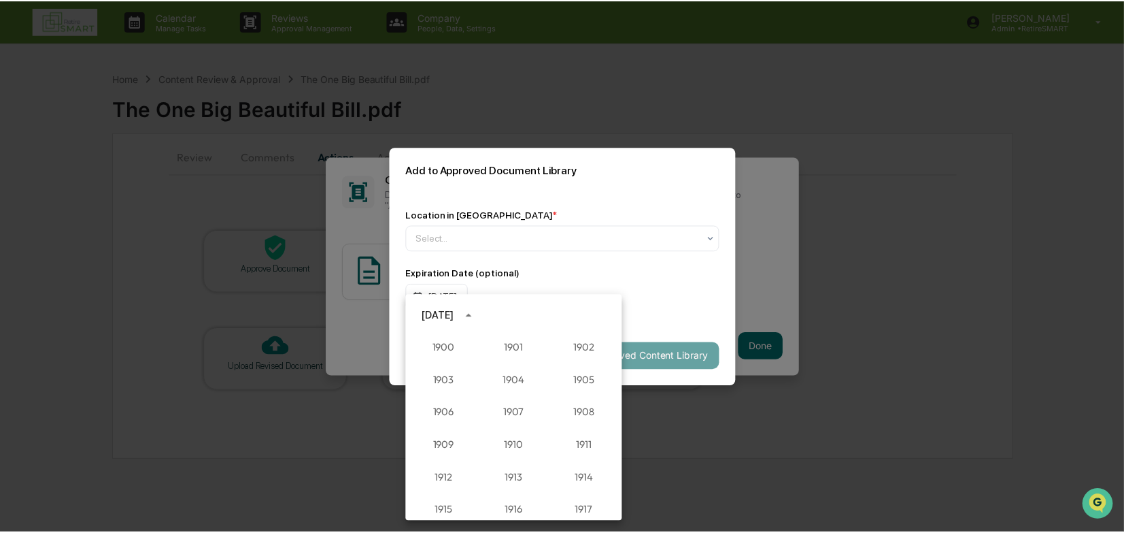
scroll to position [1259, 0]
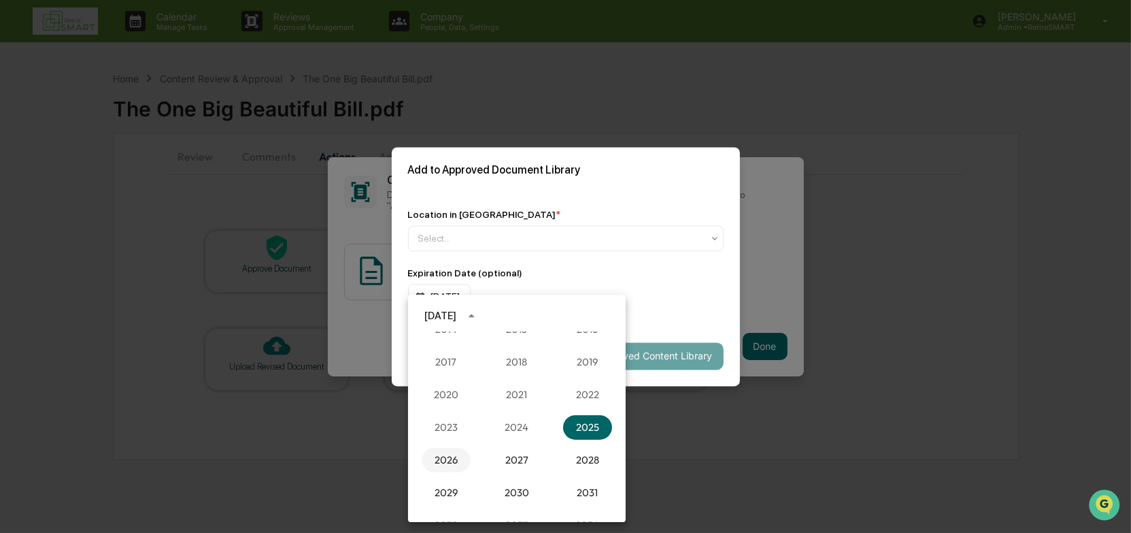
click at [454, 458] on button "2026" at bounding box center [446, 460] width 49 height 24
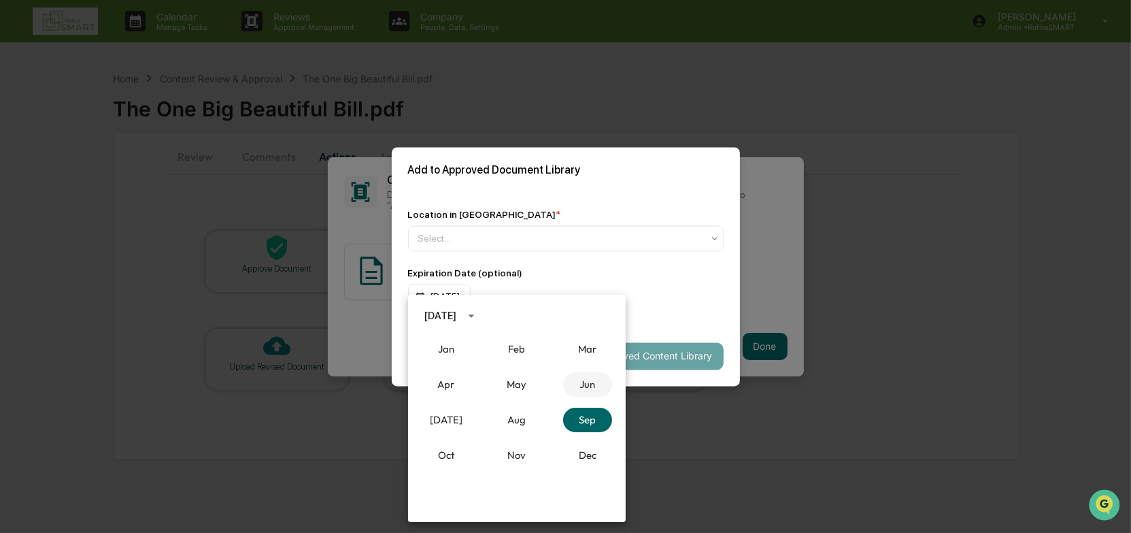
click at [586, 383] on button "Jun" at bounding box center [587, 384] width 49 height 24
click at [516, 447] on button "24" at bounding box center [517, 449] width 24 height 24
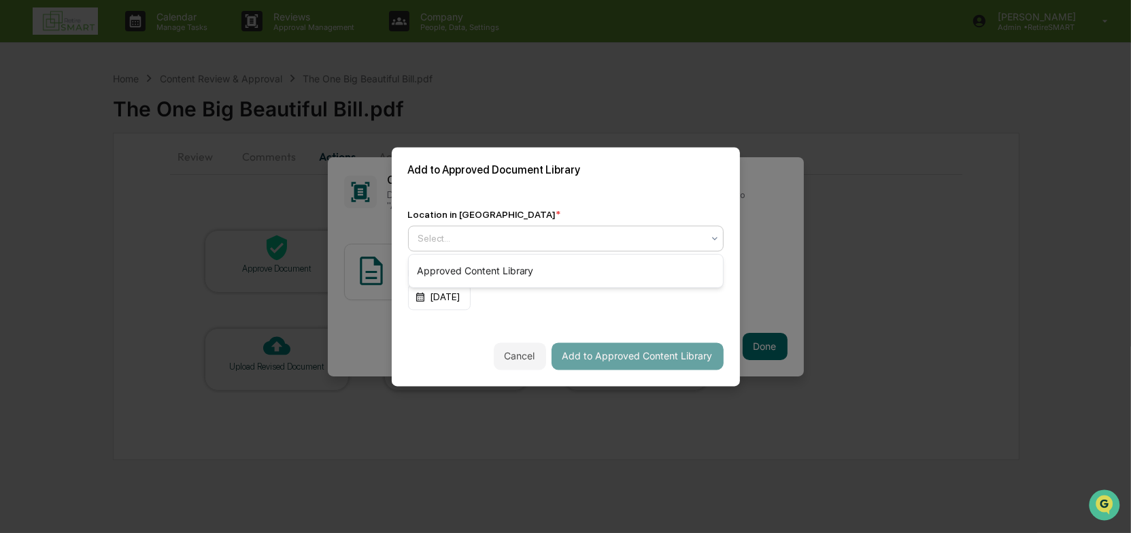
click at [607, 237] on div at bounding box center [560, 238] width 284 height 14
click at [590, 260] on div "Approved Content Library" at bounding box center [566, 270] width 314 height 27
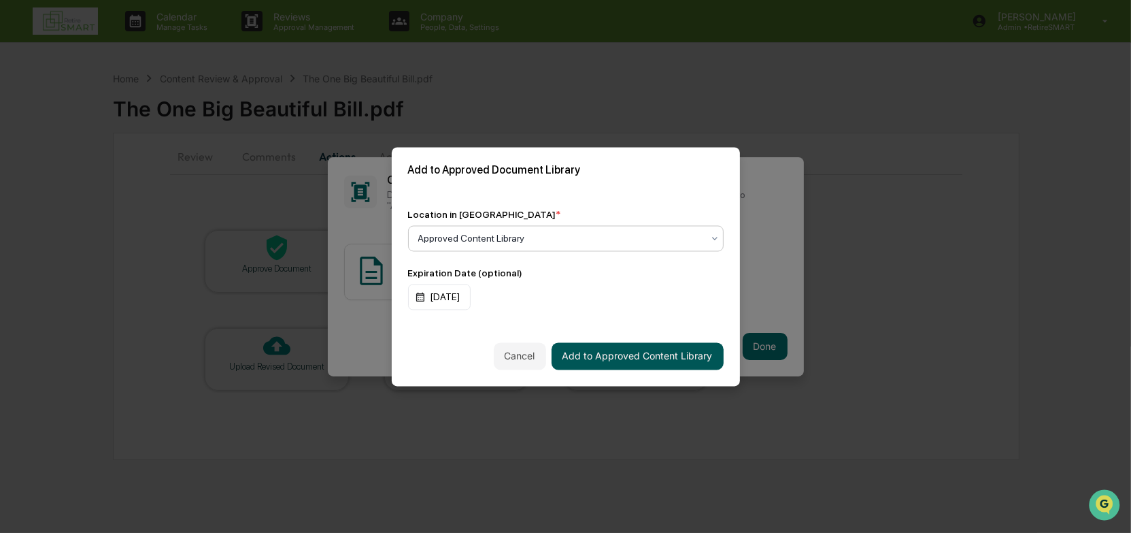
click at [638, 359] on button "Add to Approved Content Library" at bounding box center [638, 355] width 172 height 27
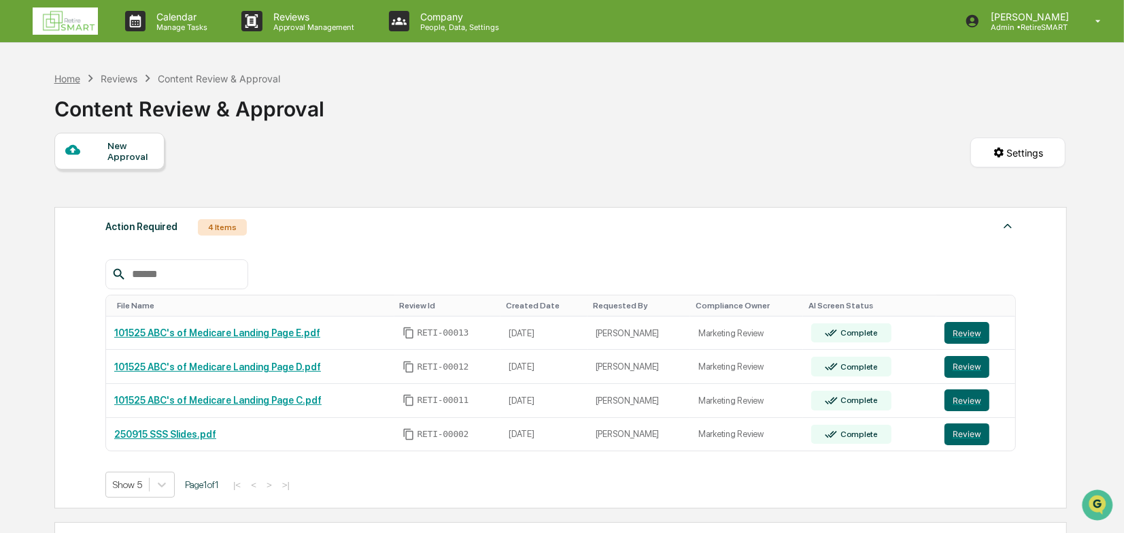
click at [73, 73] on div "Home" at bounding box center [67, 79] width 26 height 12
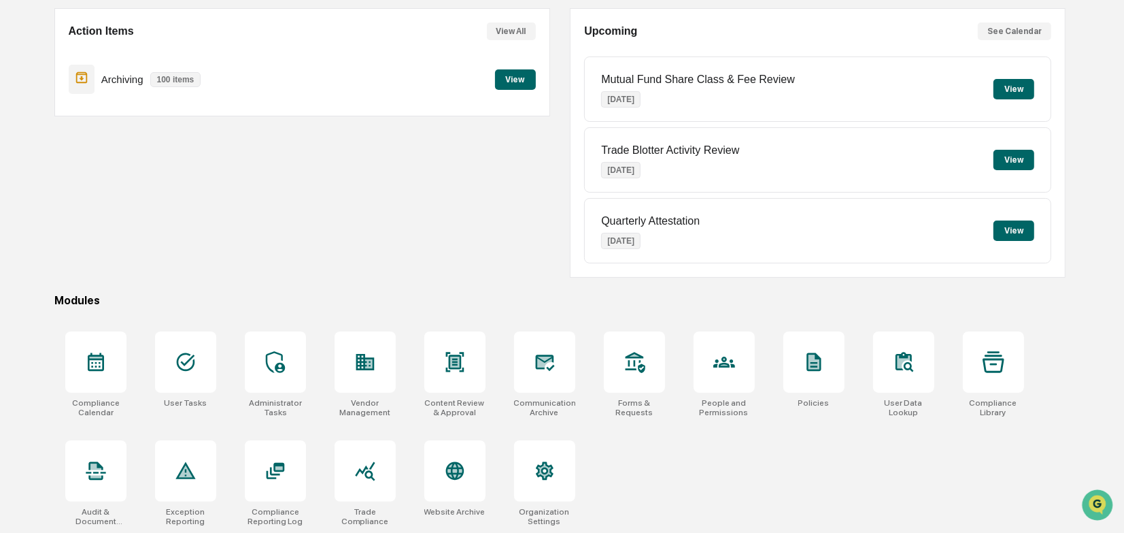
scroll to position [125, 0]
click at [637, 363] on icon at bounding box center [635, 361] width 22 height 22
